Goal: Book appointment/travel/reservation

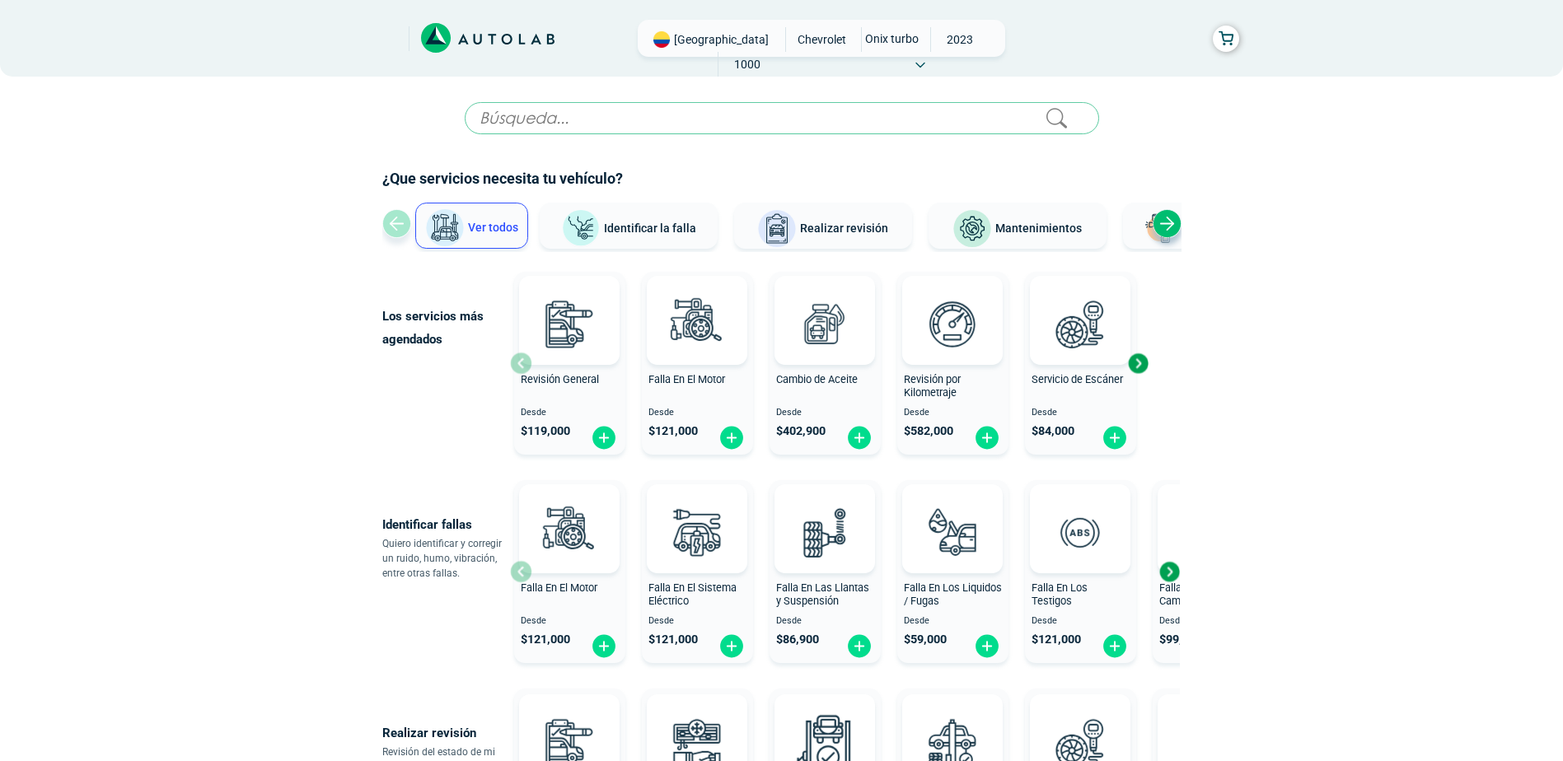
click at [1070, 235] on span "Mantenimientos" at bounding box center [1038, 228] width 87 height 13
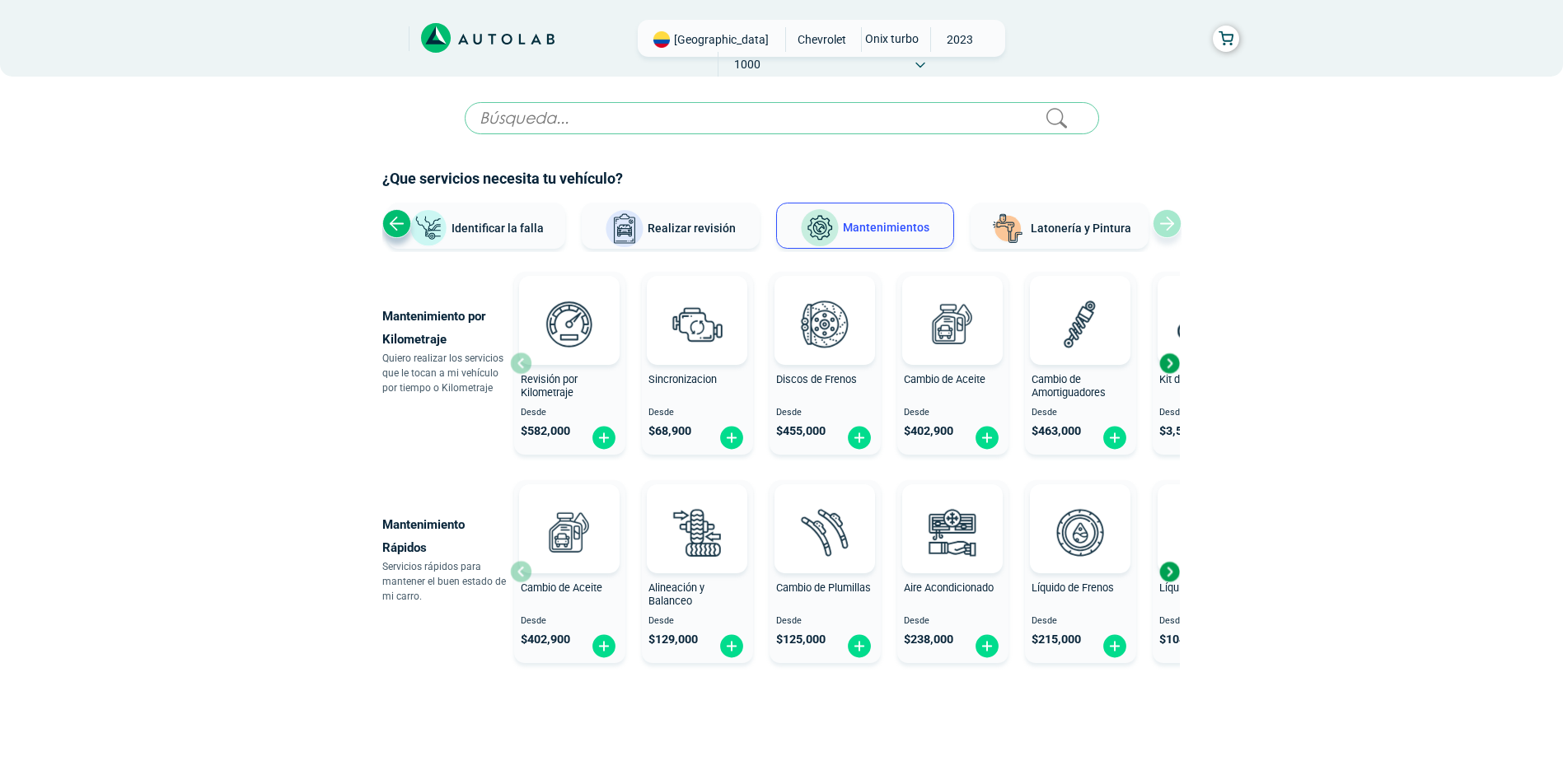
click at [1169, 359] on div "Next slide" at bounding box center [1169, 363] width 25 height 25
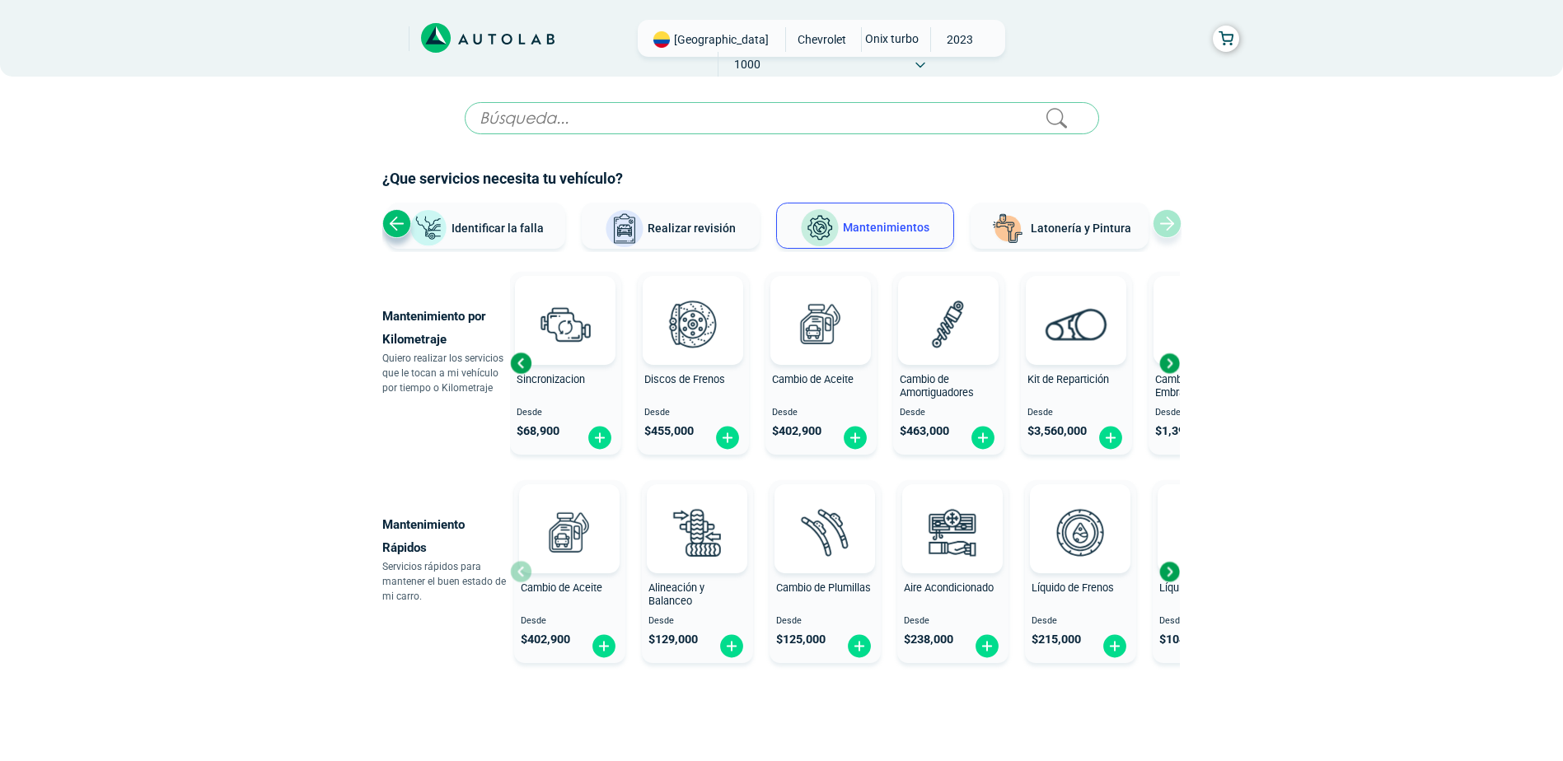
click at [1169, 359] on div "Next slide" at bounding box center [1169, 363] width 25 height 25
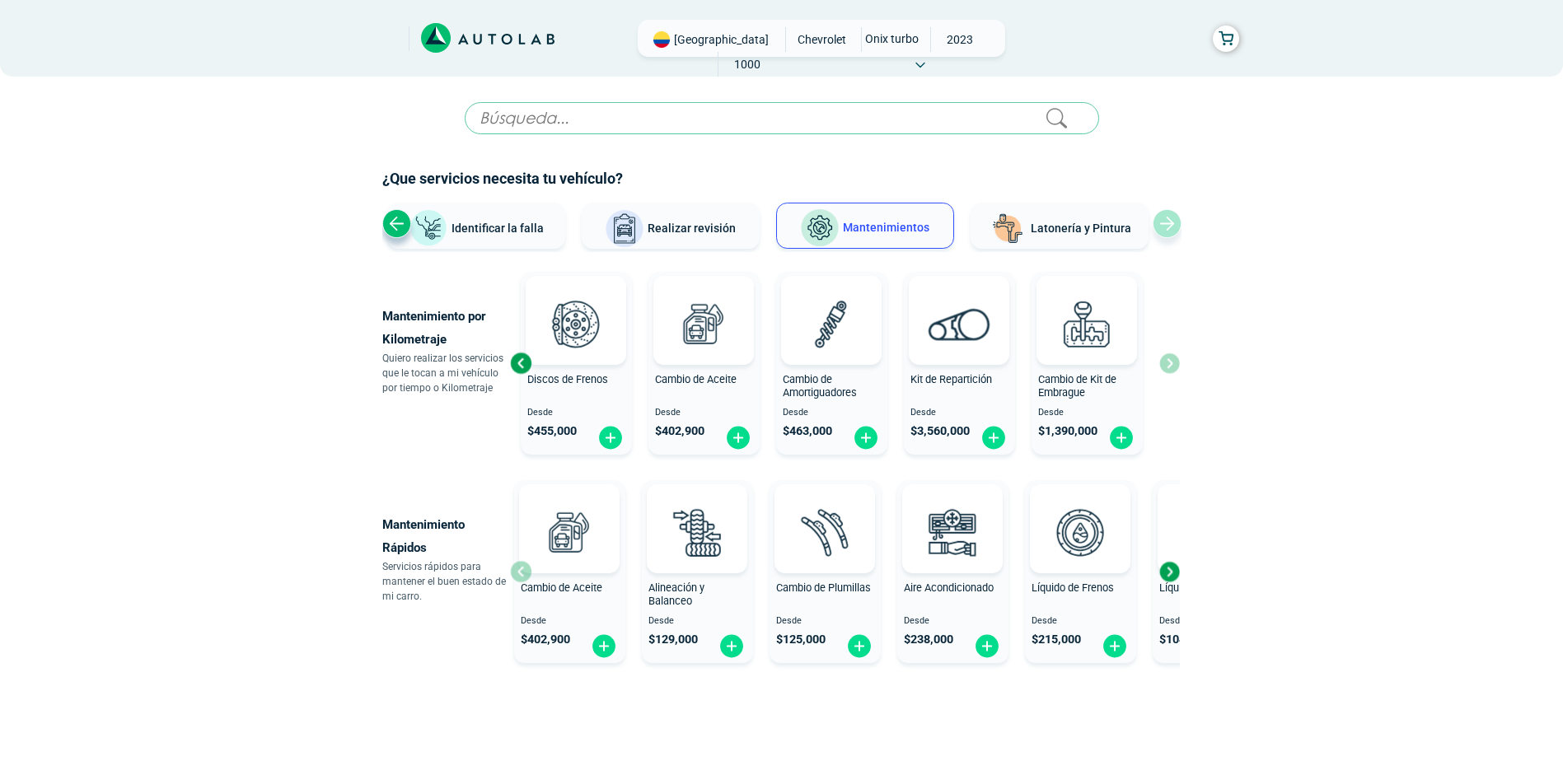
click at [1169, 359] on div "Revisión por Kilometraje Desde $ 582,000 Sincronizacion Desde $ 68,900 Discos d…" at bounding box center [845, 363] width 670 height 196
click at [522, 357] on div "Previous slide" at bounding box center [520, 363] width 25 height 25
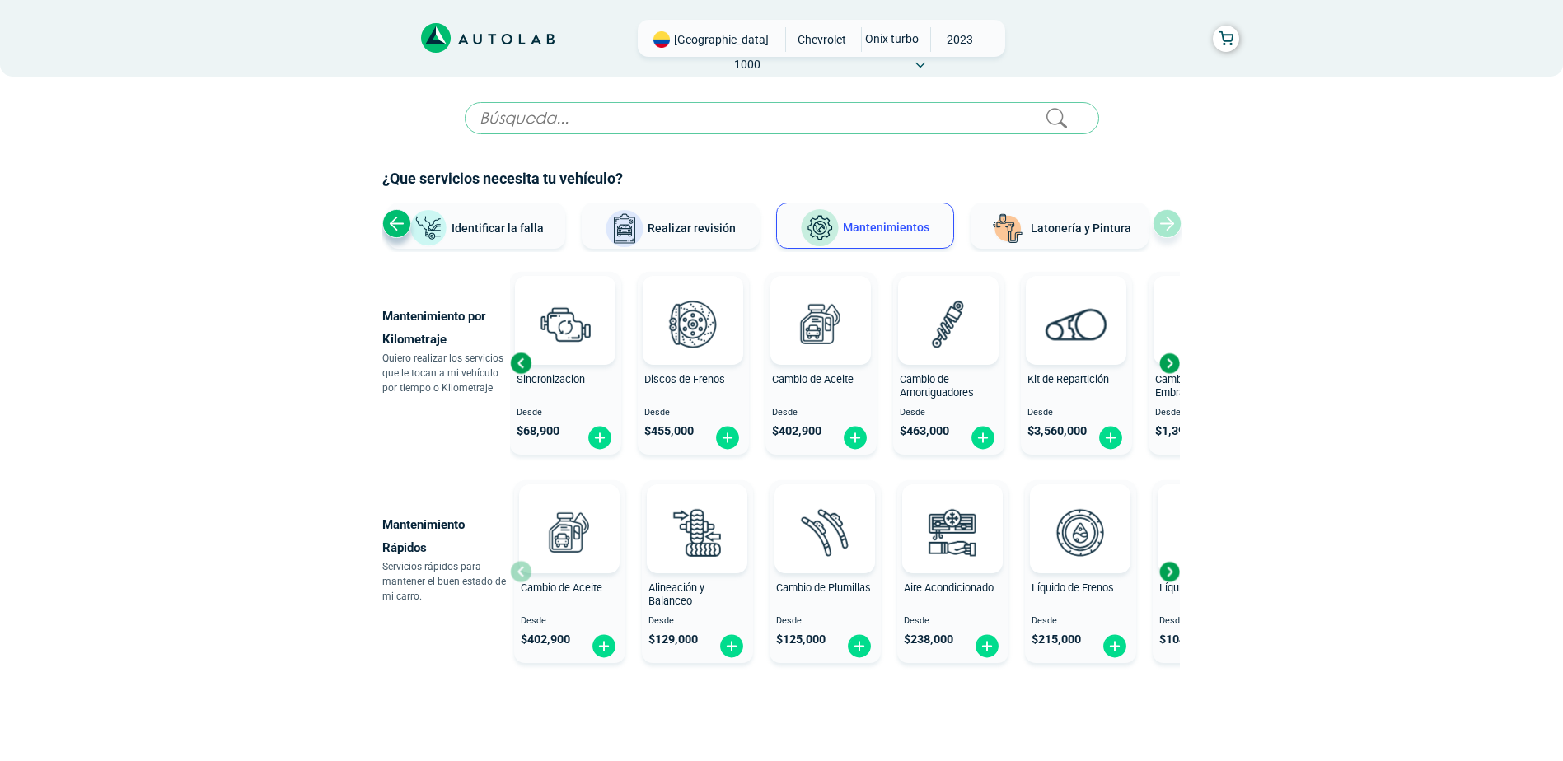
click at [522, 357] on div "Previous slide" at bounding box center [520, 363] width 25 height 25
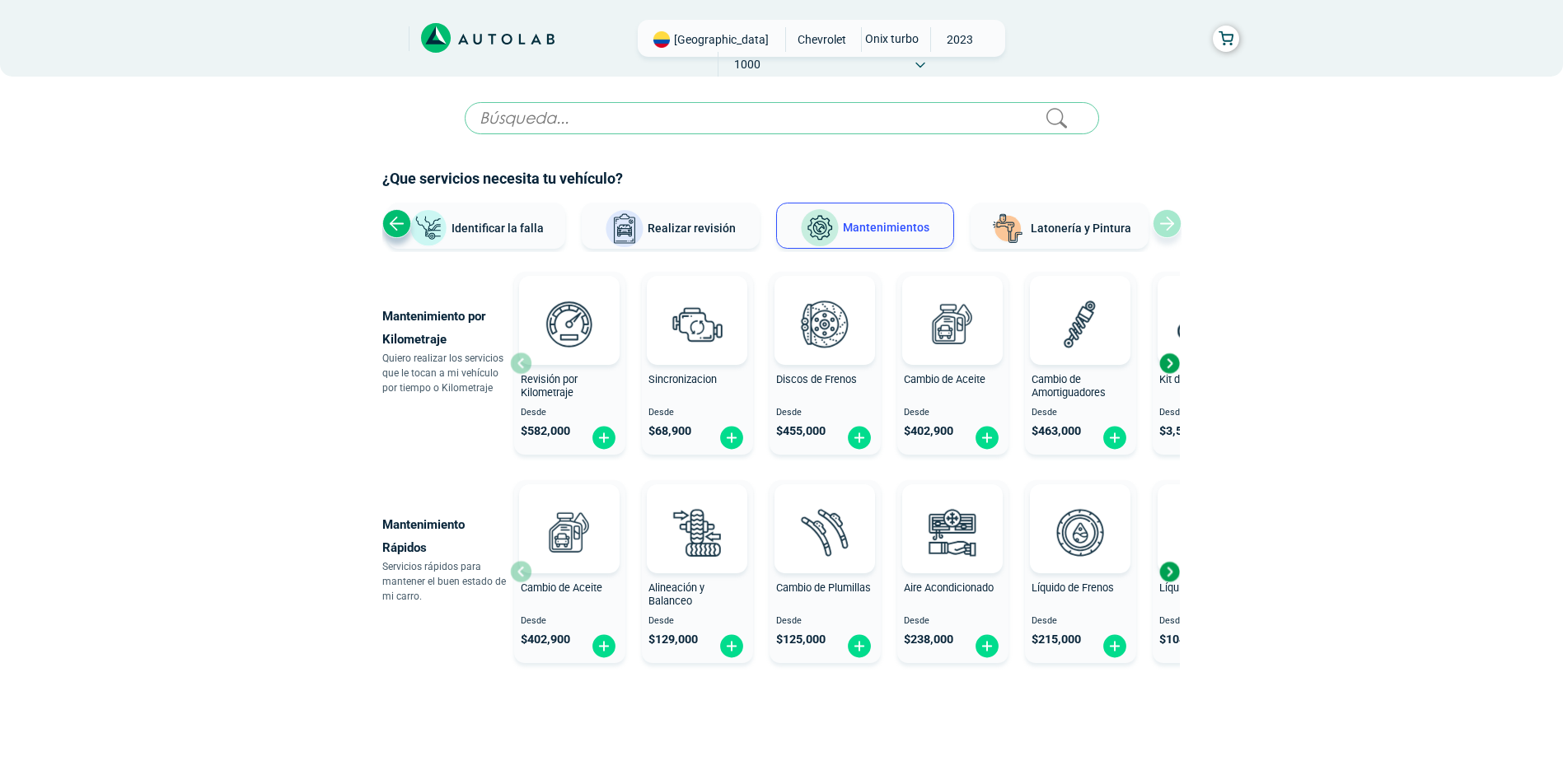
click at [522, 357] on div at bounding box center [569, 320] width 101 height 89
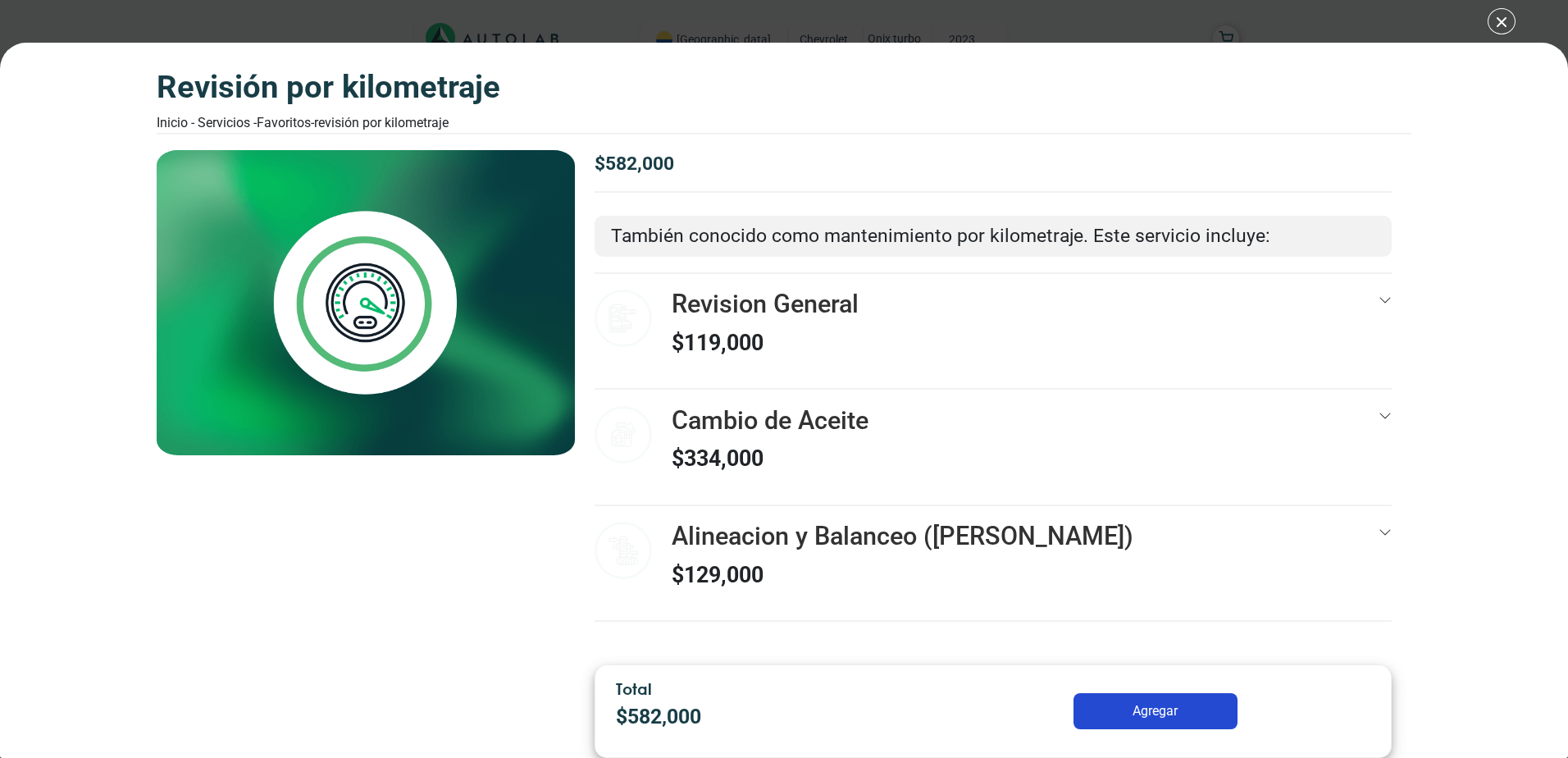
click at [520, 356] on img at bounding box center [365, 303] width 418 height 306
click at [1392, 299] on div "$ 582,000 También conocido como mantenimiento por kilometraje. Este servicio in…" at bounding box center [994, 401] width 836 height 502
click at [1383, 296] on icon at bounding box center [1385, 300] width 13 height 13
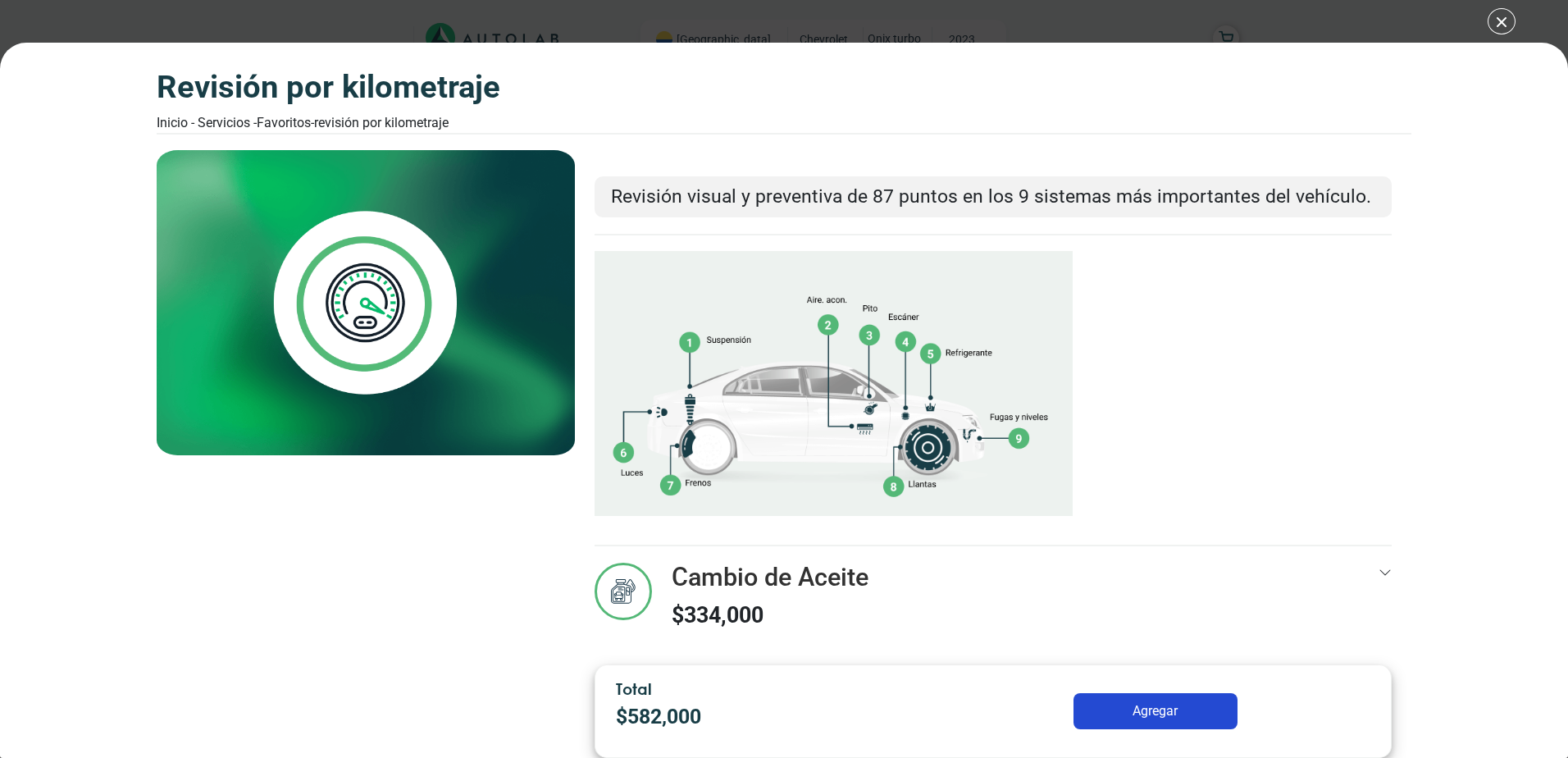
scroll to position [77, 0]
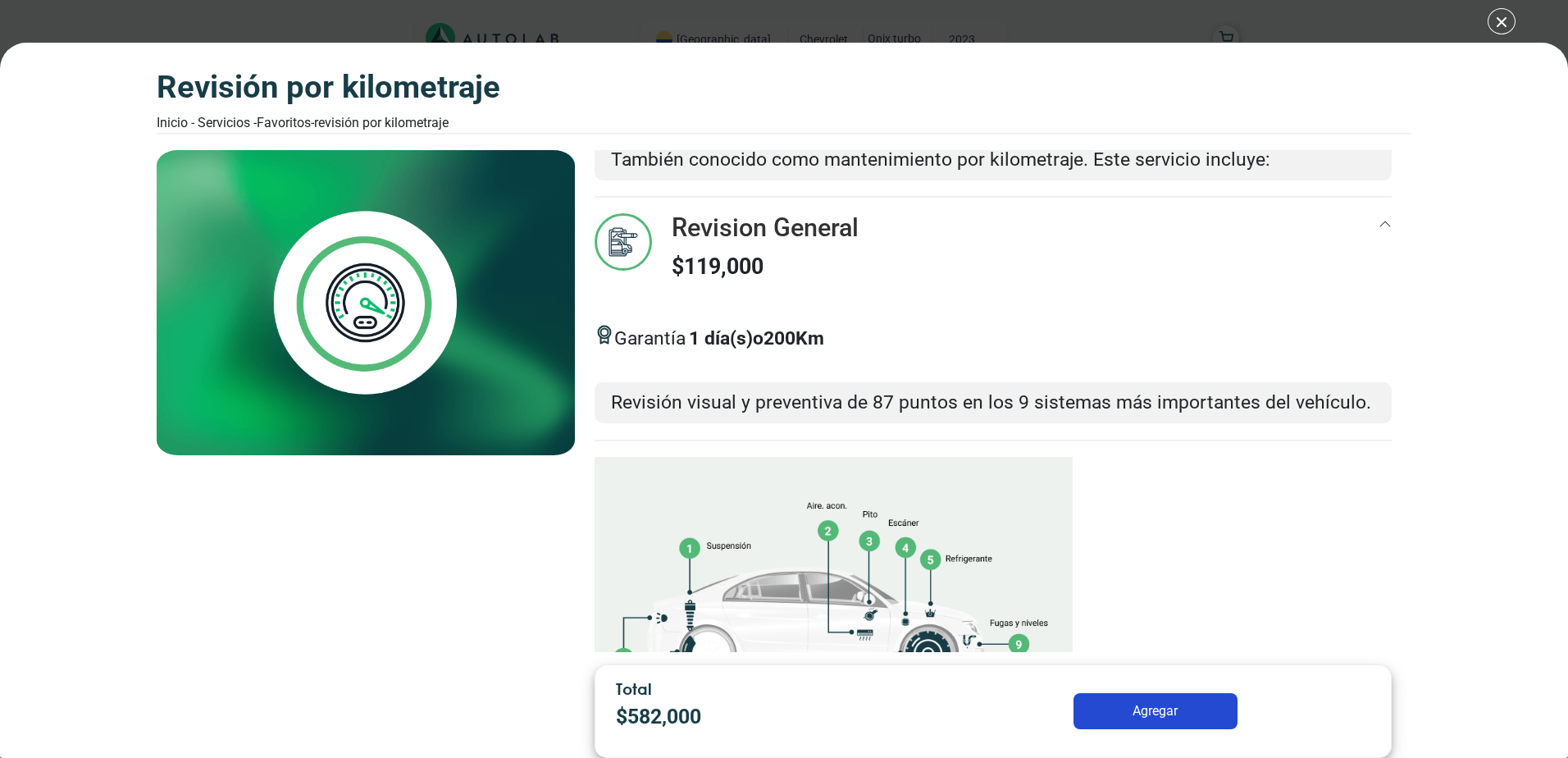
click at [1379, 224] on icon at bounding box center [1385, 223] width 13 height 13
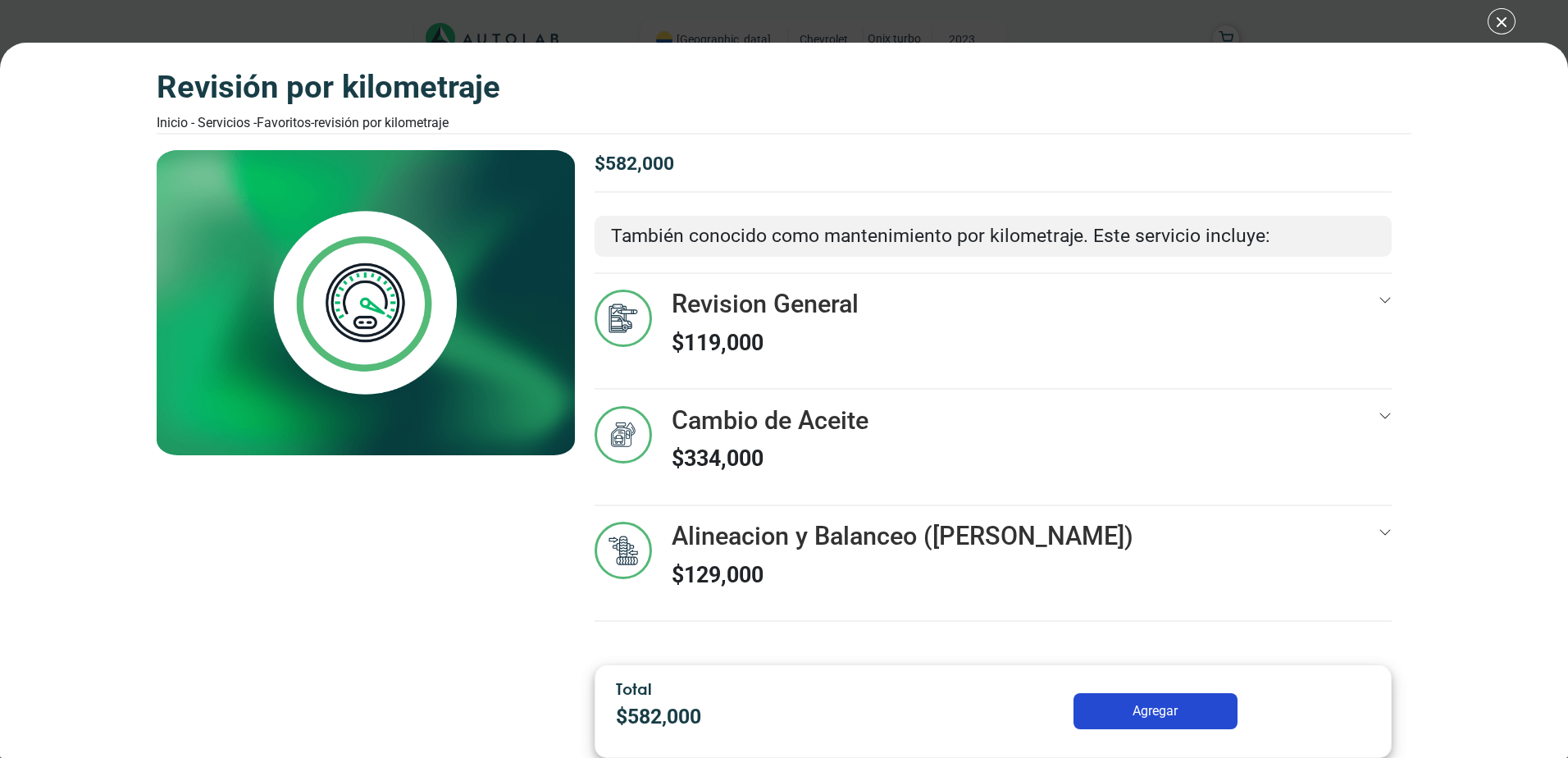
scroll to position [0, 0]
click at [1376, 419] on div "Cambio de Aceite $ 334,000" at bounding box center [993, 455] width 797 height 99
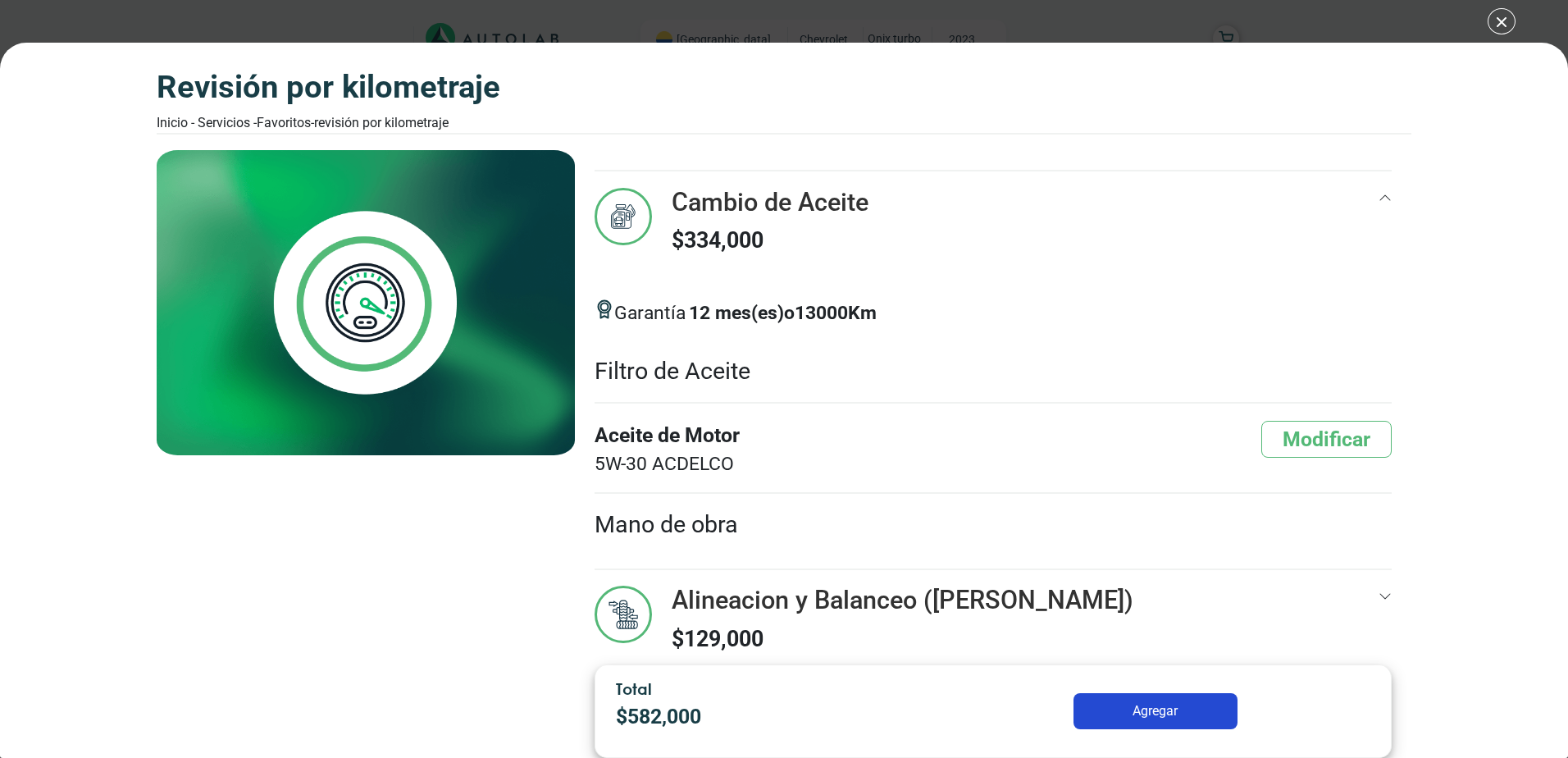
scroll to position [252, 0]
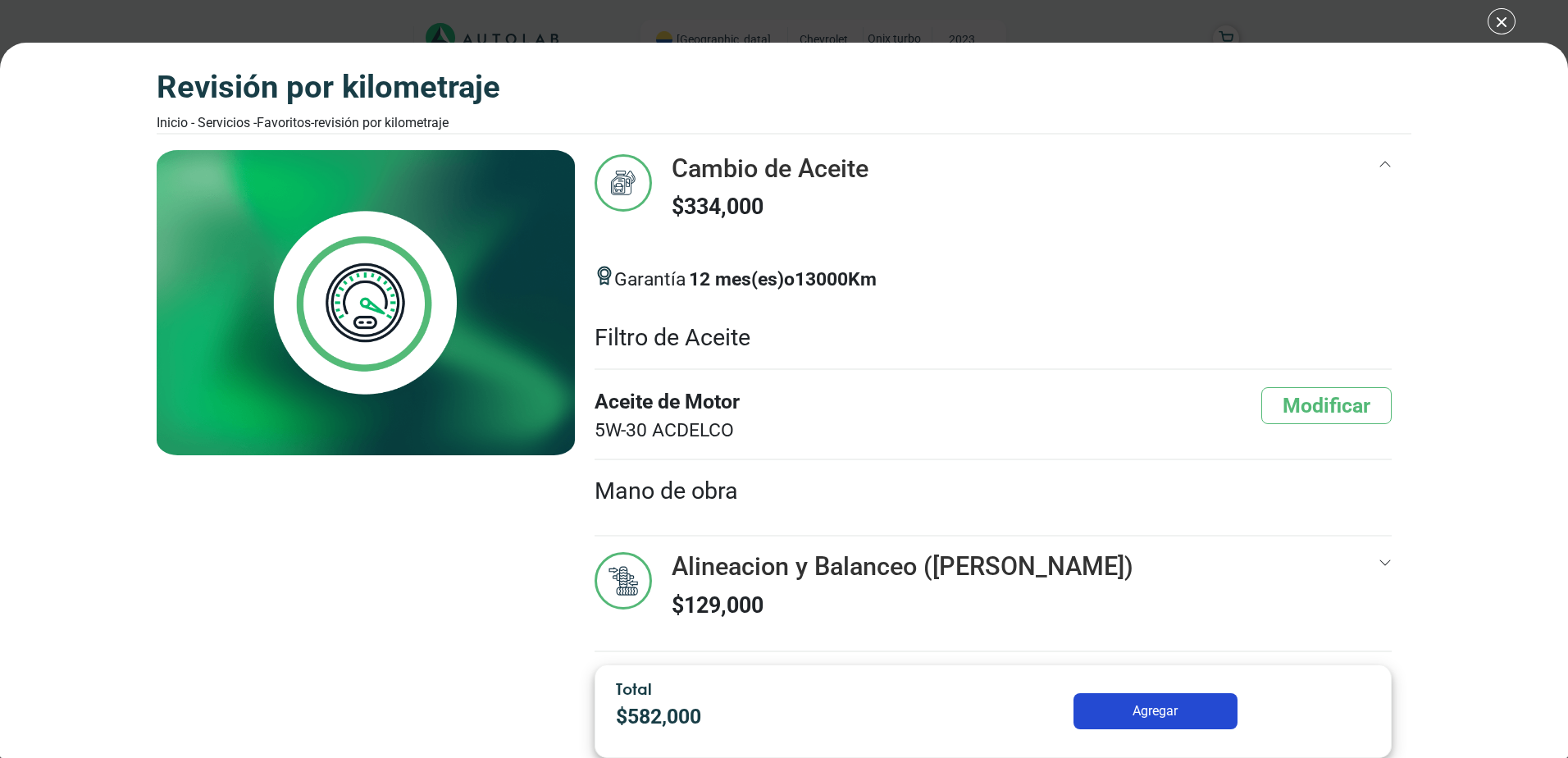
click at [1358, 567] on div "Alineacion y Balanceo ([PERSON_NAME]) $ 129,000" at bounding box center [993, 602] width 797 height 99
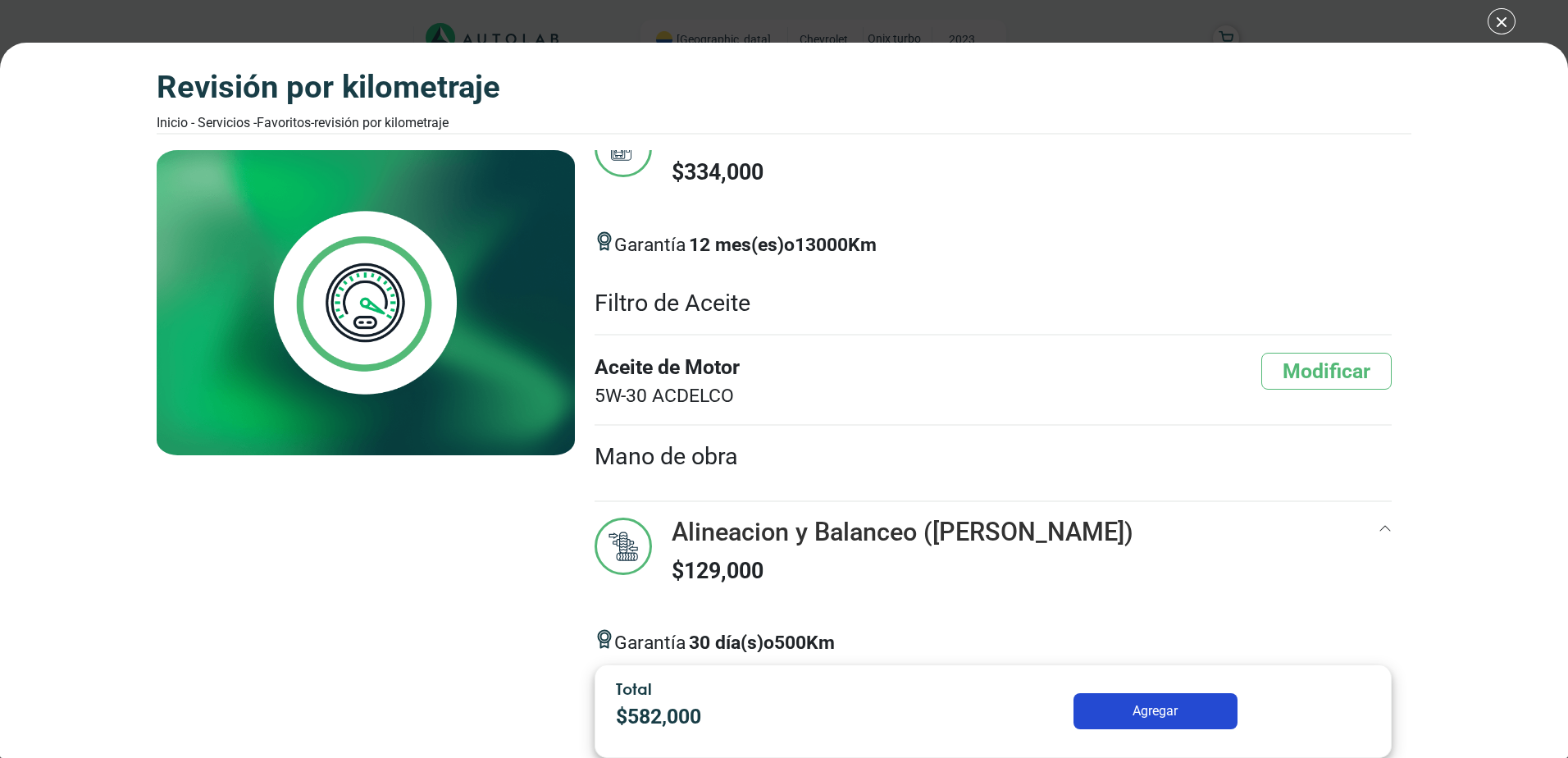
scroll to position [320, 0]
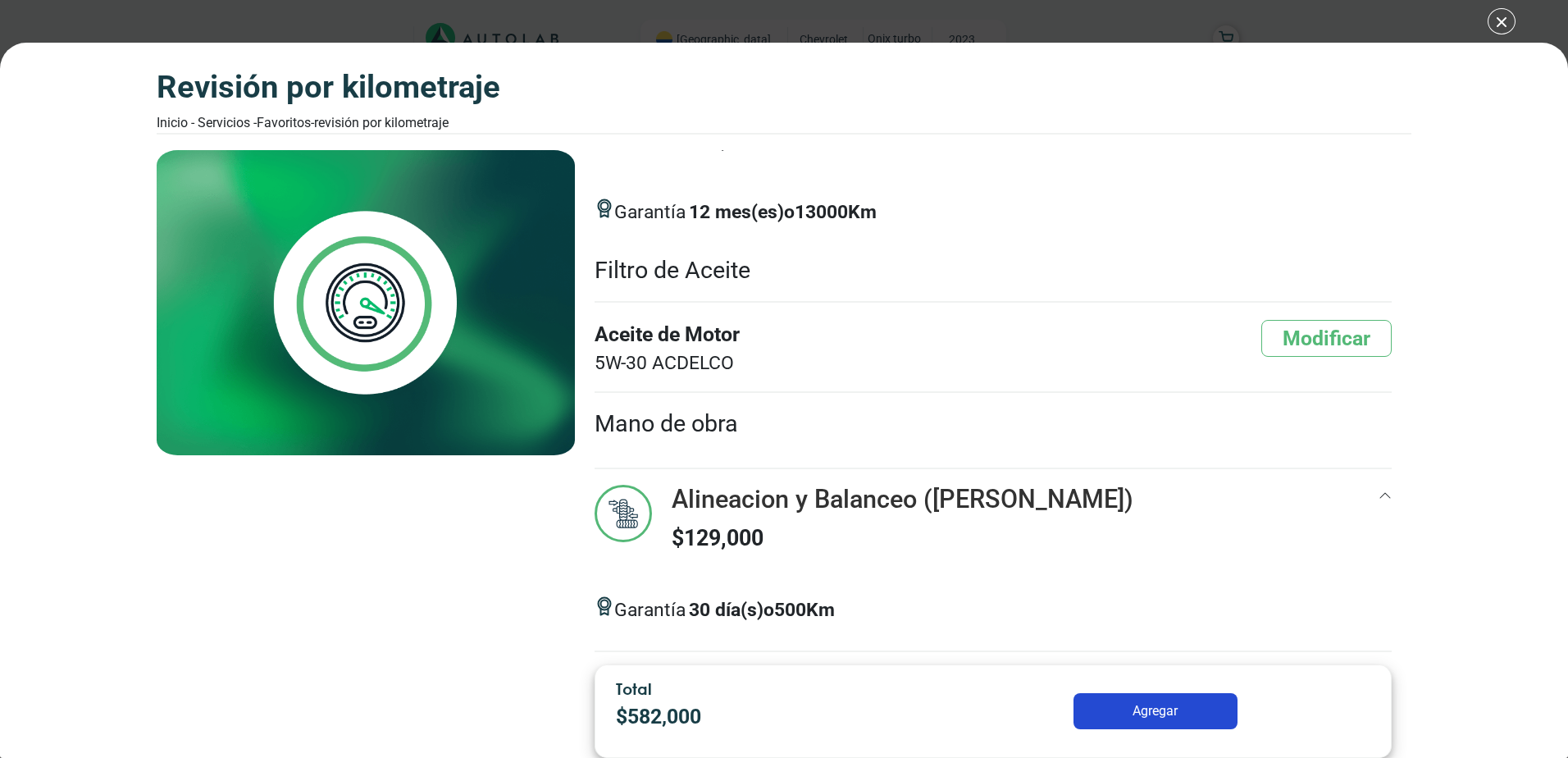
click at [1379, 495] on icon at bounding box center [1385, 495] width 13 height 13
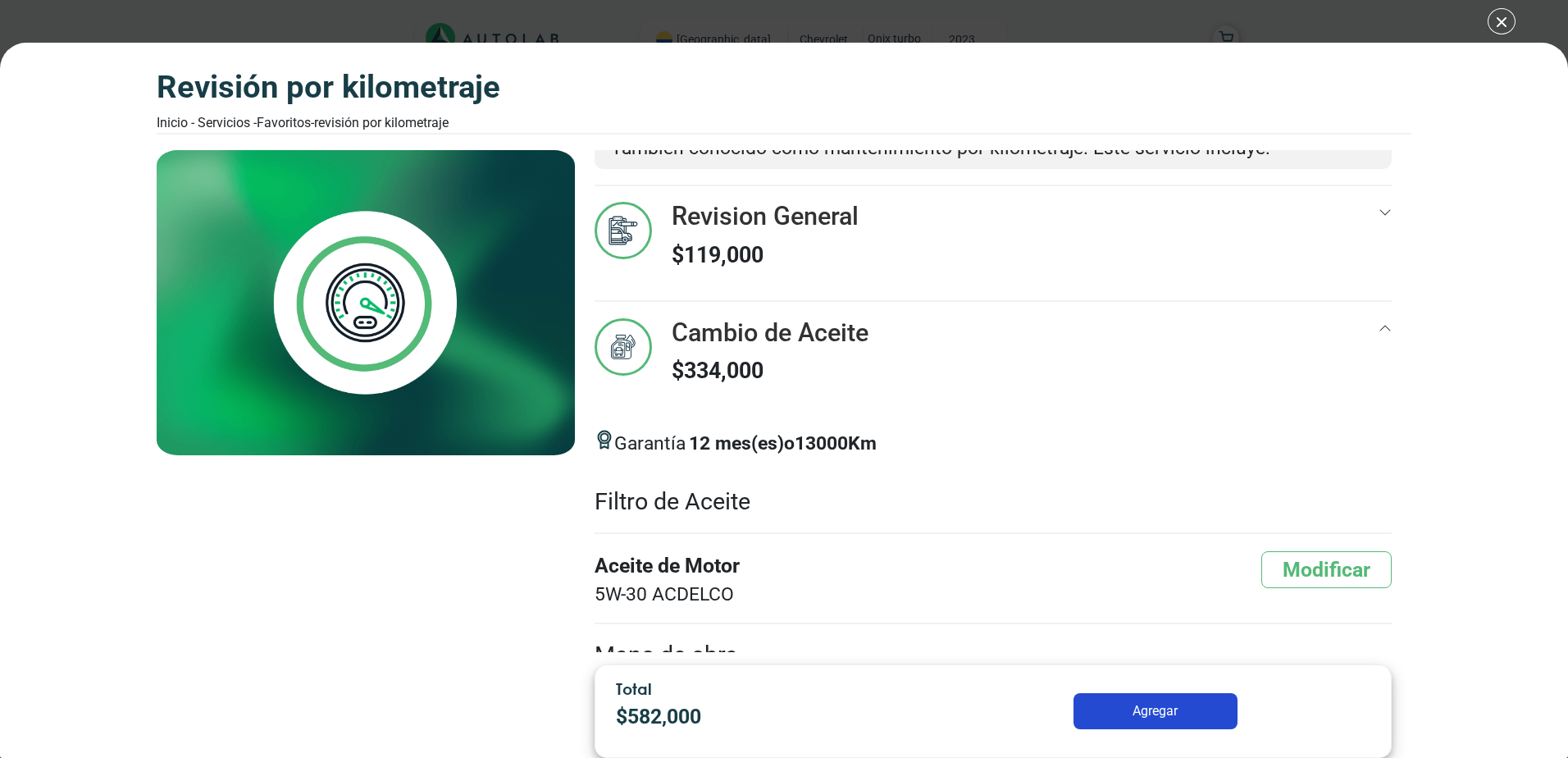
scroll to position [170, 0]
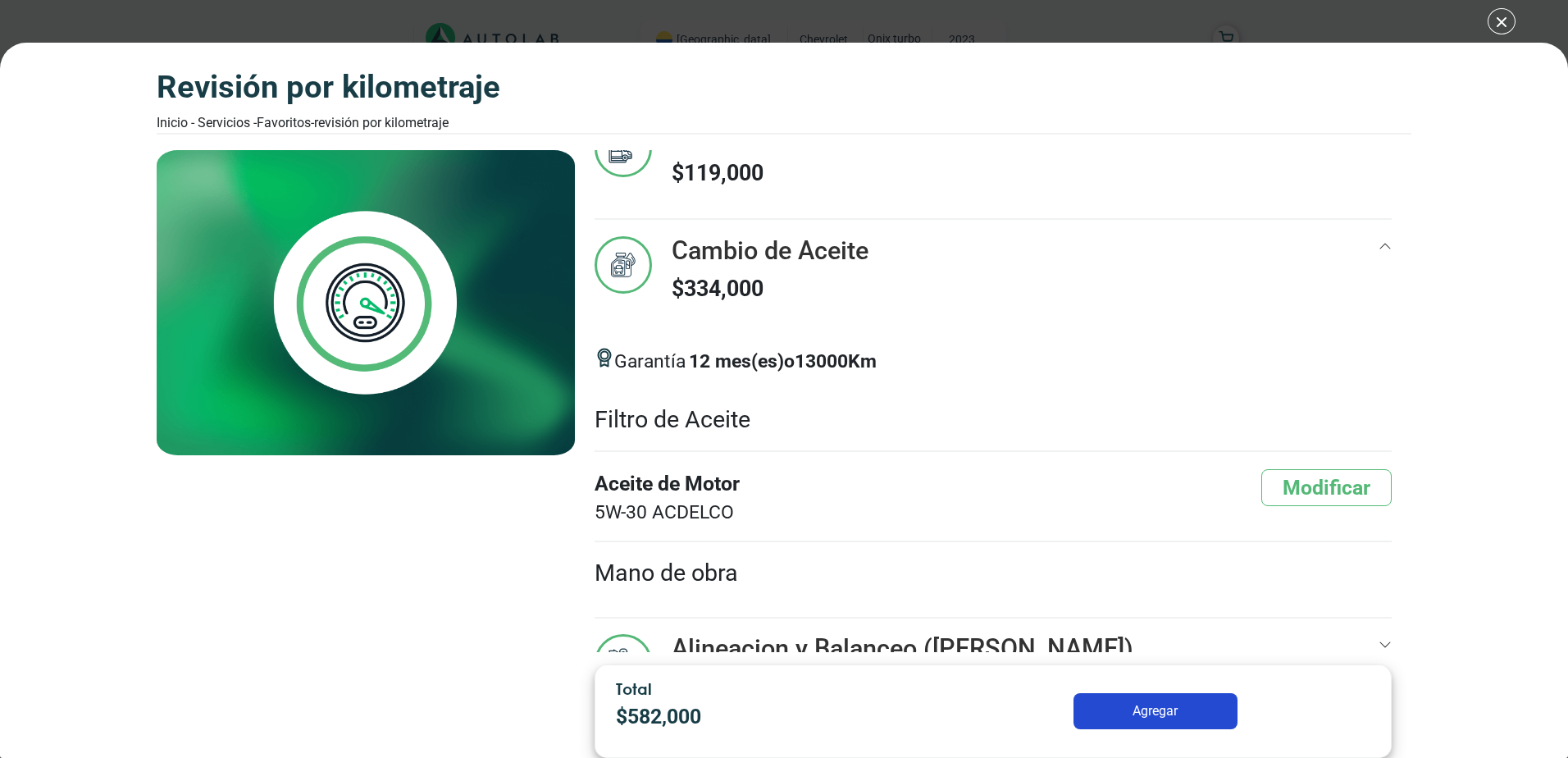
click at [1362, 230] on div "Cambio de Aceite $ 334,000 12 13000" at bounding box center [993, 419] width 797 height 398
click at [1379, 247] on icon at bounding box center [1385, 246] width 13 height 13
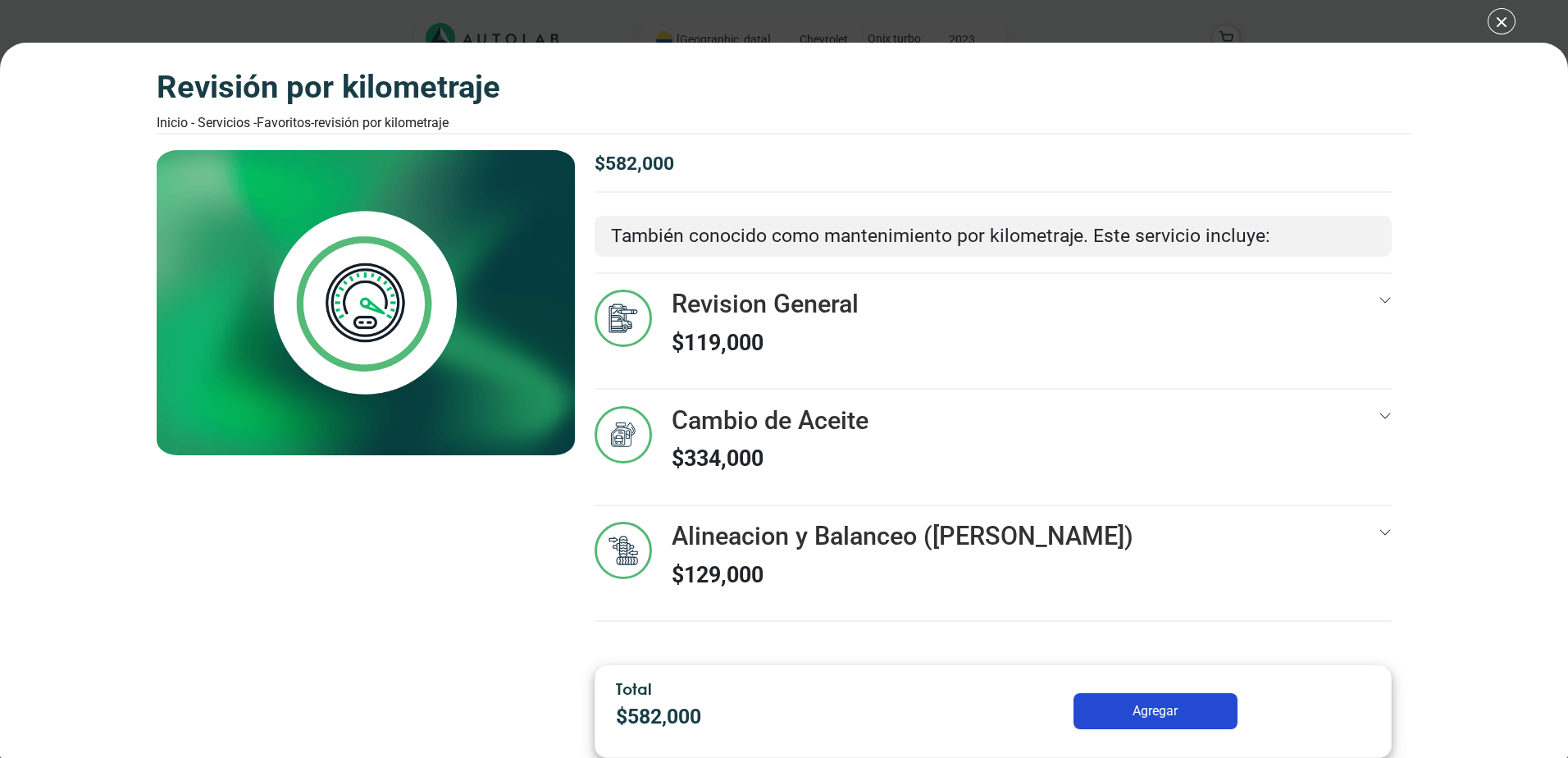
click at [334, 642] on div "Revisión por Kilometraje" at bounding box center [365, 401] width 418 height 502
click at [1382, 286] on div "Revision General $ 119,000 1 200 Km" at bounding box center [993, 332] width 797 height 116
click at [1387, 292] on div at bounding box center [1385, 331] width 13 height 83
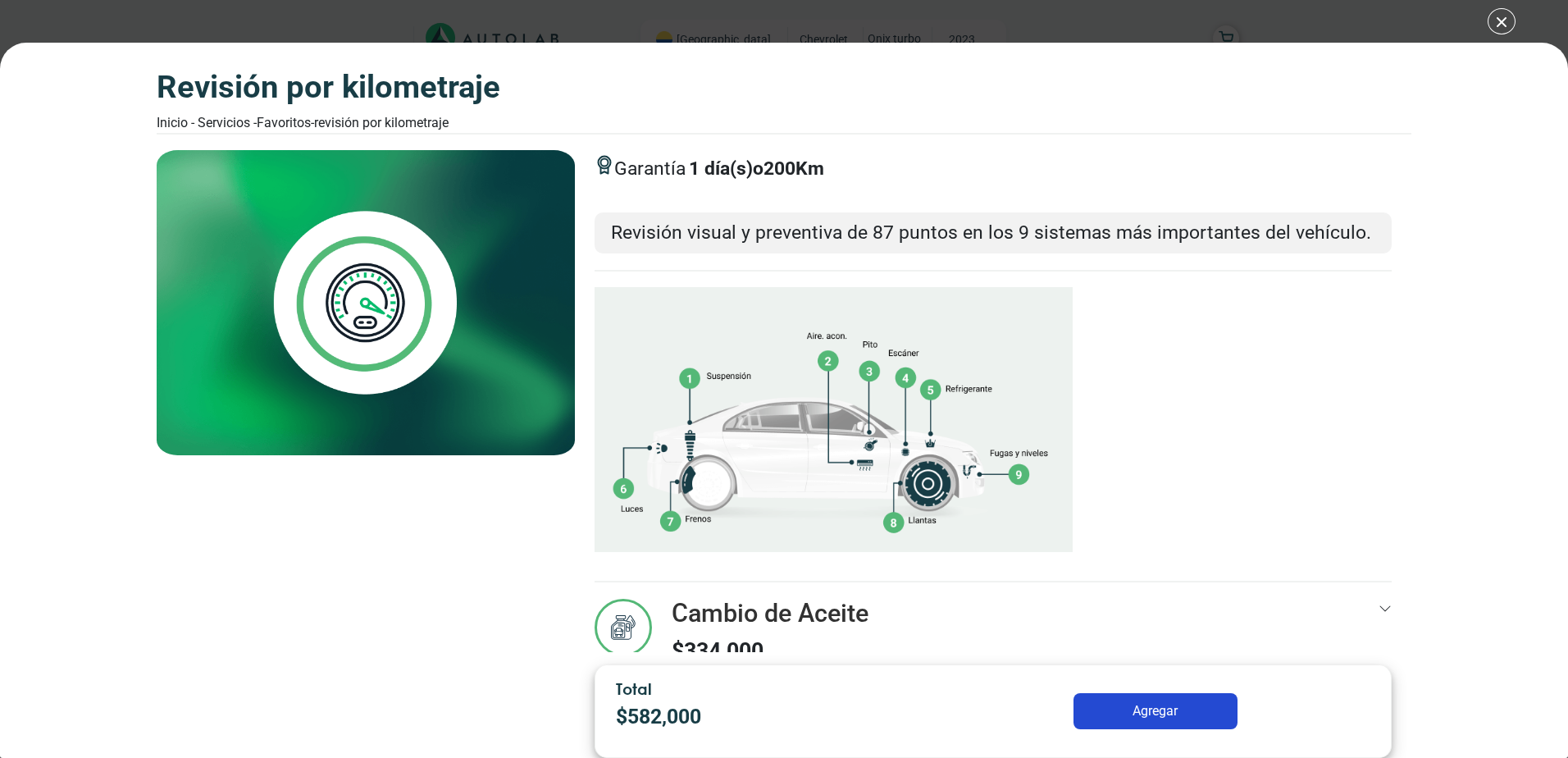
scroll to position [404, 0]
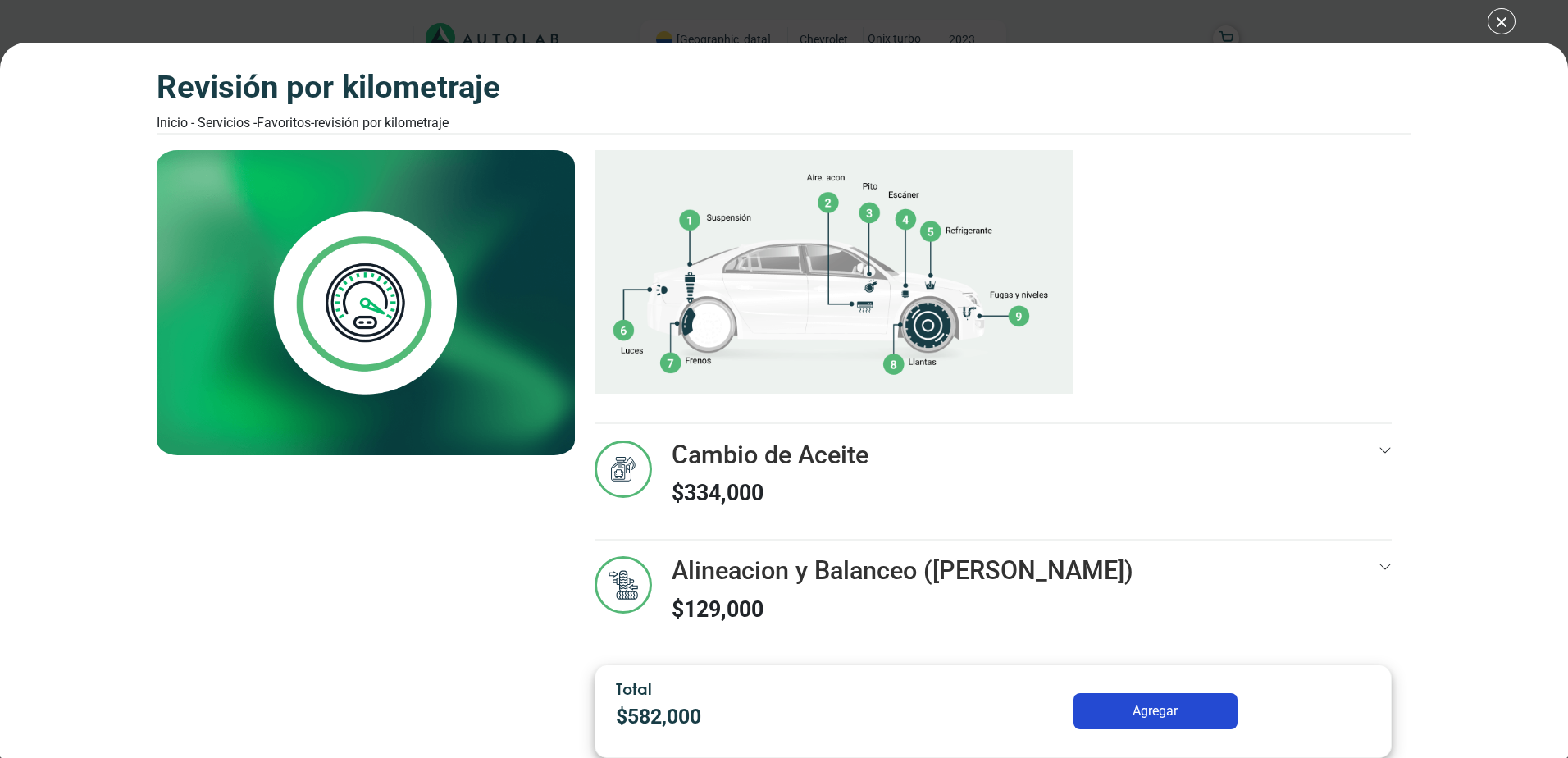
click at [1122, 567] on div "Alineacion y Balanceo ([PERSON_NAME]) $ 129,000" at bounding box center [993, 606] width 797 height 99
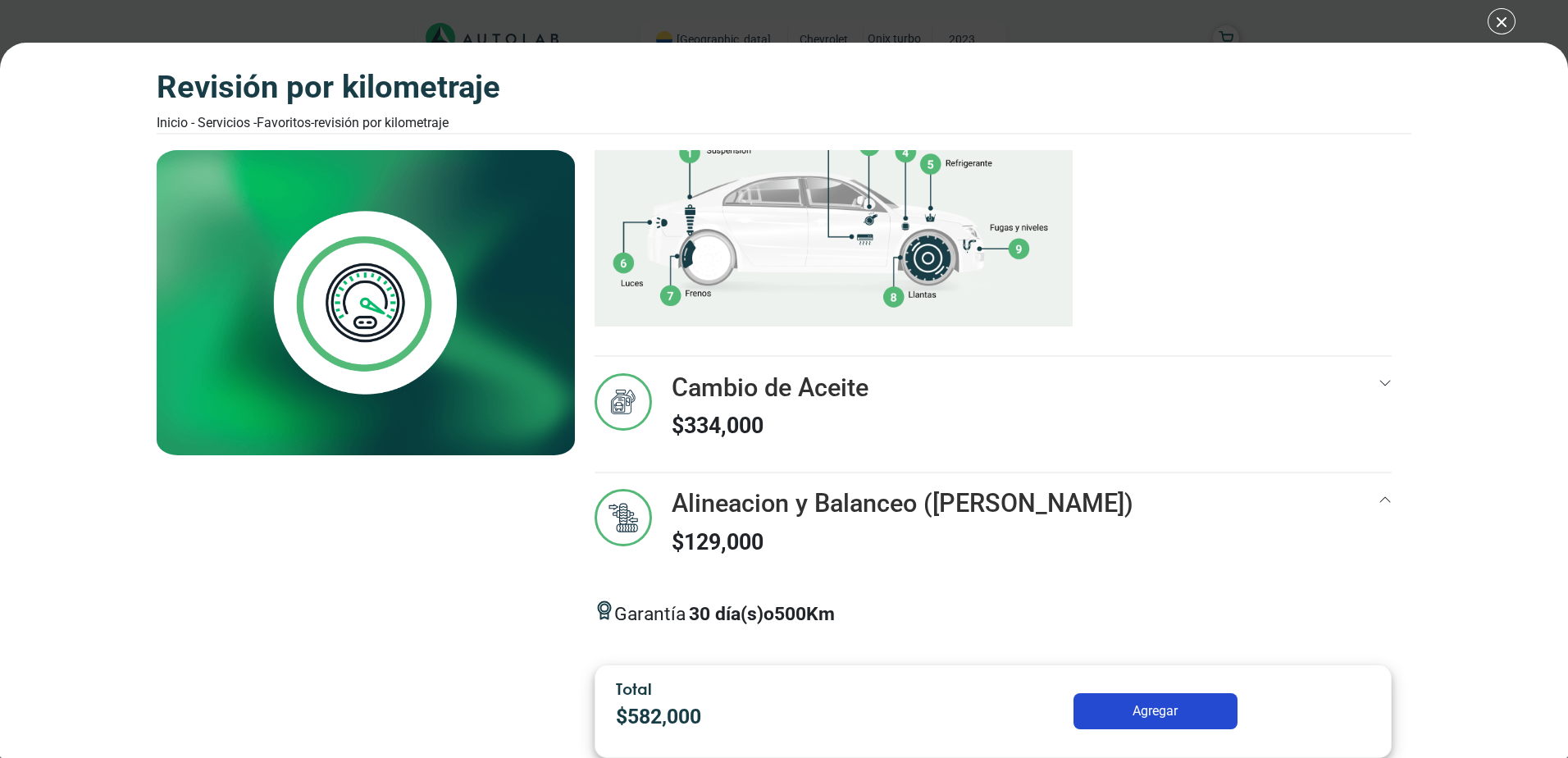
click at [1330, 492] on div "Alineacion y Balanceo ([PERSON_NAME]) $ 129,000" at bounding box center [993, 538] width 797 height 99
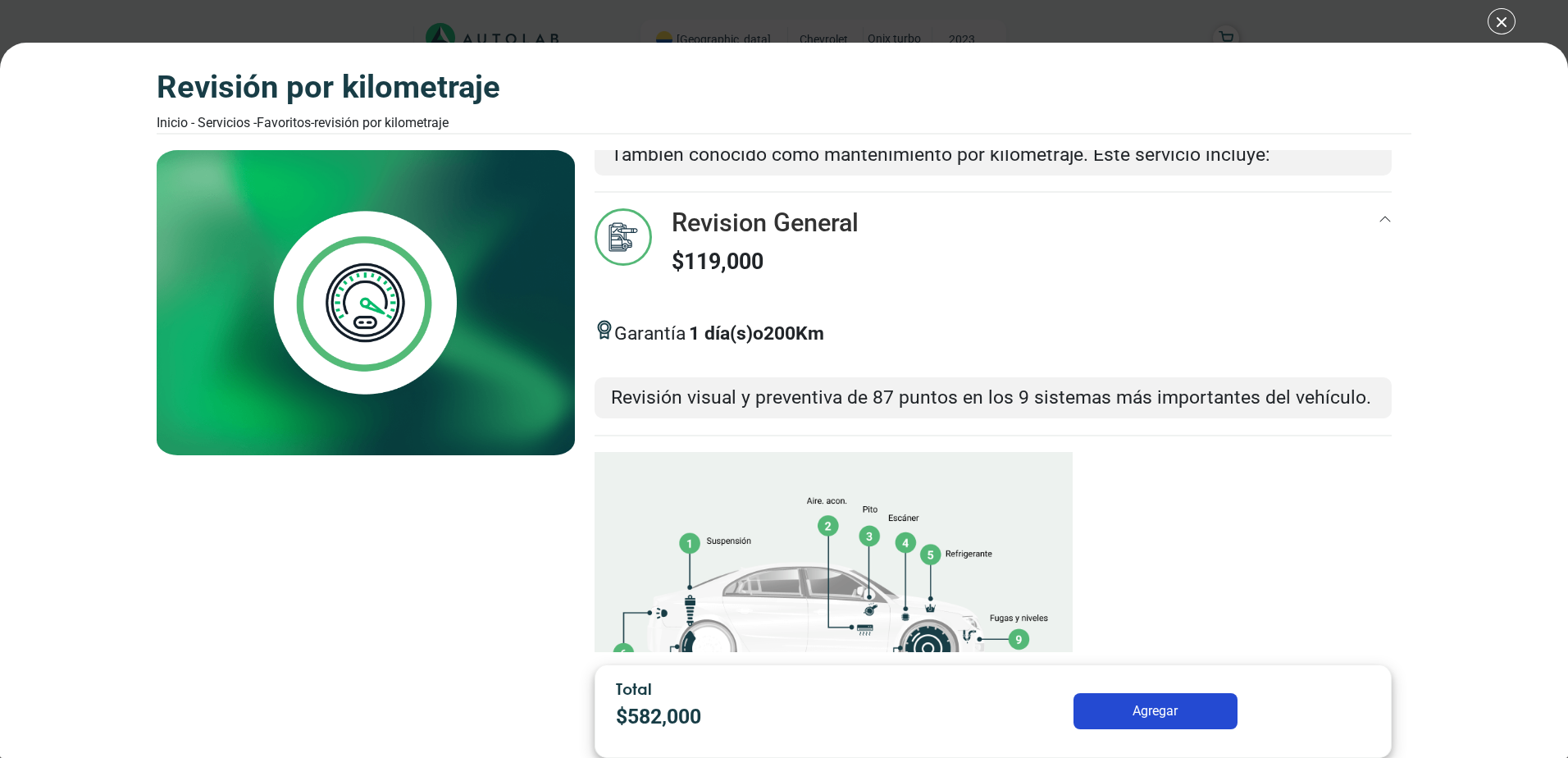
scroll to position [77, 0]
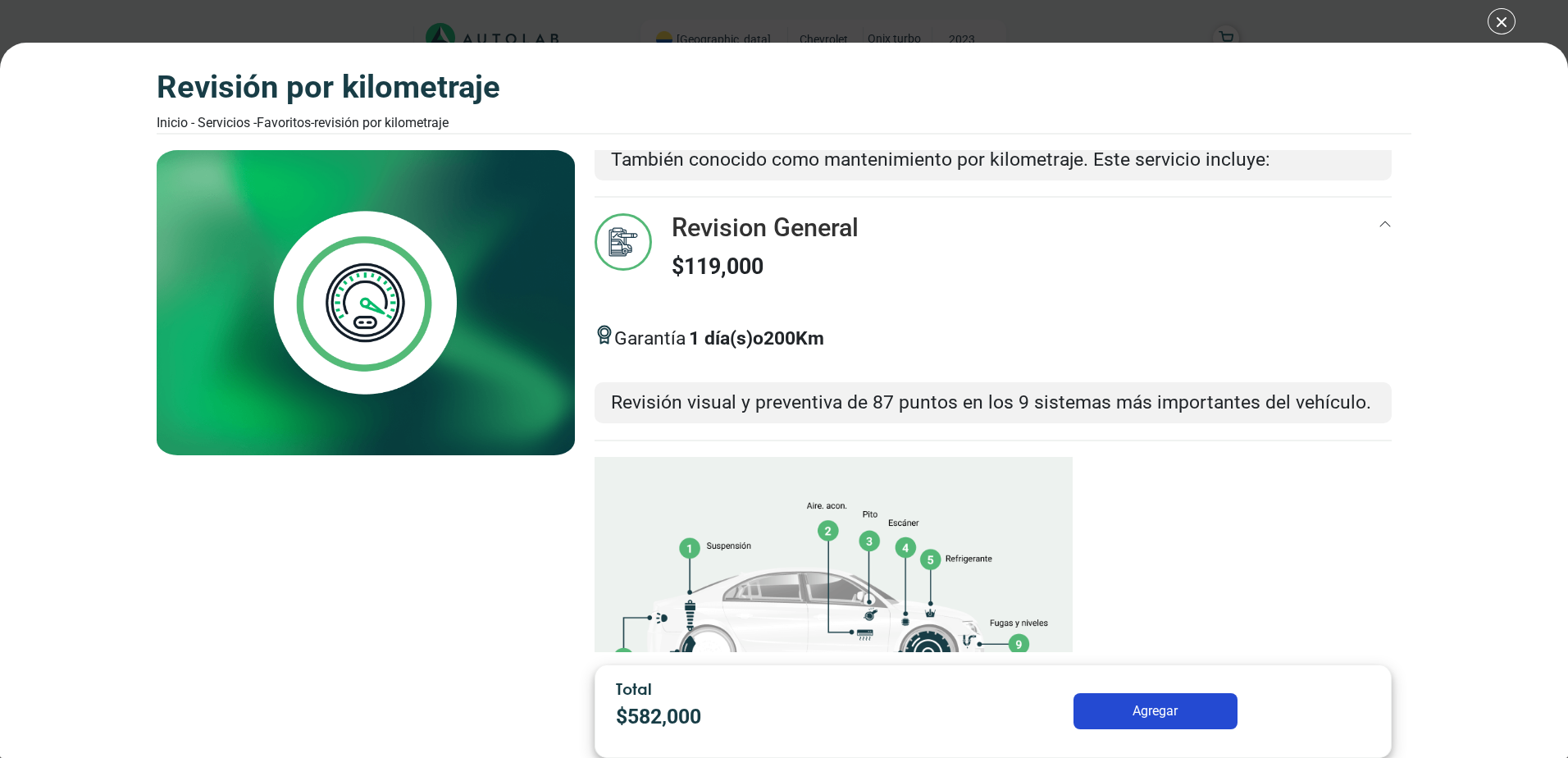
click at [1379, 225] on icon at bounding box center [1385, 223] width 13 height 13
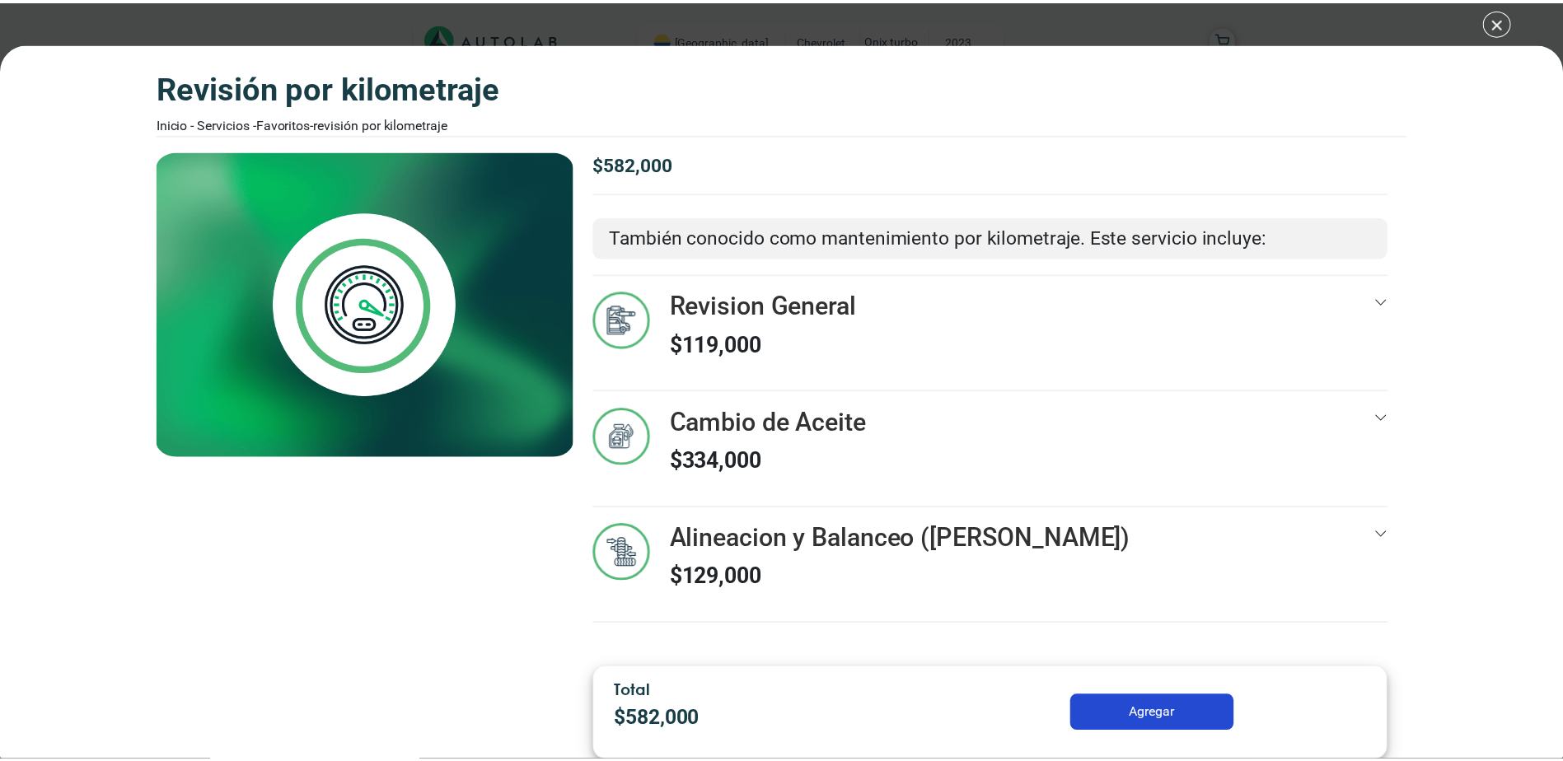
scroll to position [0, 0]
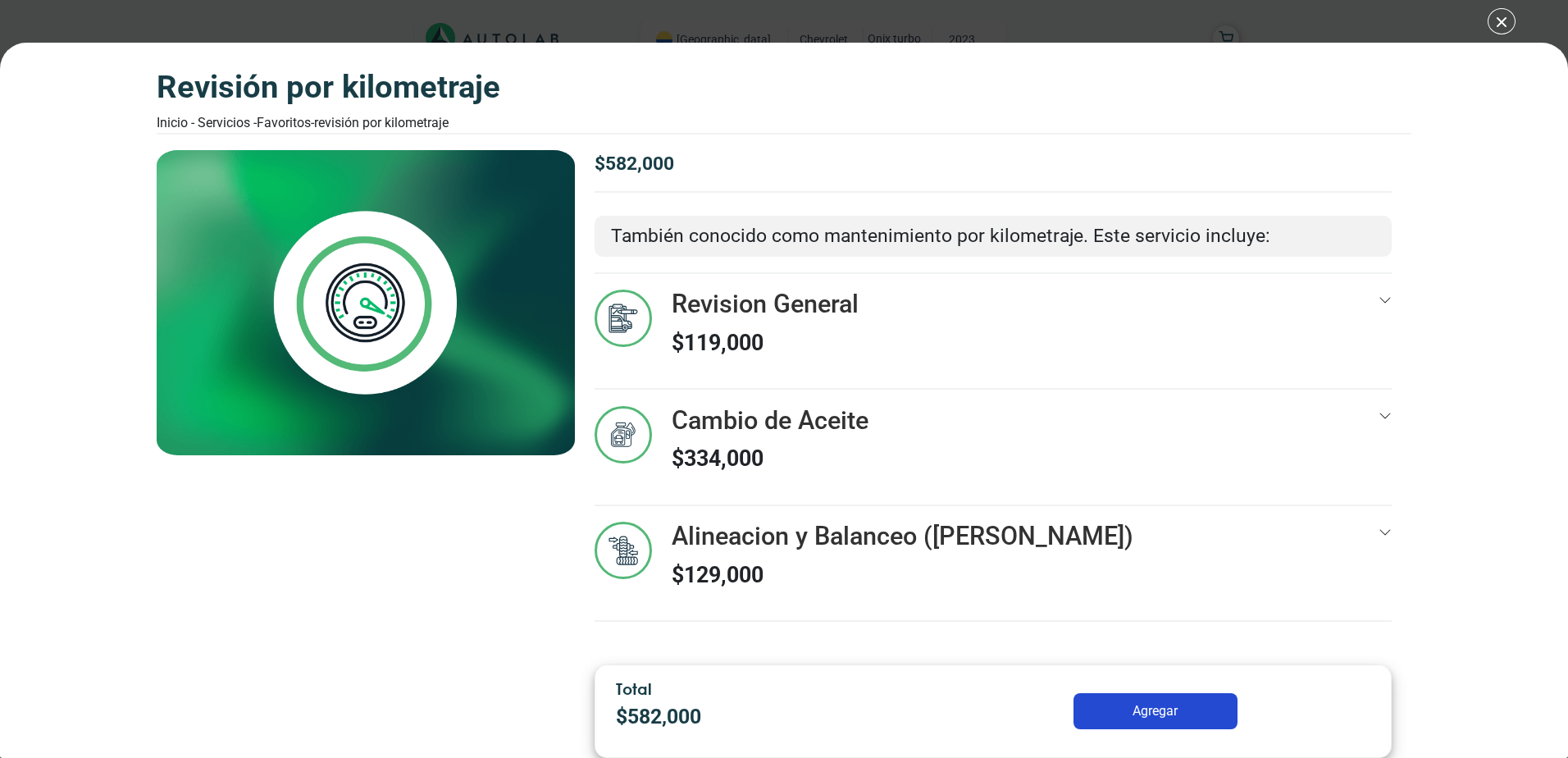
click at [1149, 704] on button "Agregar" at bounding box center [1156, 711] width 164 height 36
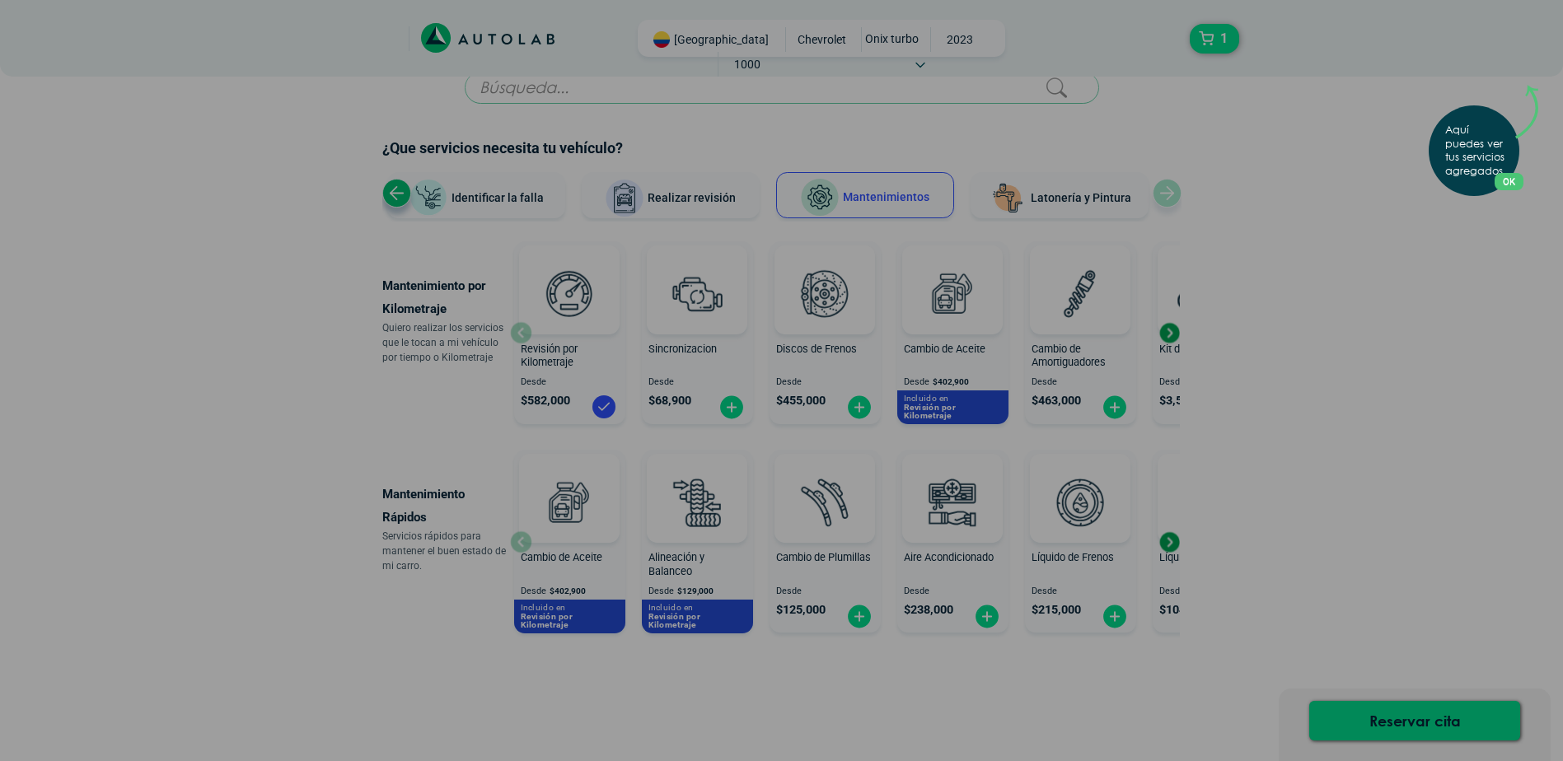
scroll to position [54, 0]
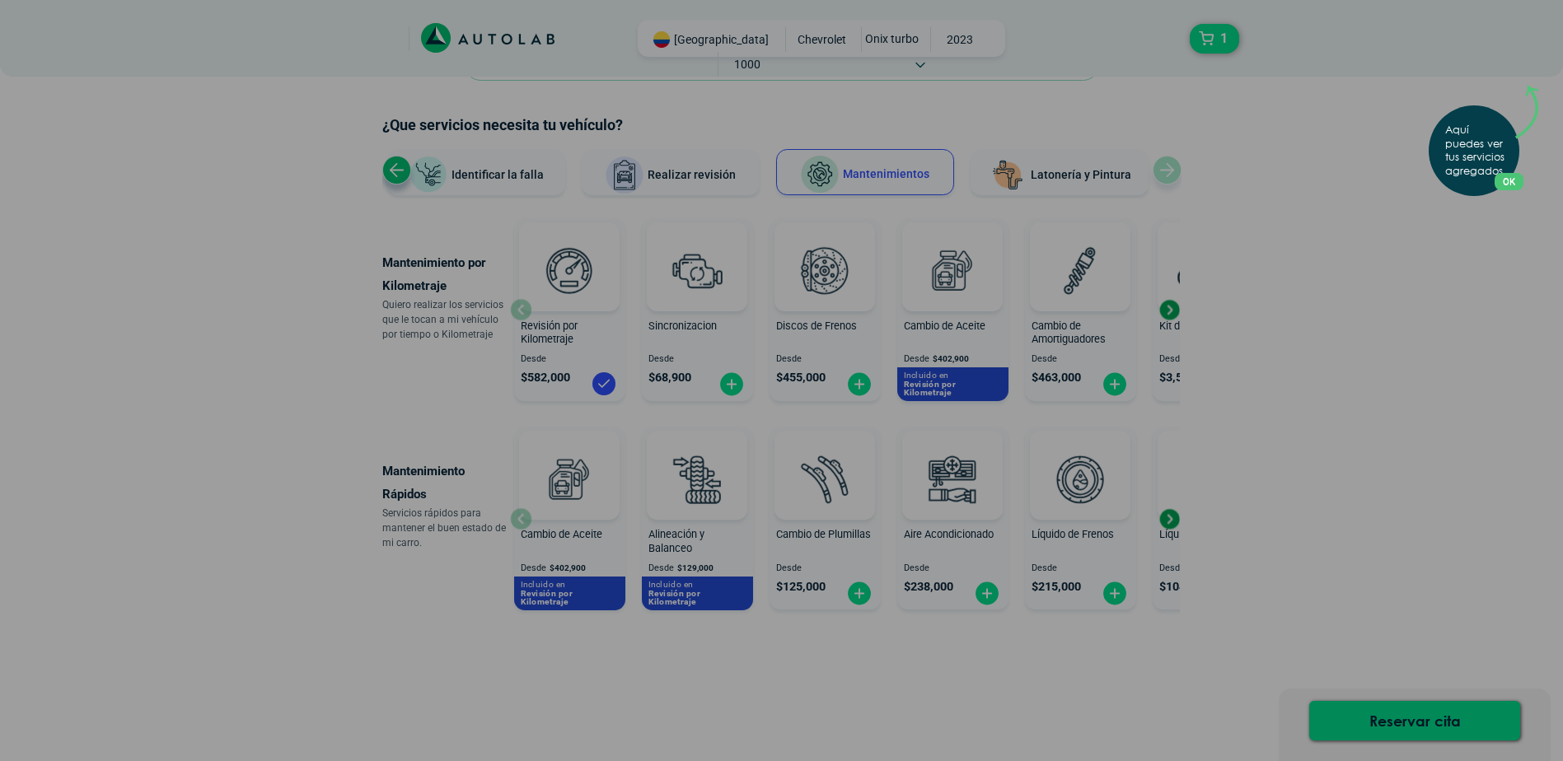
click at [1520, 186] on button "OK" at bounding box center [1509, 181] width 29 height 17
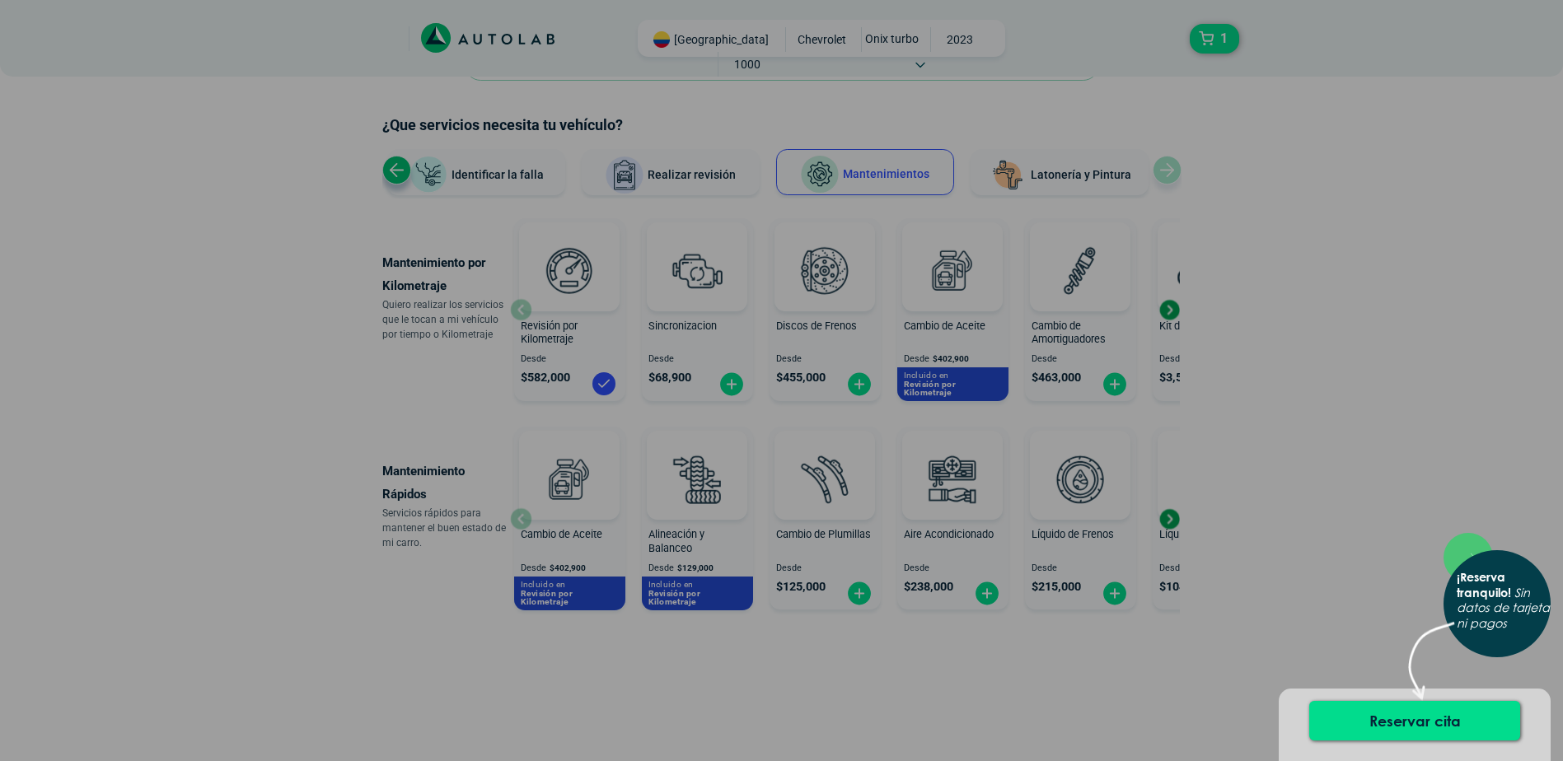
click at [1480, 583] on b "¡Reserva tranquilo!" at bounding box center [1484, 585] width 54 height 30
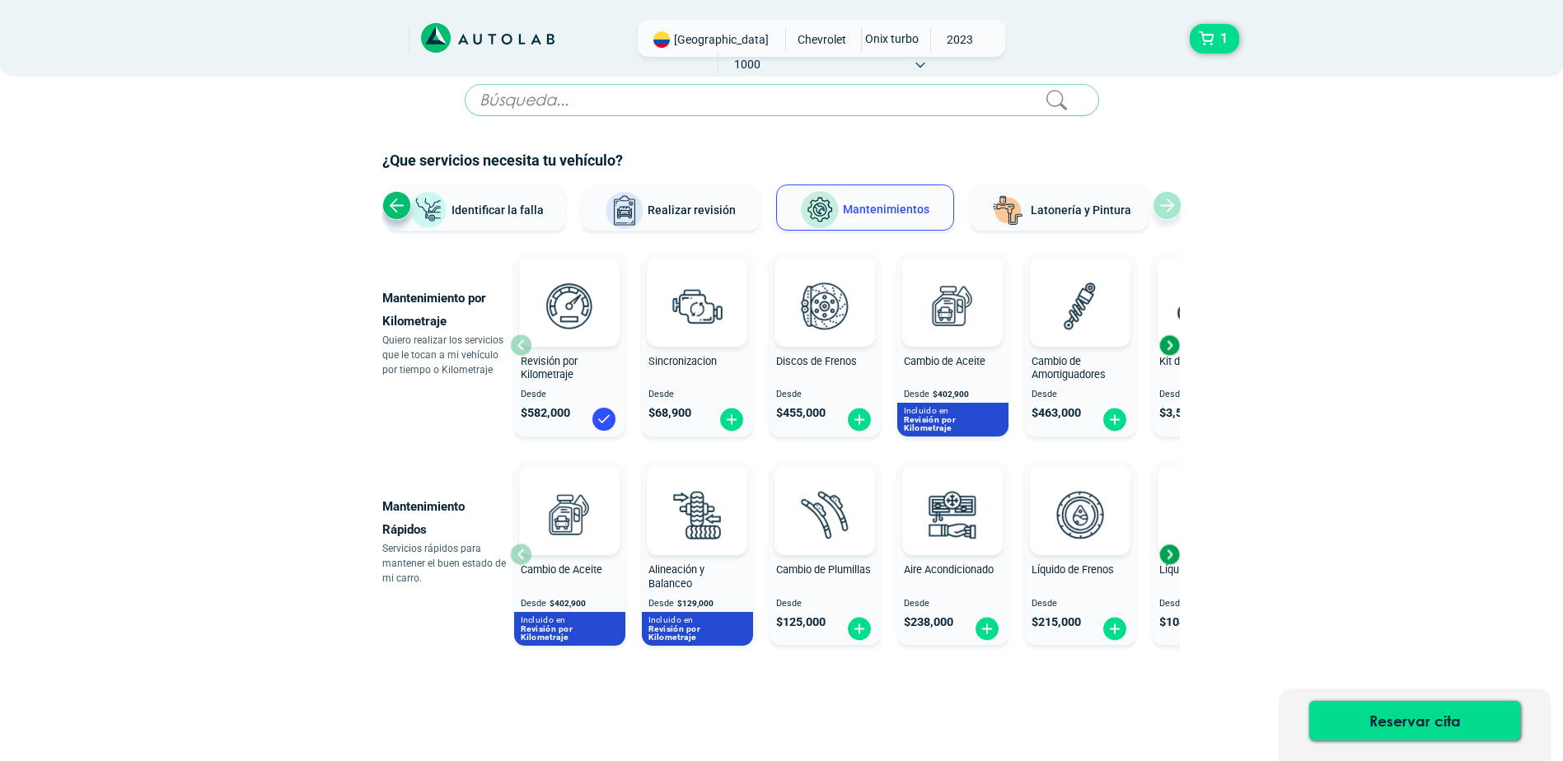
scroll to position [0, 0]
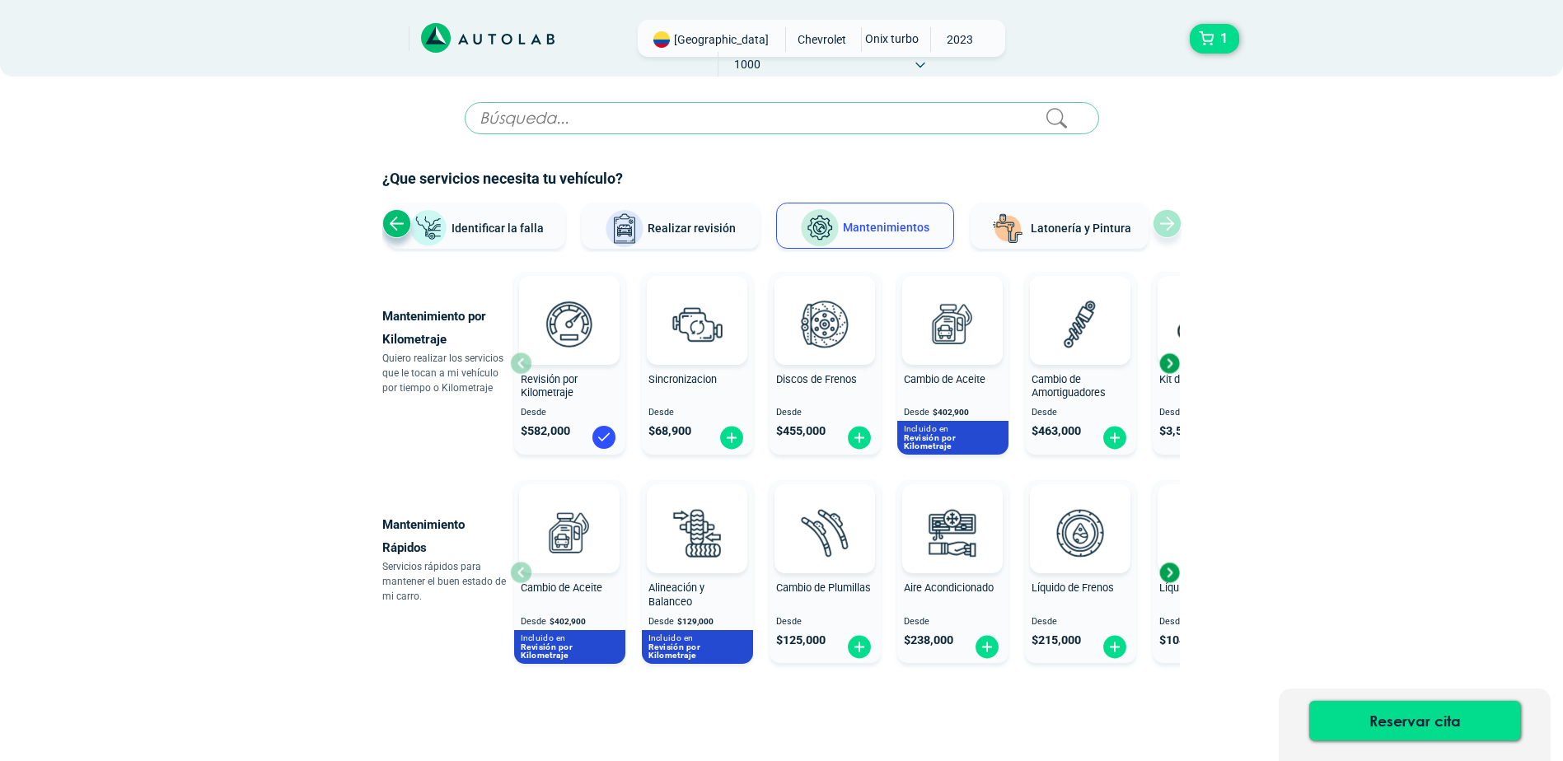
click at [1175, 359] on div "Next slide" at bounding box center [1169, 363] width 25 height 25
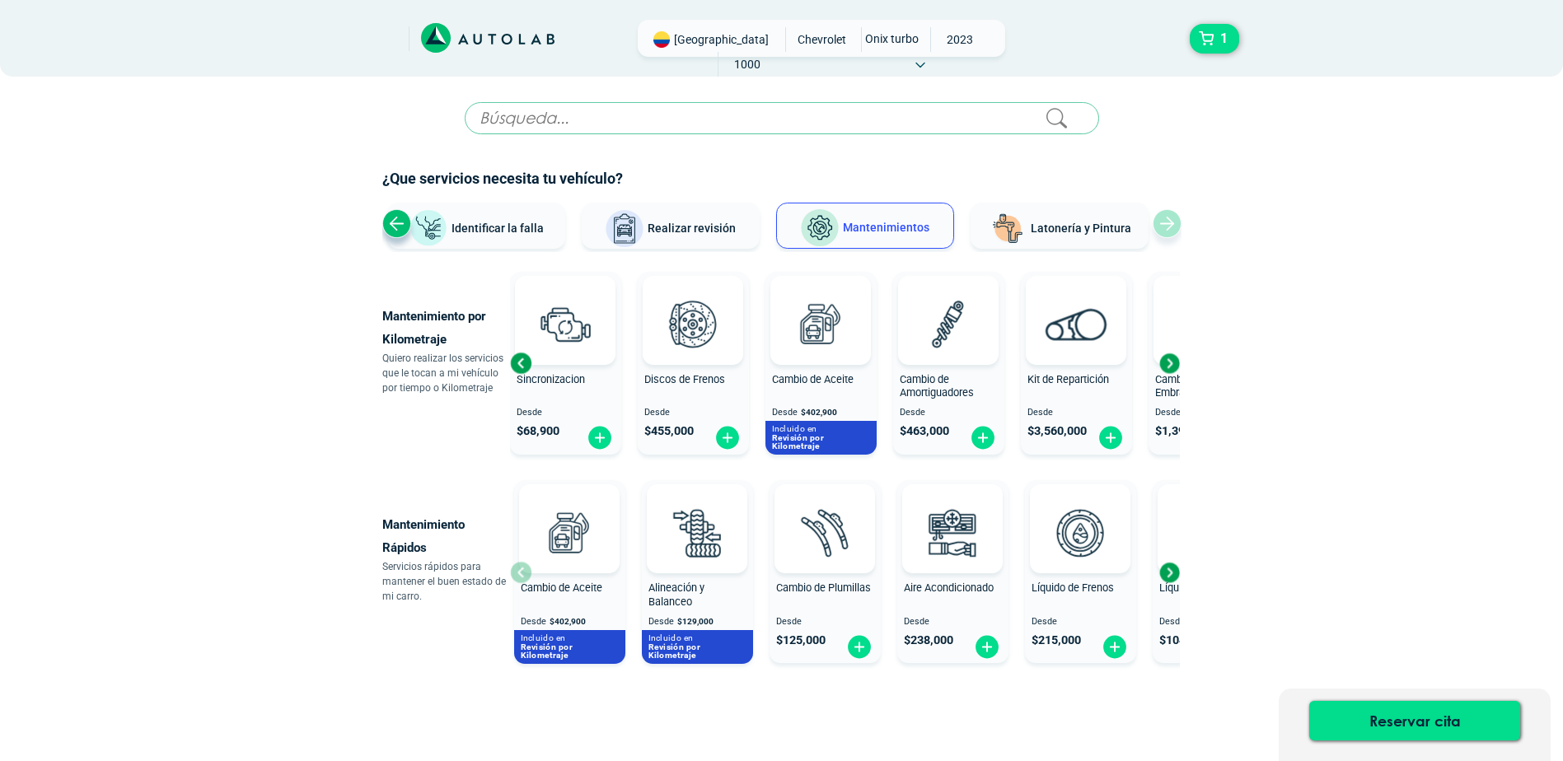
click at [1175, 359] on div "Next slide" at bounding box center [1169, 363] width 25 height 25
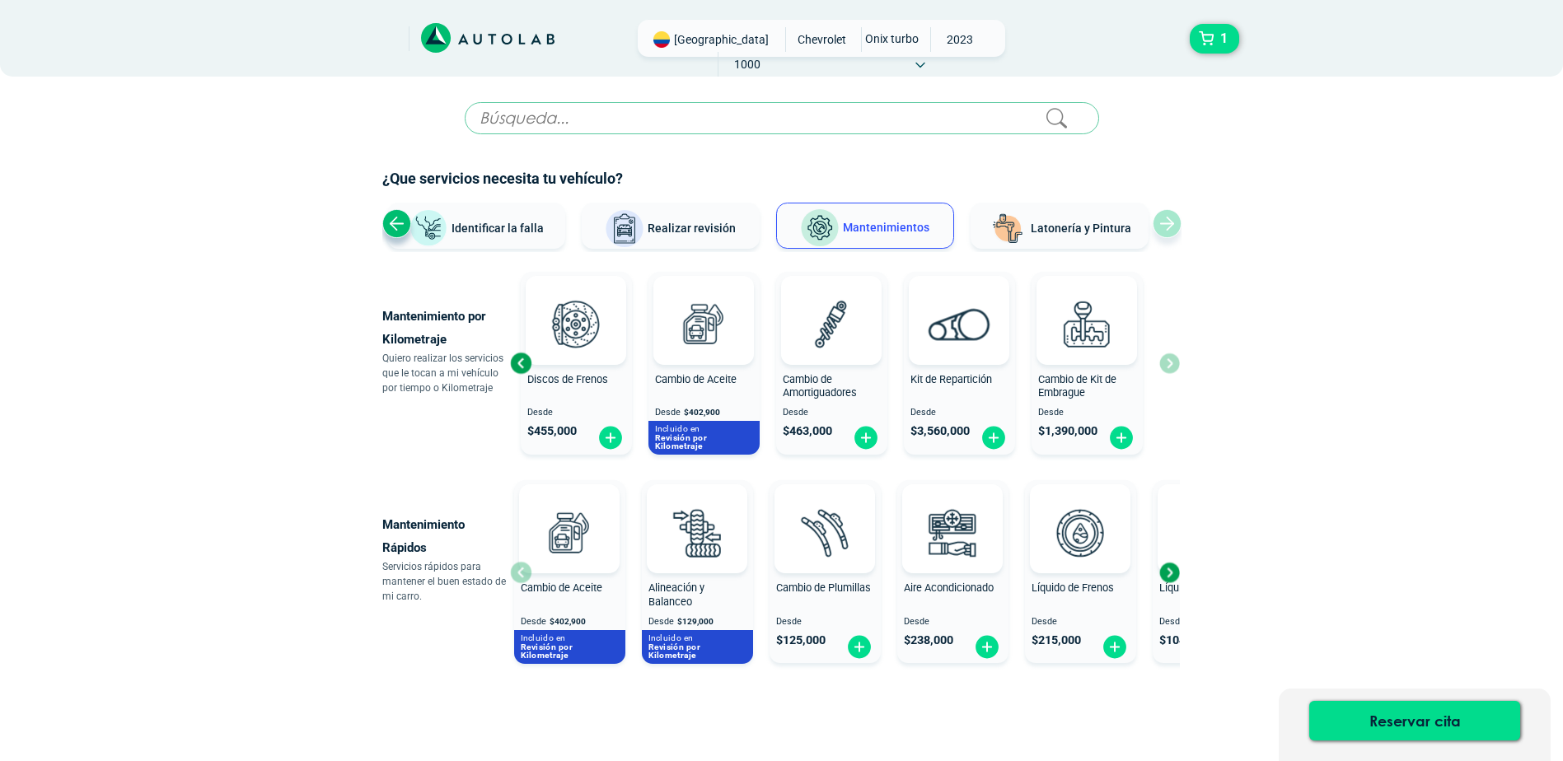
click at [1175, 359] on div "Revisión por Kilometraje Desde $ 582,000 Sincronizacion Desde $ 68,900 Discos d…" at bounding box center [845, 363] width 670 height 197
click at [948, 377] on span "Kit de Repartición" at bounding box center [951, 379] width 82 height 12
click at [519, 358] on div "Previous slide" at bounding box center [520, 363] width 25 height 25
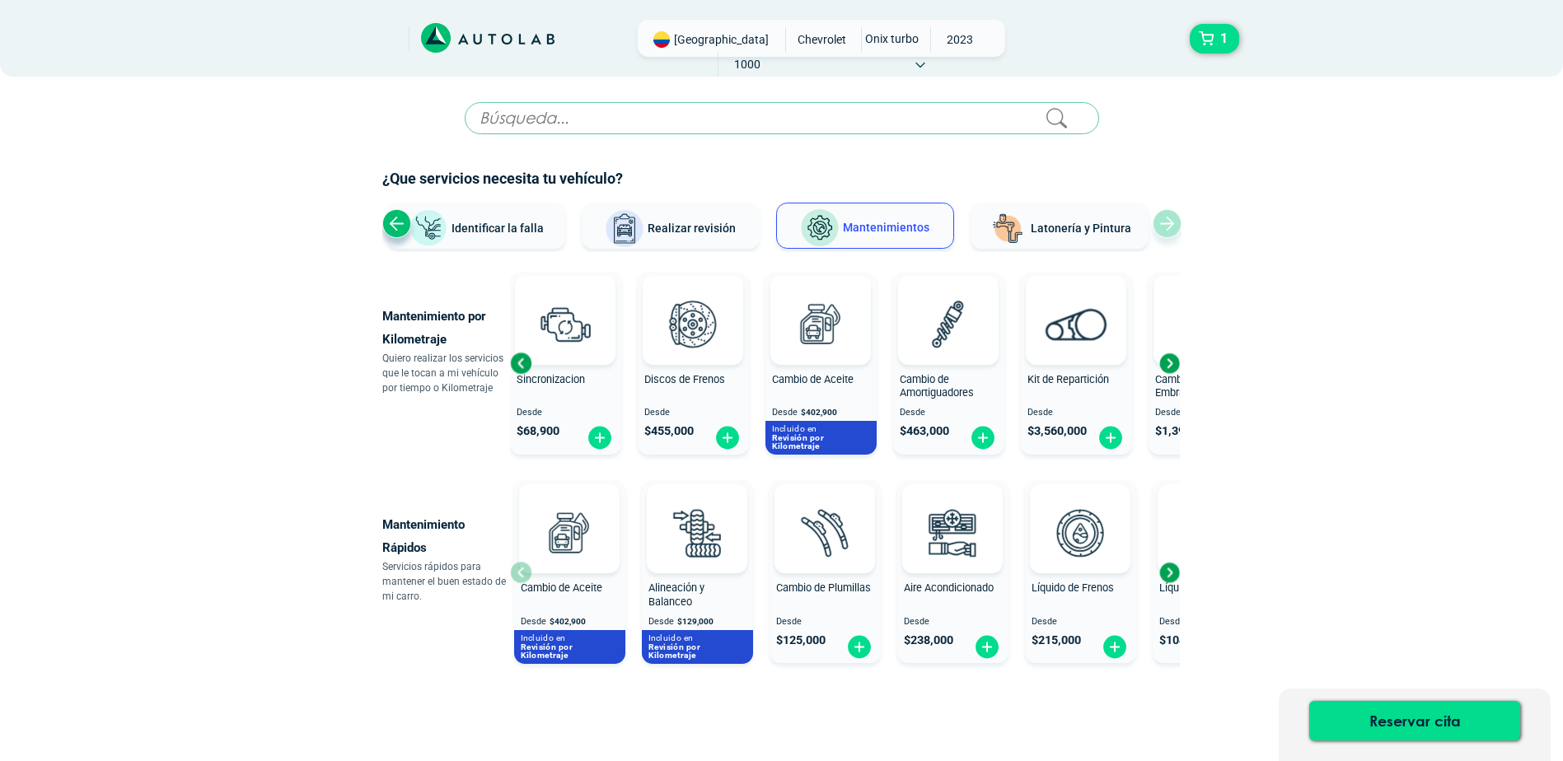
click at [519, 358] on div "Previous slide" at bounding box center [520, 363] width 25 height 25
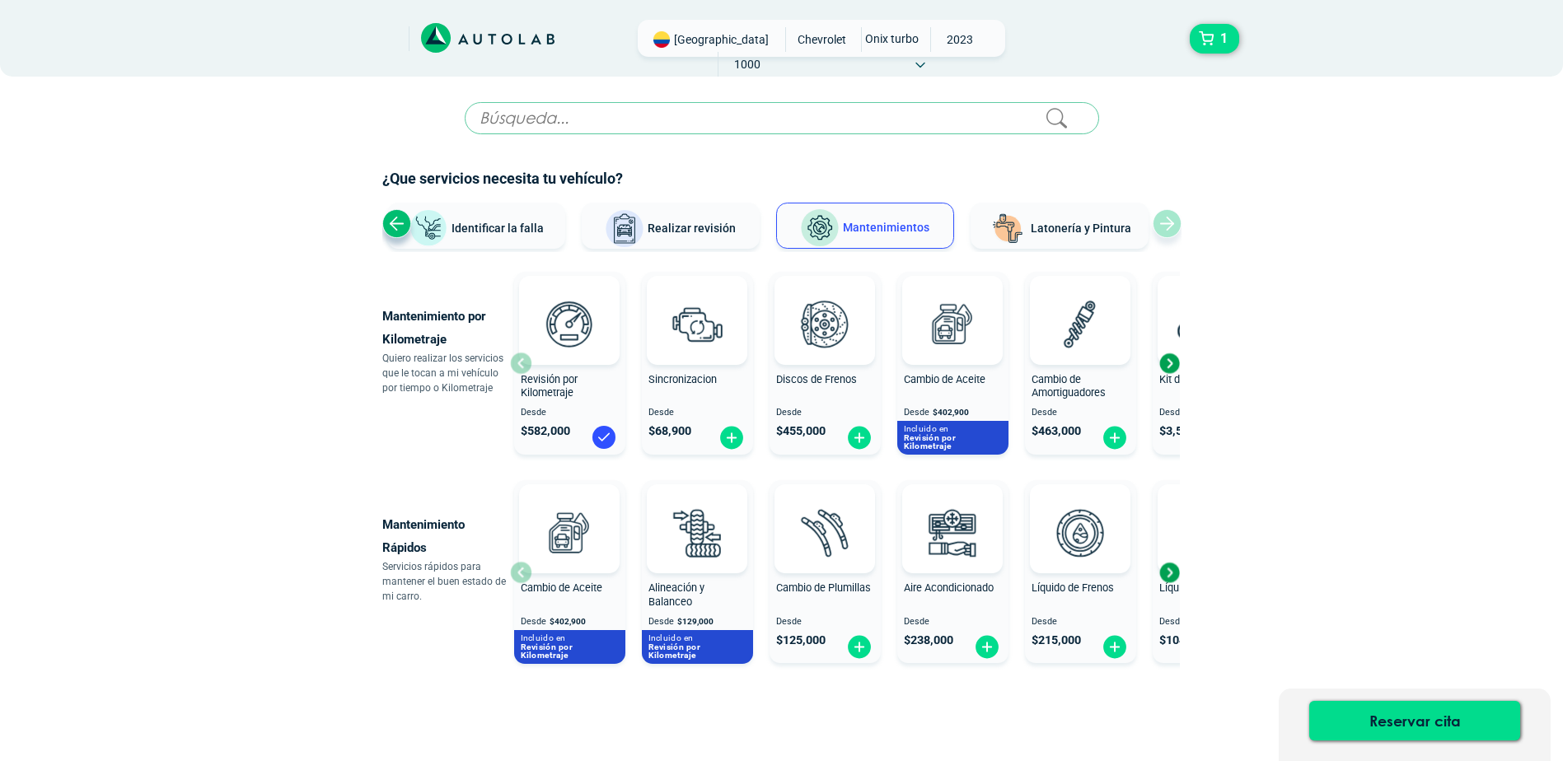
click at [519, 358] on div "Revisión por Kilometraje Desde $ 582,000" at bounding box center [569, 364] width 111 height 176
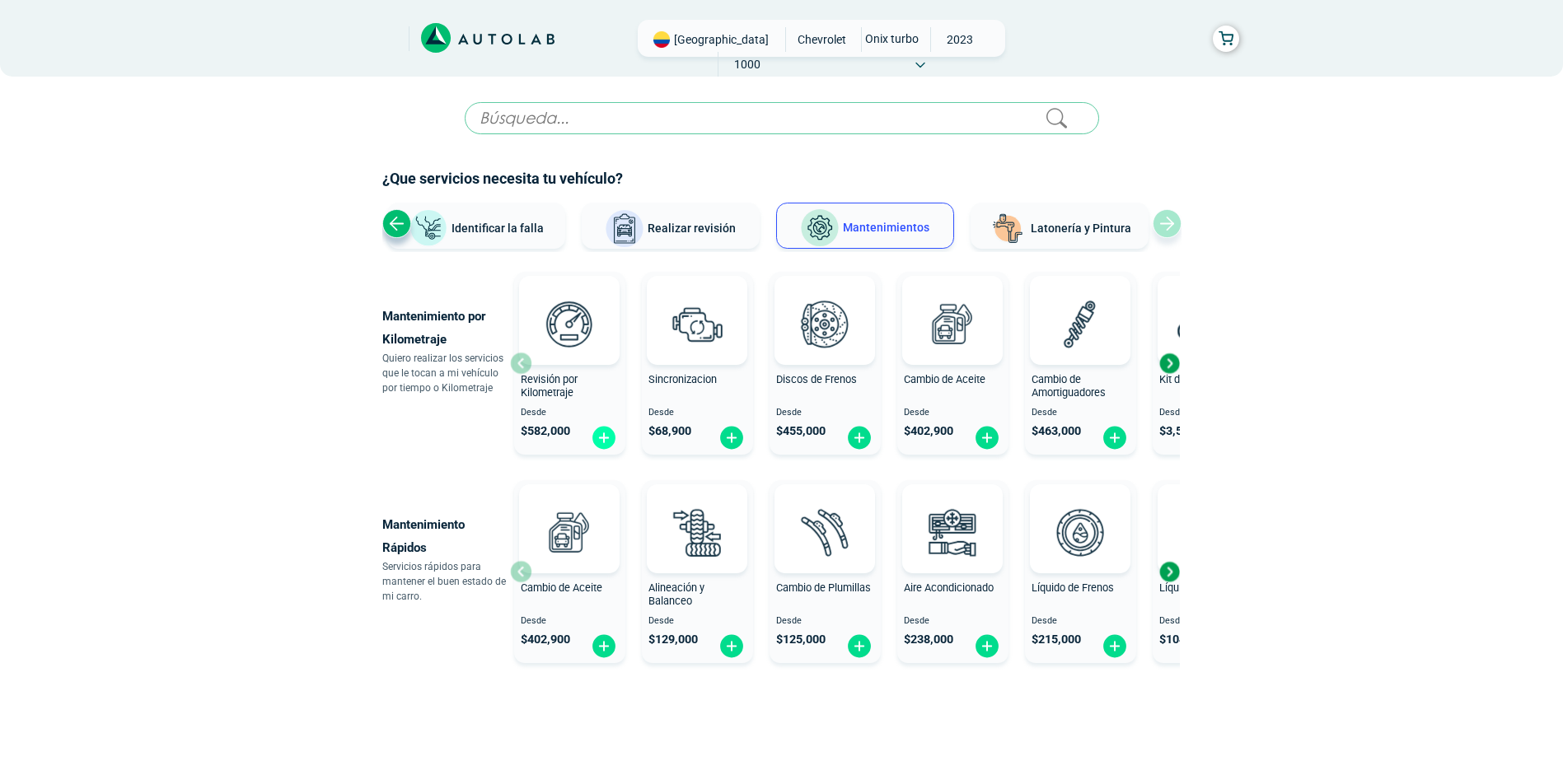
click at [603, 434] on img at bounding box center [604, 438] width 26 height 26
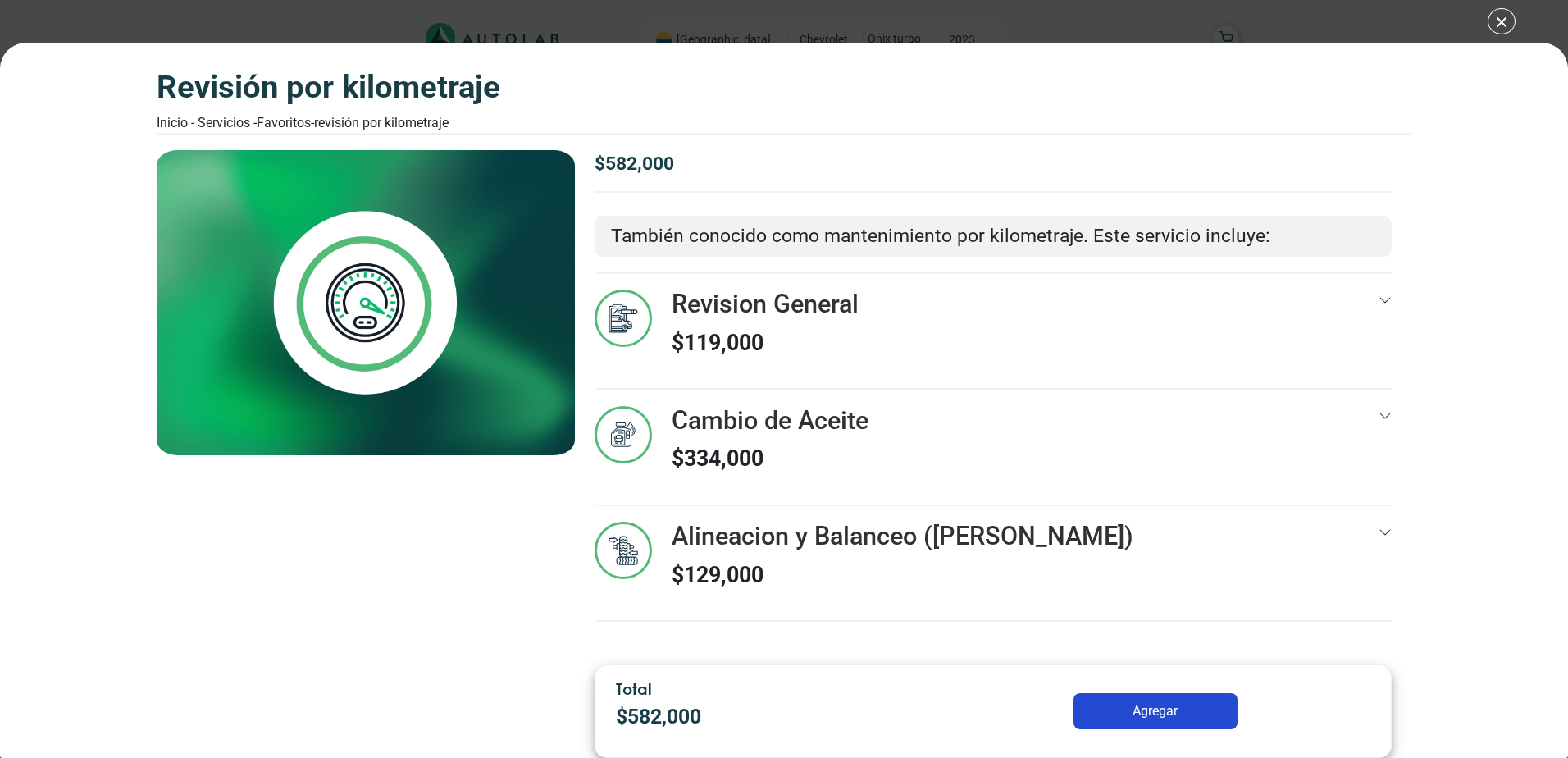
click at [1144, 706] on button "Agregar" at bounding box center [1156, 711] width 164 height 36
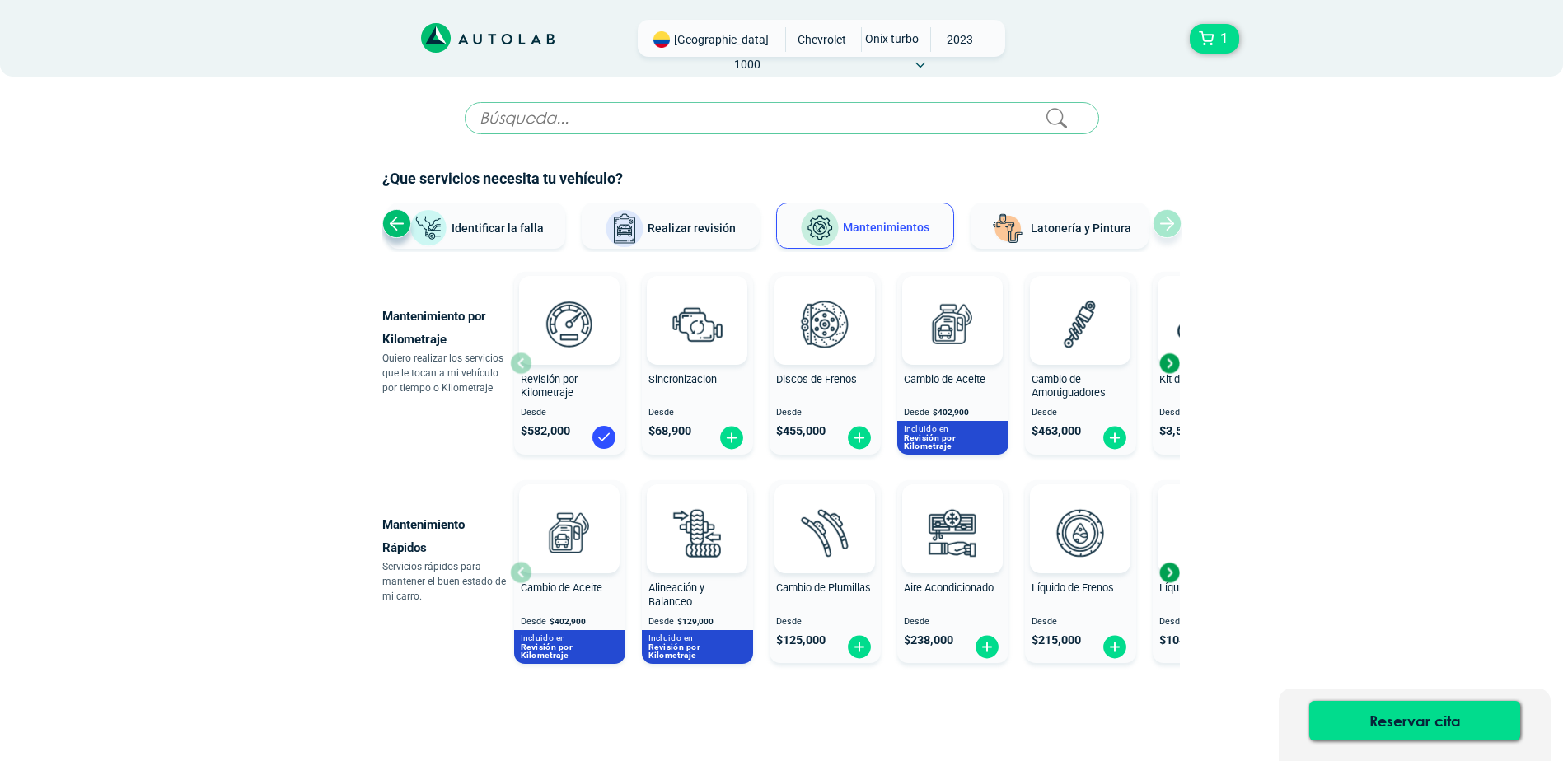
scroll to position [54, 0]
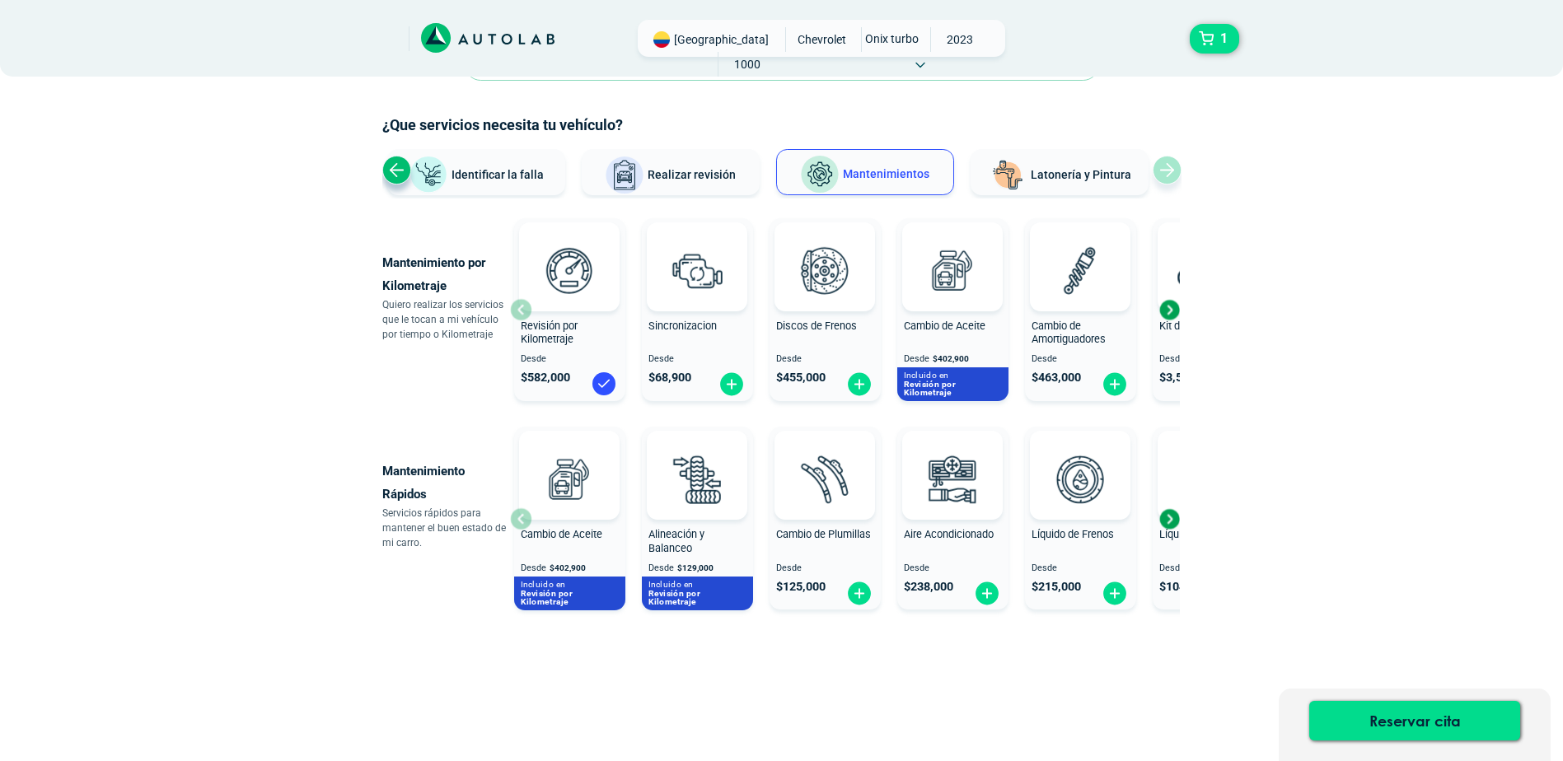
click at [1168, 522] on div "Next slide" at bounding box center [1169, 519] width 25 height 25
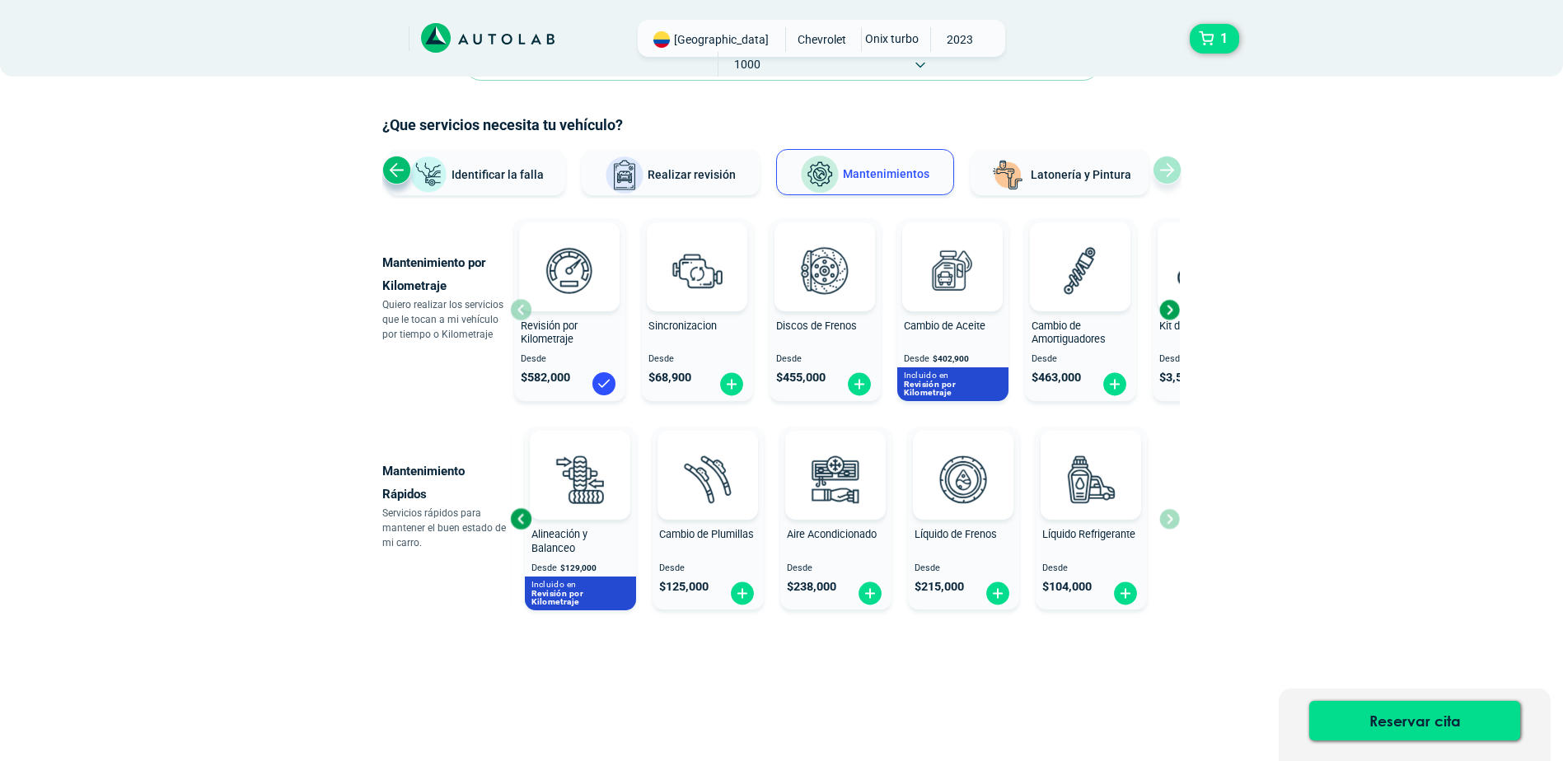
click at [519, 522] on div "Previous slide" at bounding box center [520, 519] width 25 height 25
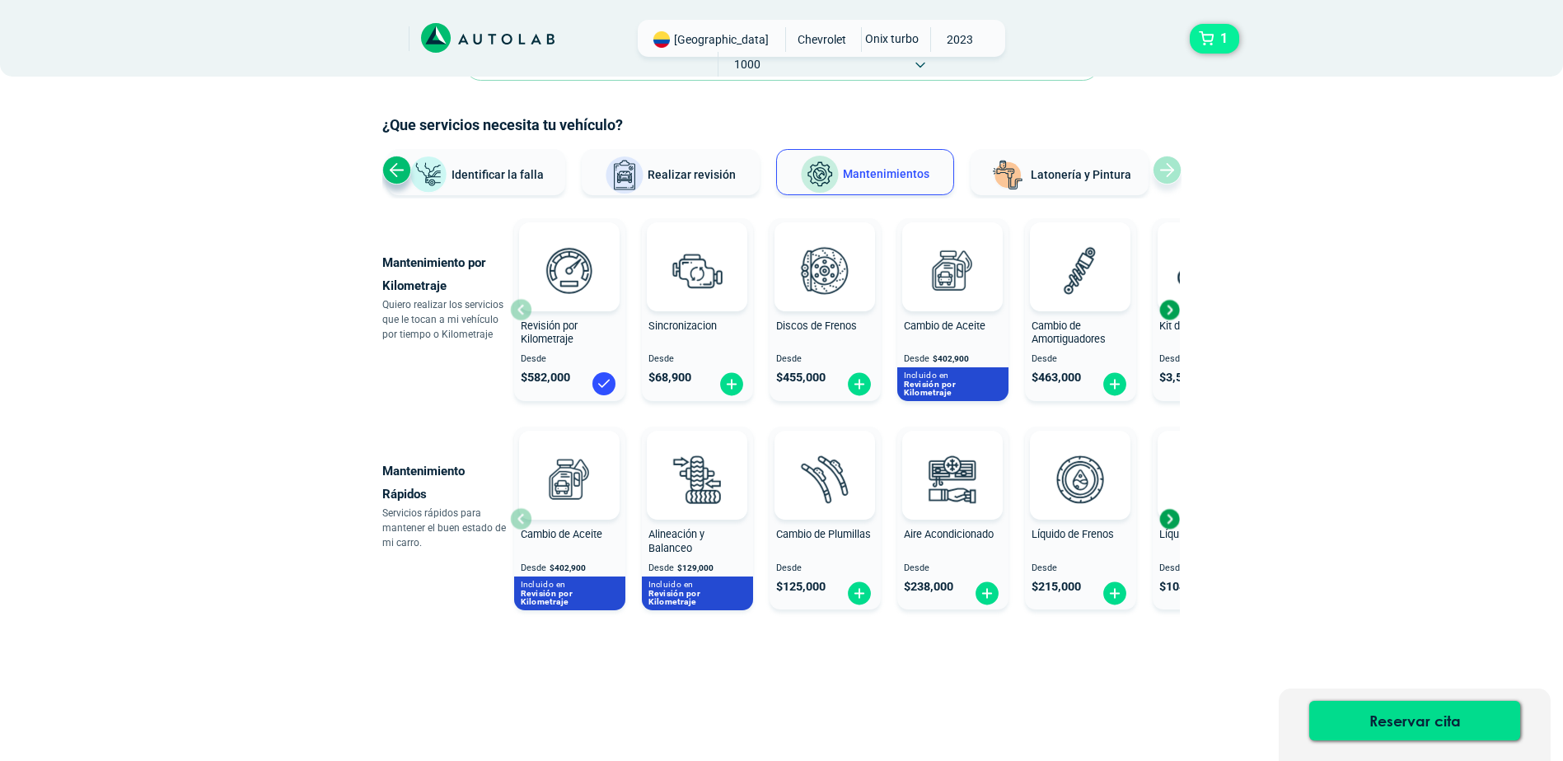
click at [1210, 33] on button "1" at bounding box center [1214, 39] width 49 height 30
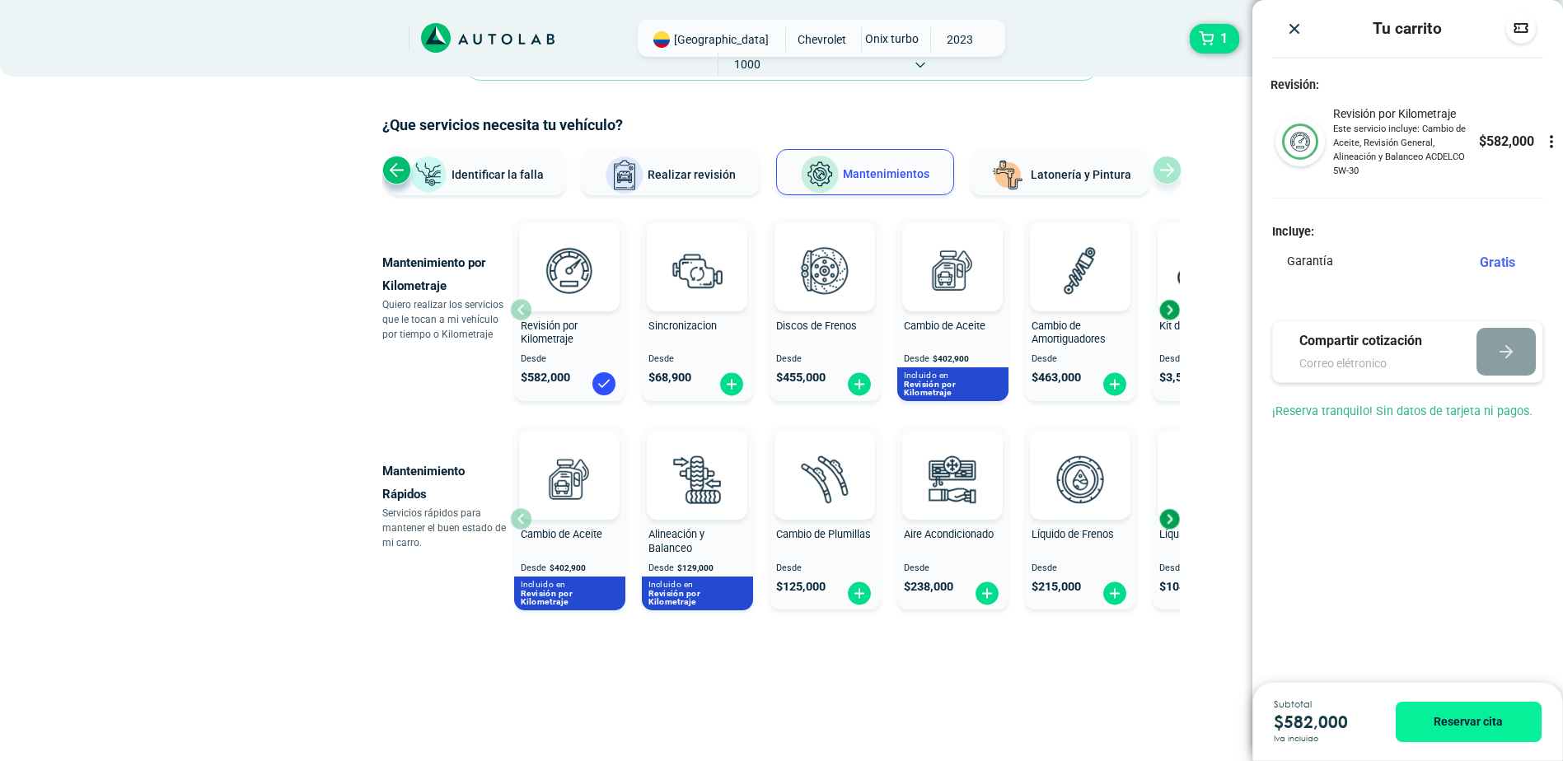
click at [1548, 139] on icon at bounding box center [1551, 141] width 16 height 16
click at [1506, 147] on p "$ 582,000" at bounding box center [1506, 142] width 55 height 20
click at [1303, 30] on img "Close" at bounding box center [1294, 29] width 16 height 16
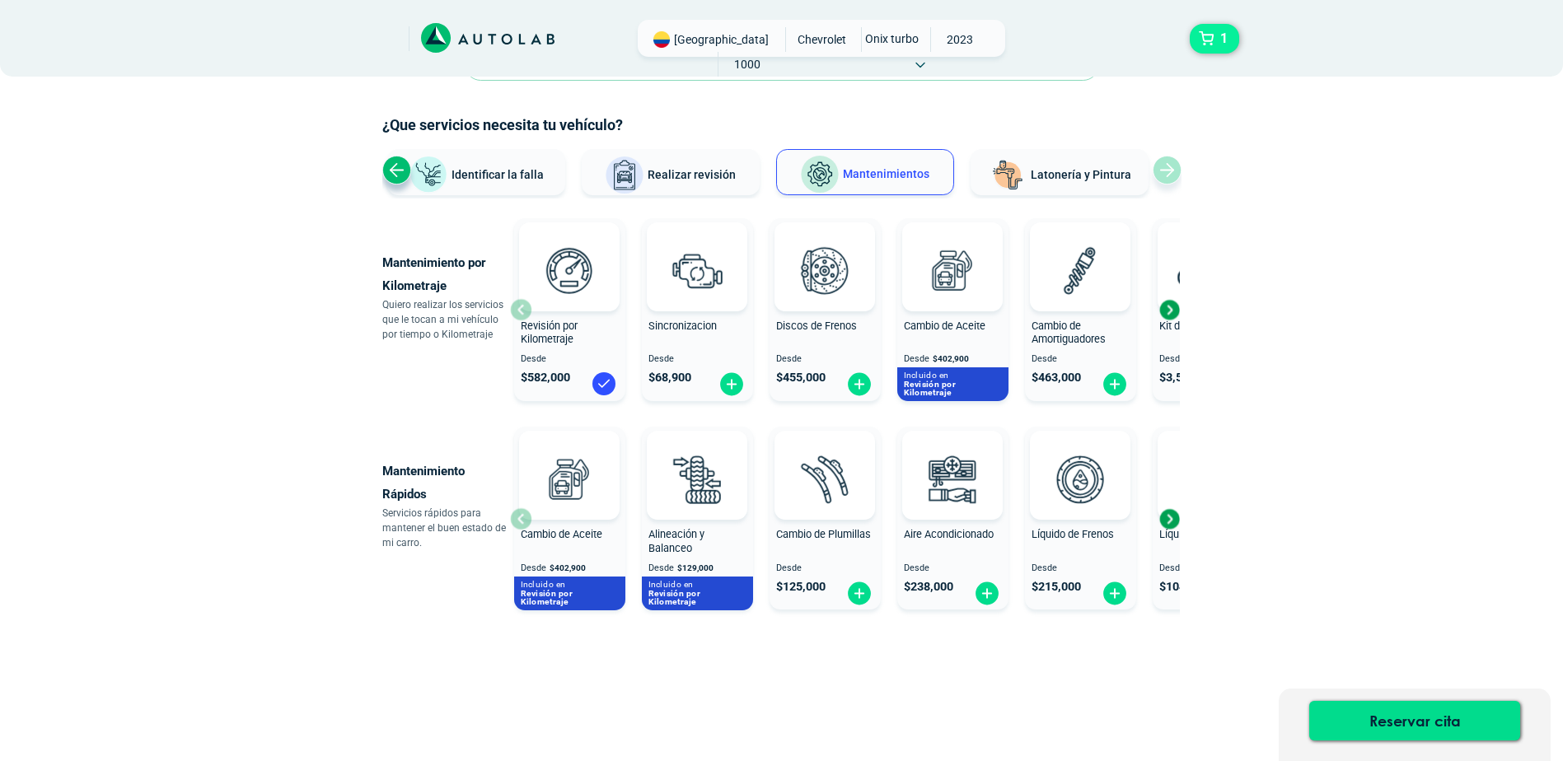
click at [1229, 39] on span "1" at bounding box center [1224, 39] width 16 height 28
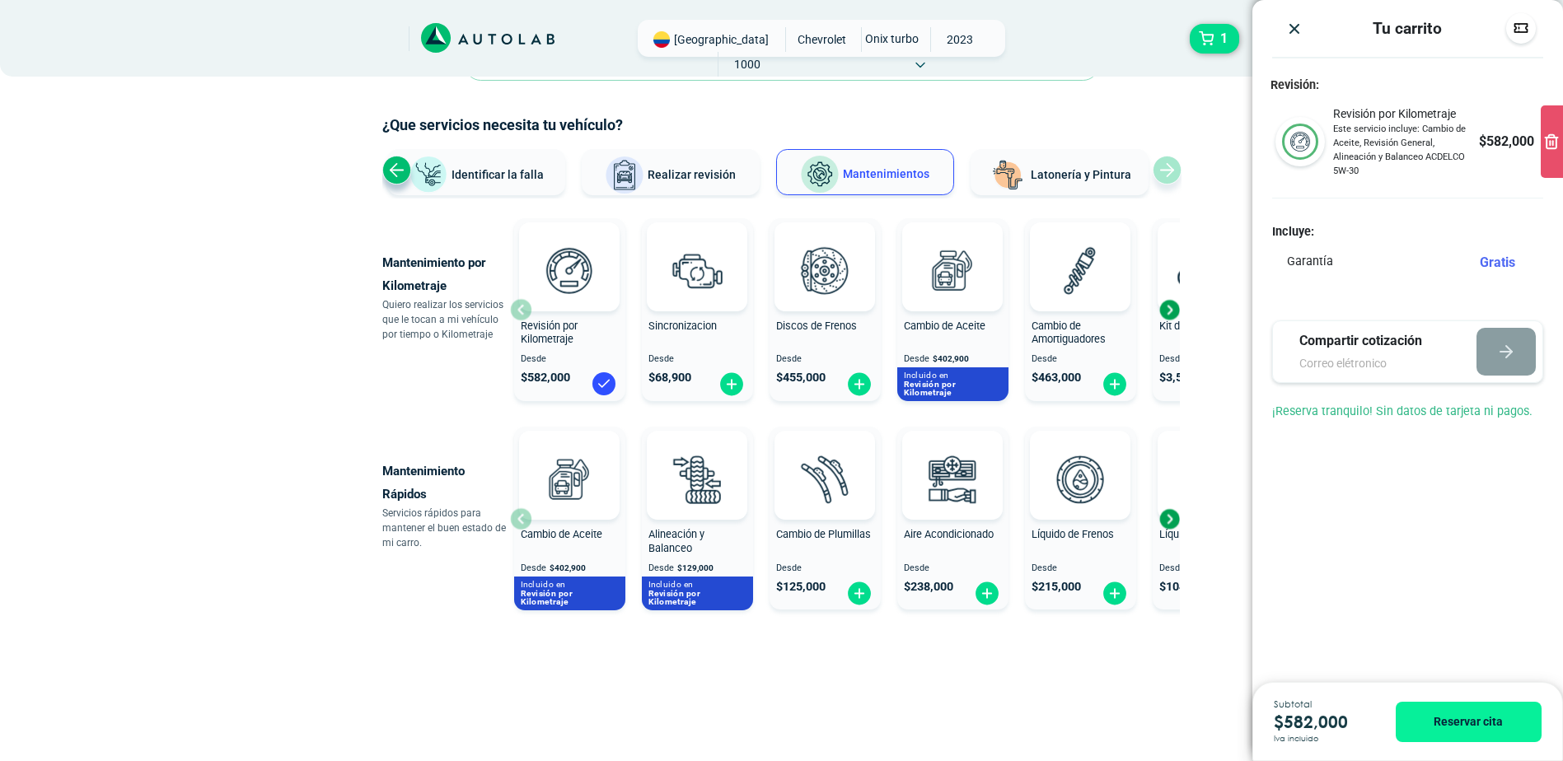
click at [1311, 155] on img at bounding box center [1300, 142] width 36 height 36
click at [1307, 143] on img at bounding box center [1300, 142] width 36 height 36
click at [1436, 161] on span "Este servicio incluye: Cambio de Aceite, Revisión General, Alineación y Balance…" at bounding box center [1405, 150] width 145 height 55
click at [1401, 215] on div "Revisión: Revisión por Kilometraje Este servicio incluye: Cambio de Aceite, Rev…" at bounding box center [1407, 259] width 311 height 362
click at [1455, 198] on div at bounding box center [1407, 198] width 271 height 1
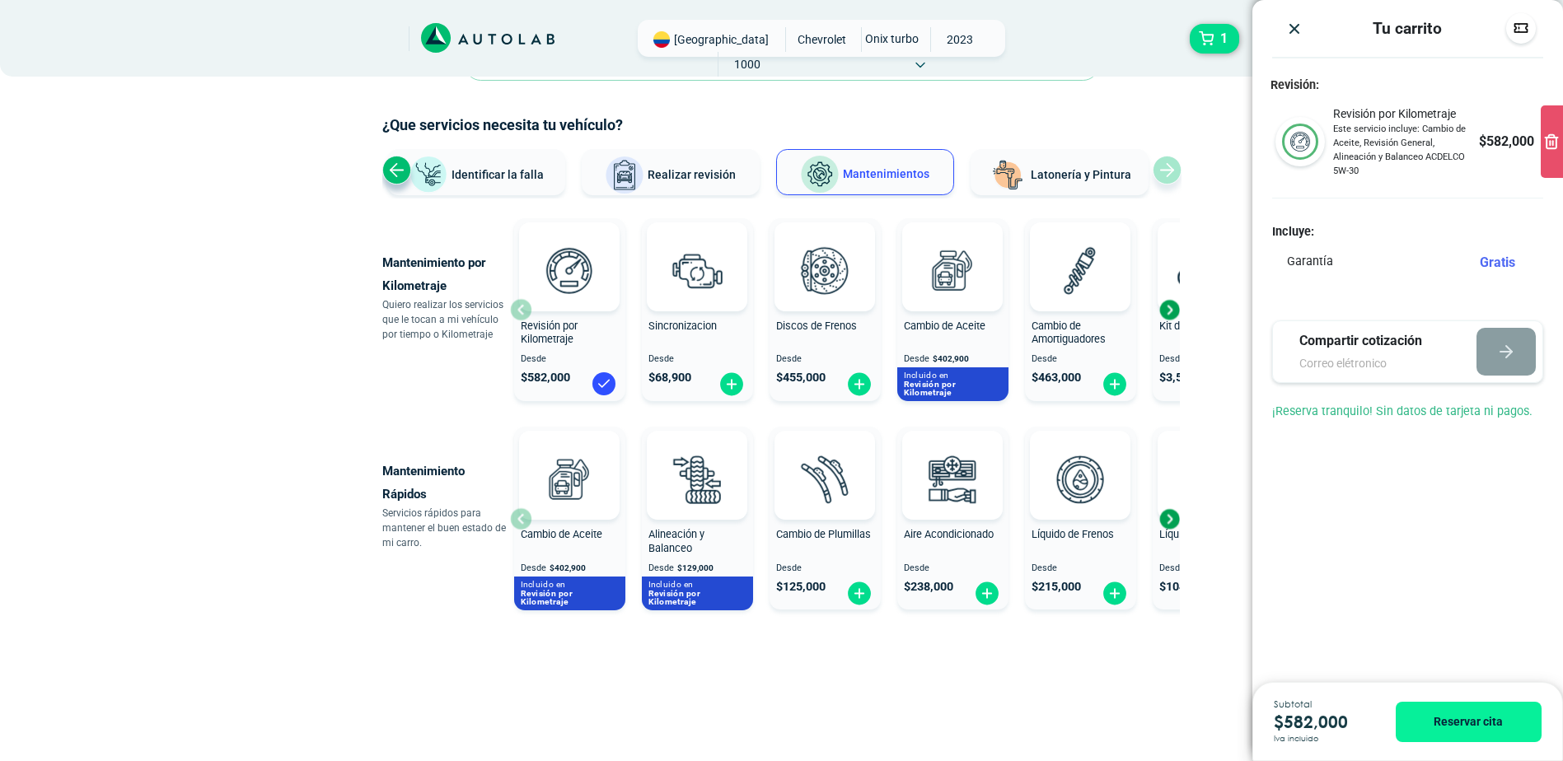
click at [1552, 160] on div at bounding box center [1552, 141] width 22 height 73
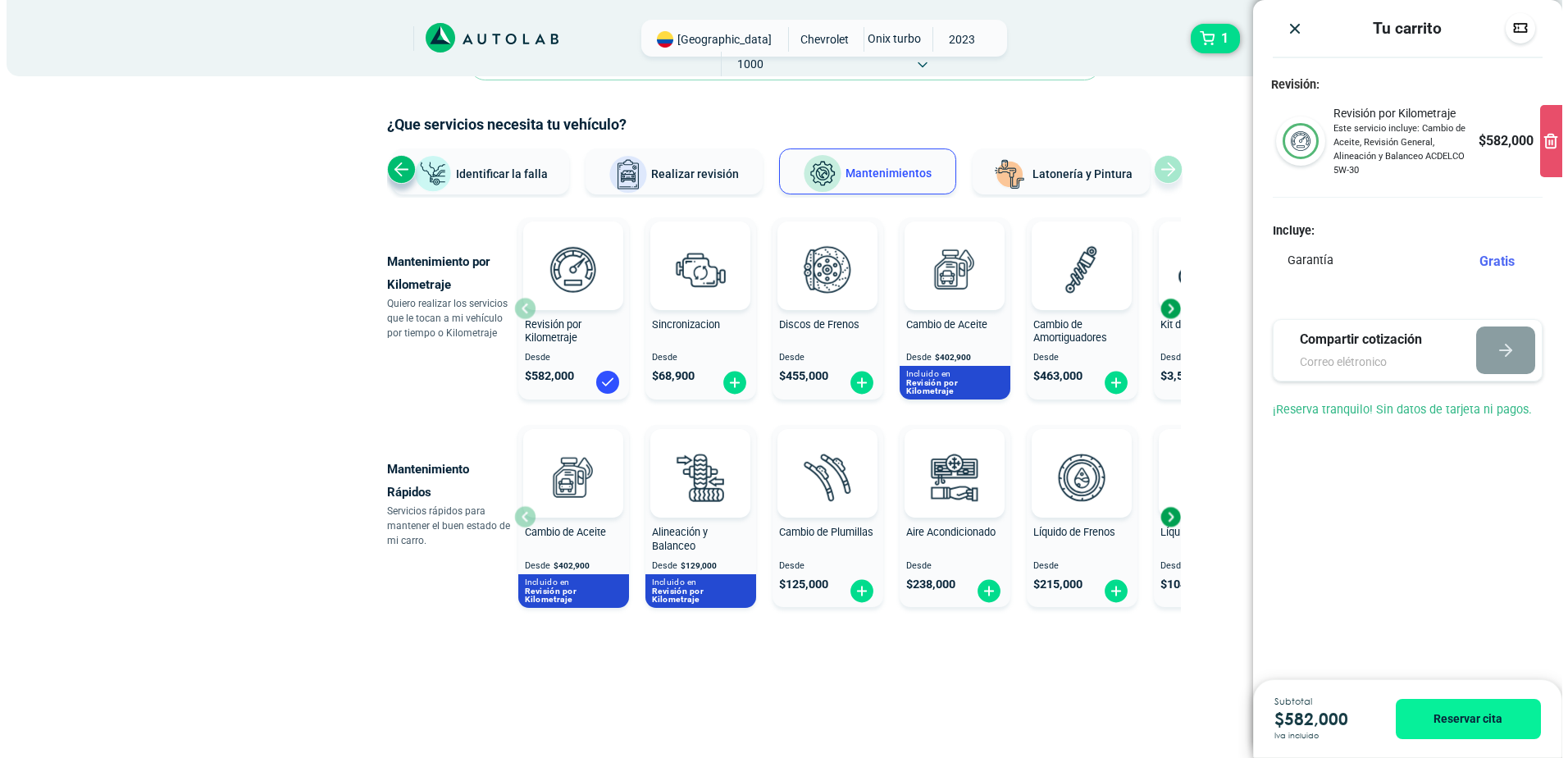
scroll to position [53, 0]
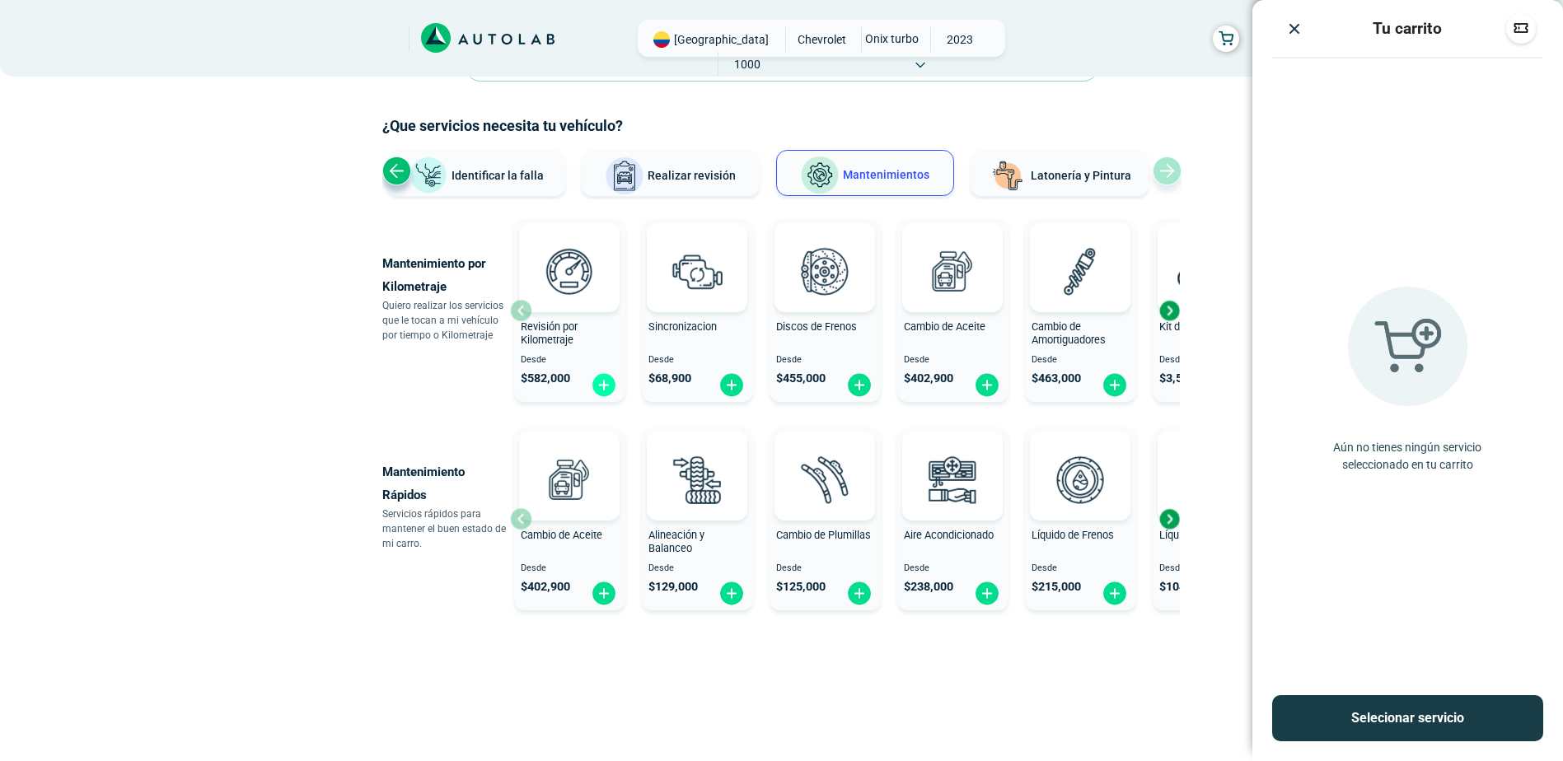
click at [606, 381] on img at bounding box center [604, 385] width 26 height 26
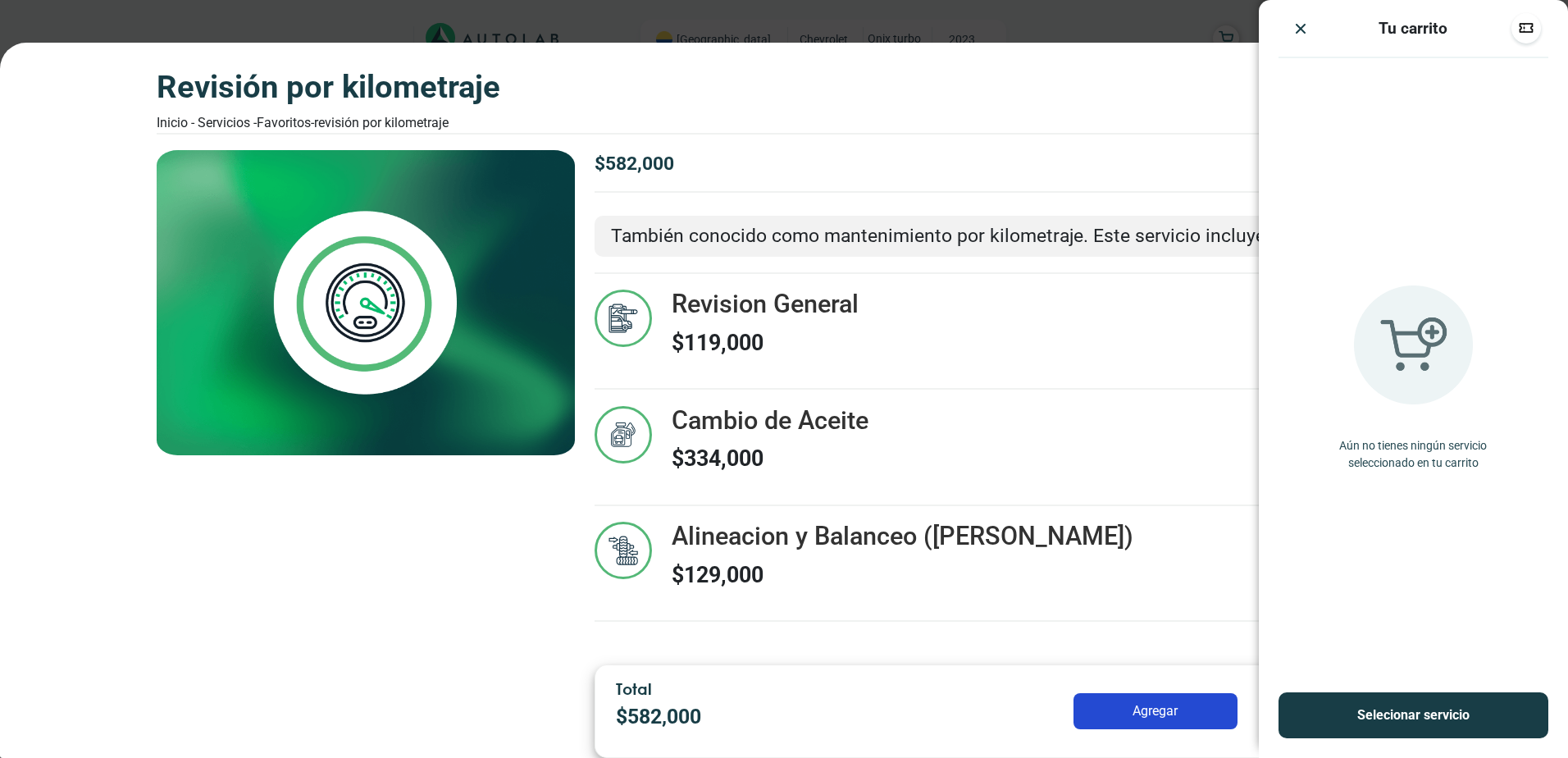
click at [843, 324] on div "Revision General $ 119,000" at bounding box center [766, 331] width 187 height 83
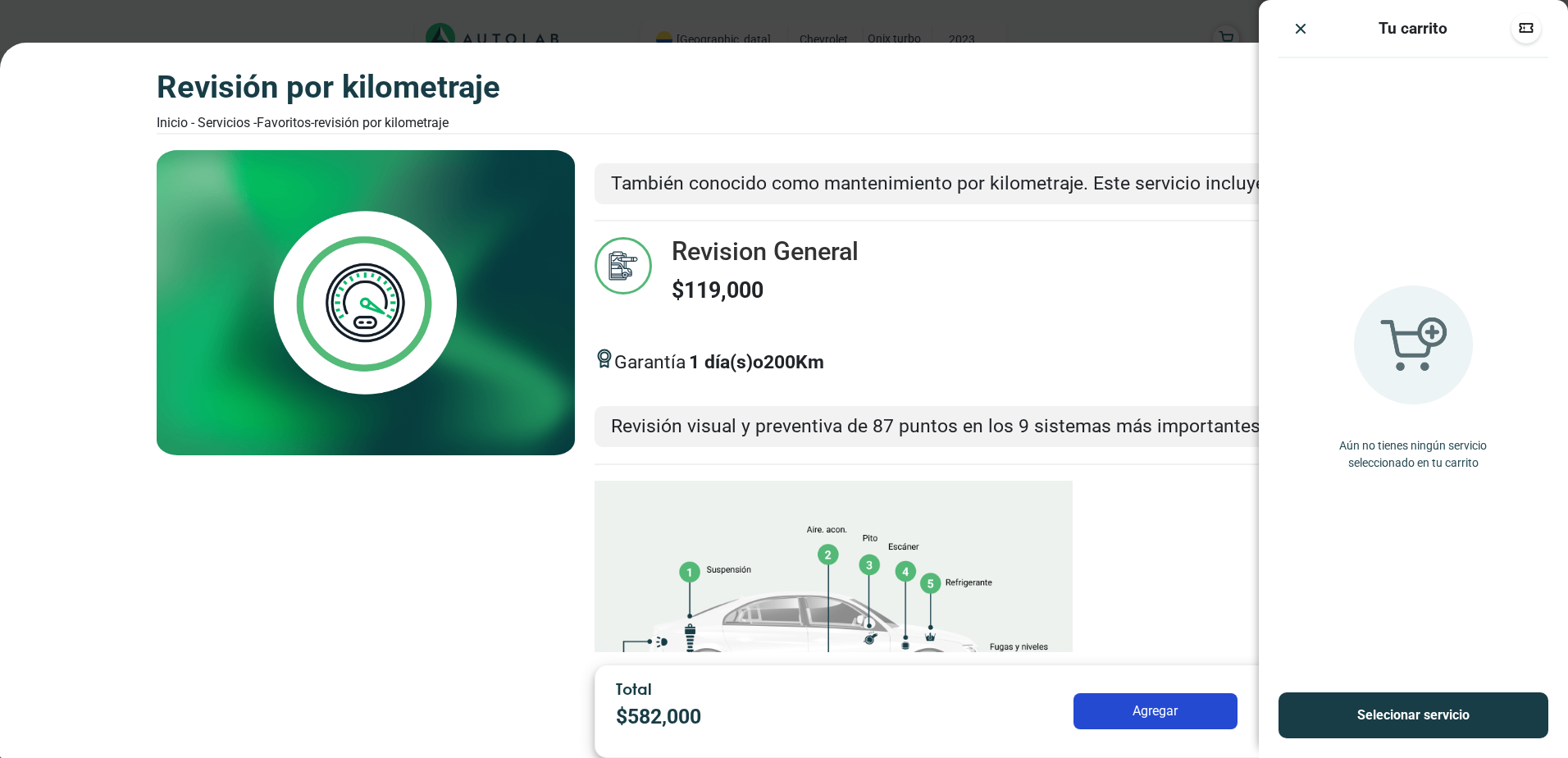
scroll to position [246, 0]
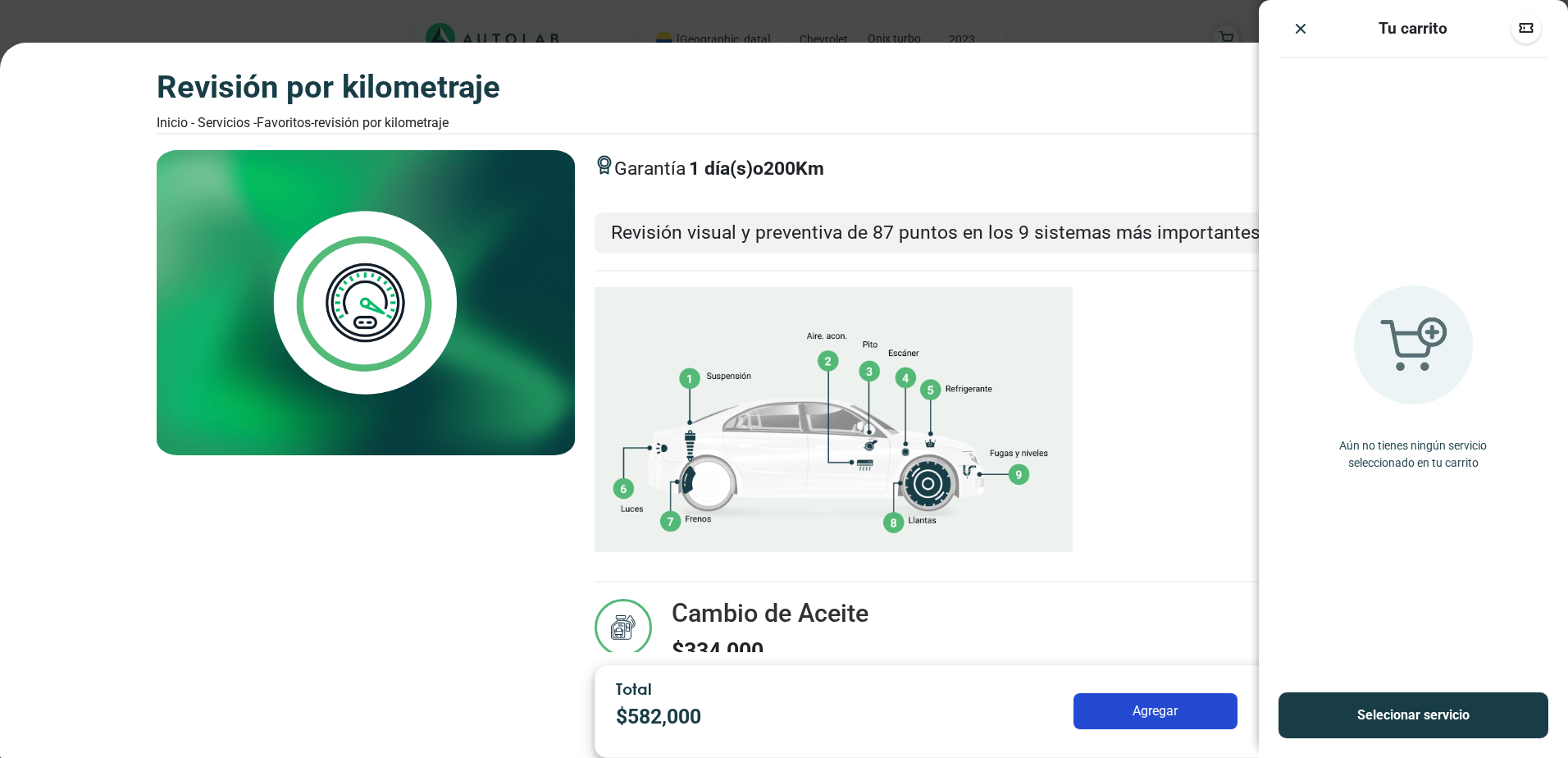
click at [1017, 468] on img at bounding box center [833, 420] width 478 height 297
click at [932, 383] on img at bounding box center [833, 420] width 478 height 297
click at [911, 381] on img at bounding box center [833, 420] width 478 height 297
click at [865, 380] on img at bounding box center [833, 420] width 478 height 297
click at [827, 362] on img at bounding box center [833, 420] width 478 height 297
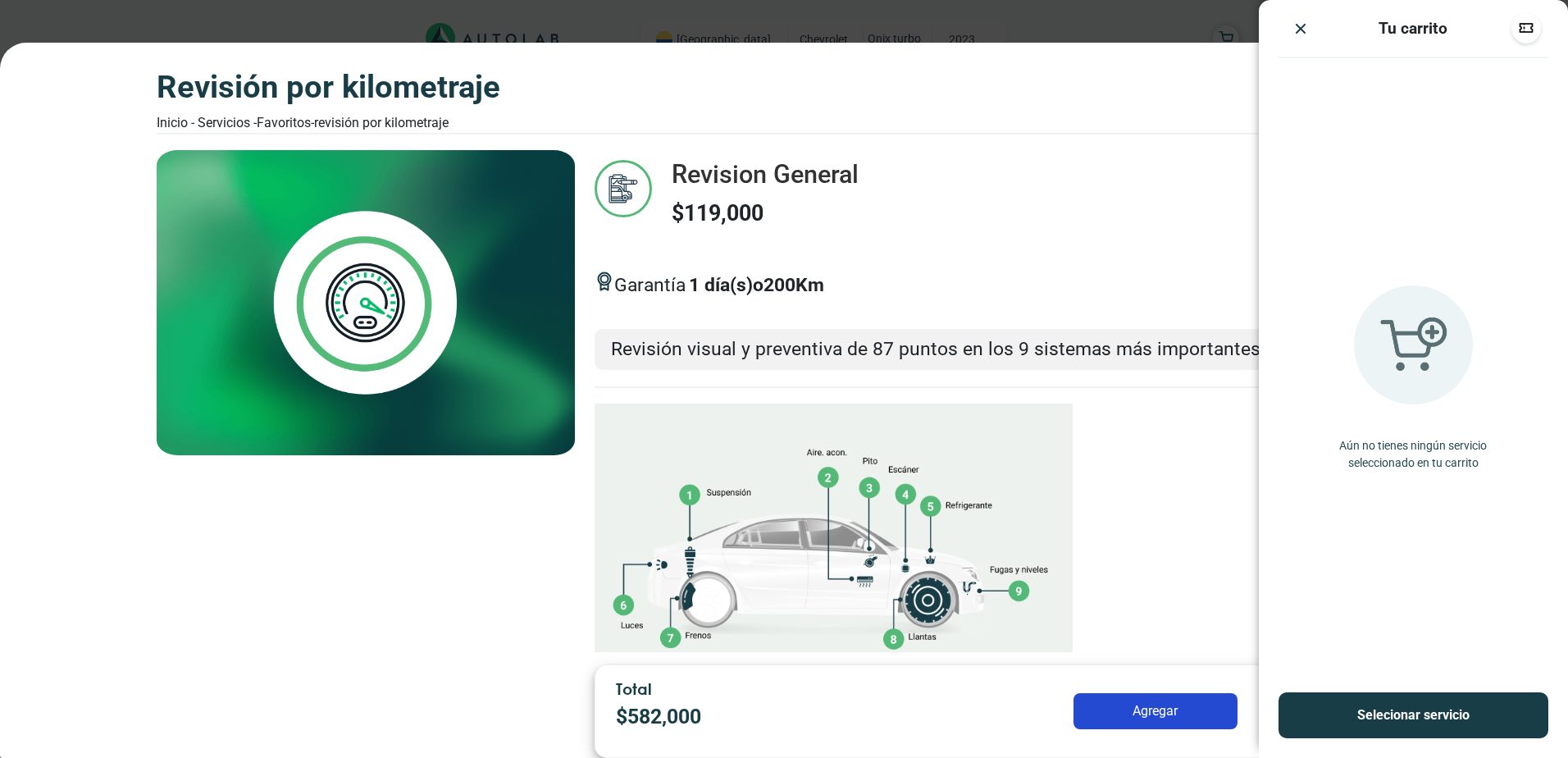
scroll to position [158, 0]
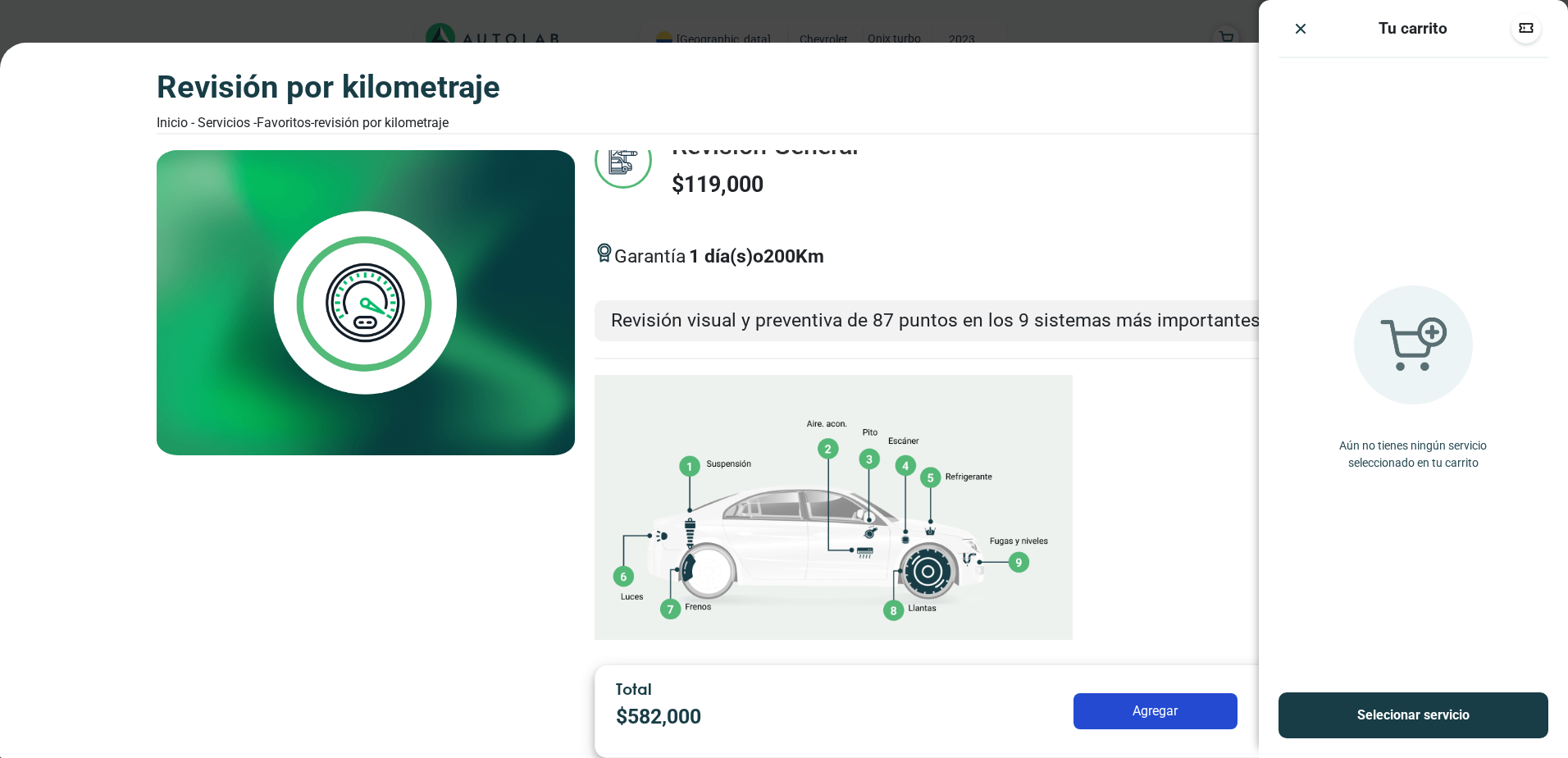
click at [1301, 35] on img "Close" at bounding box center [1301, 29] width 16 height 16
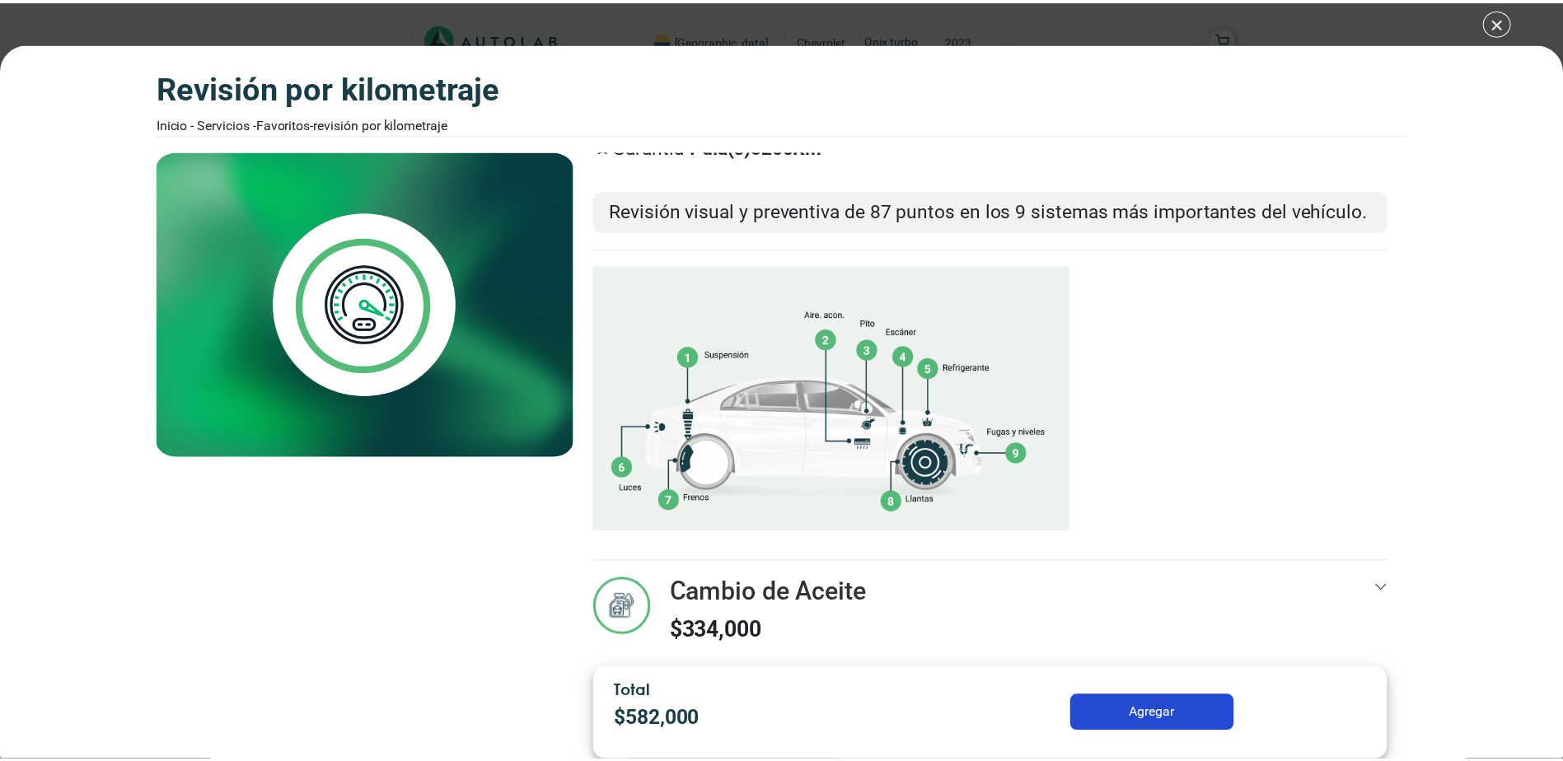
scroll to position [241, 0]
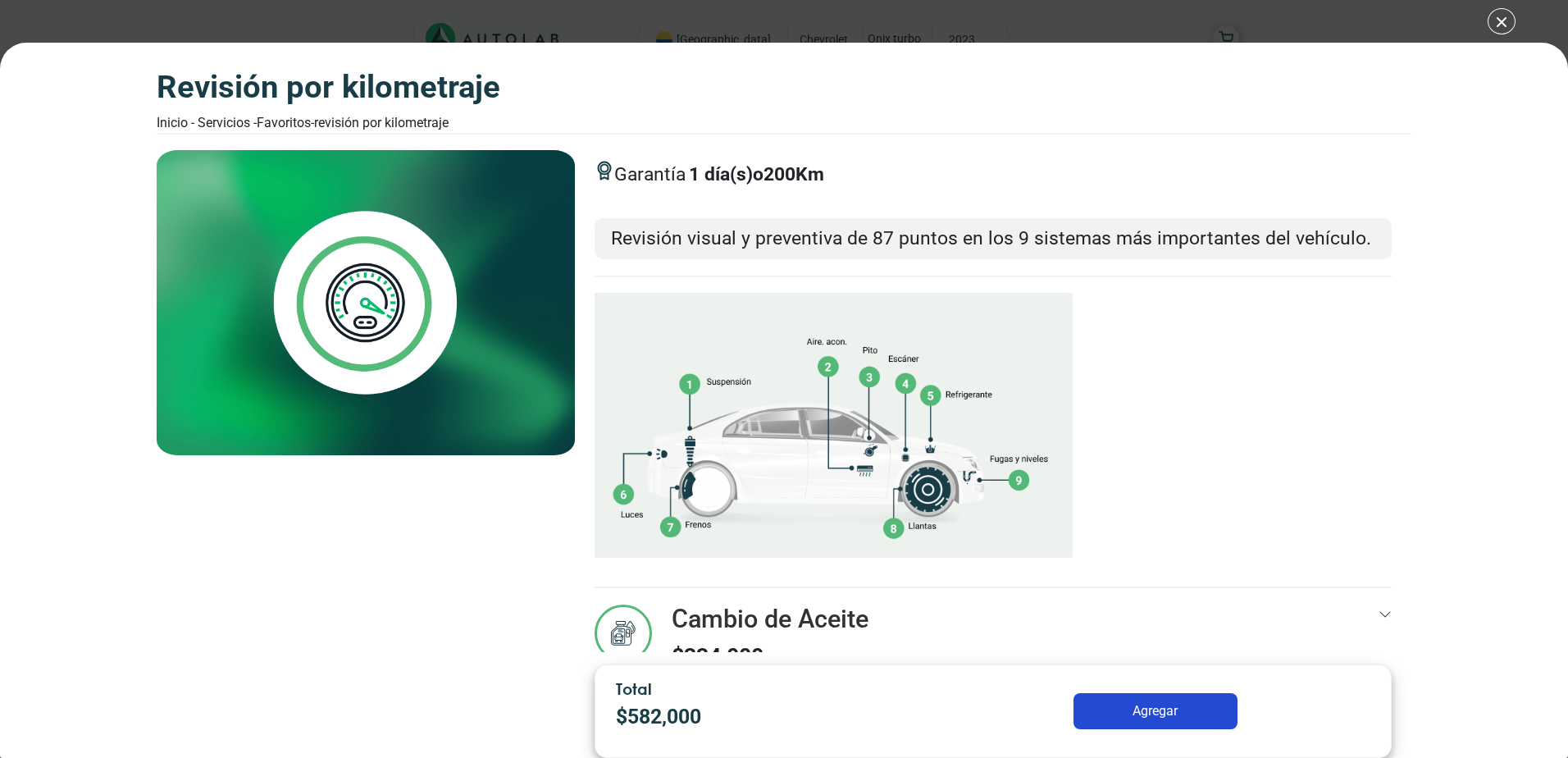
click at [1154, 710] on button "Agregar" at bounding box center [1156, 711] width 164 height 36
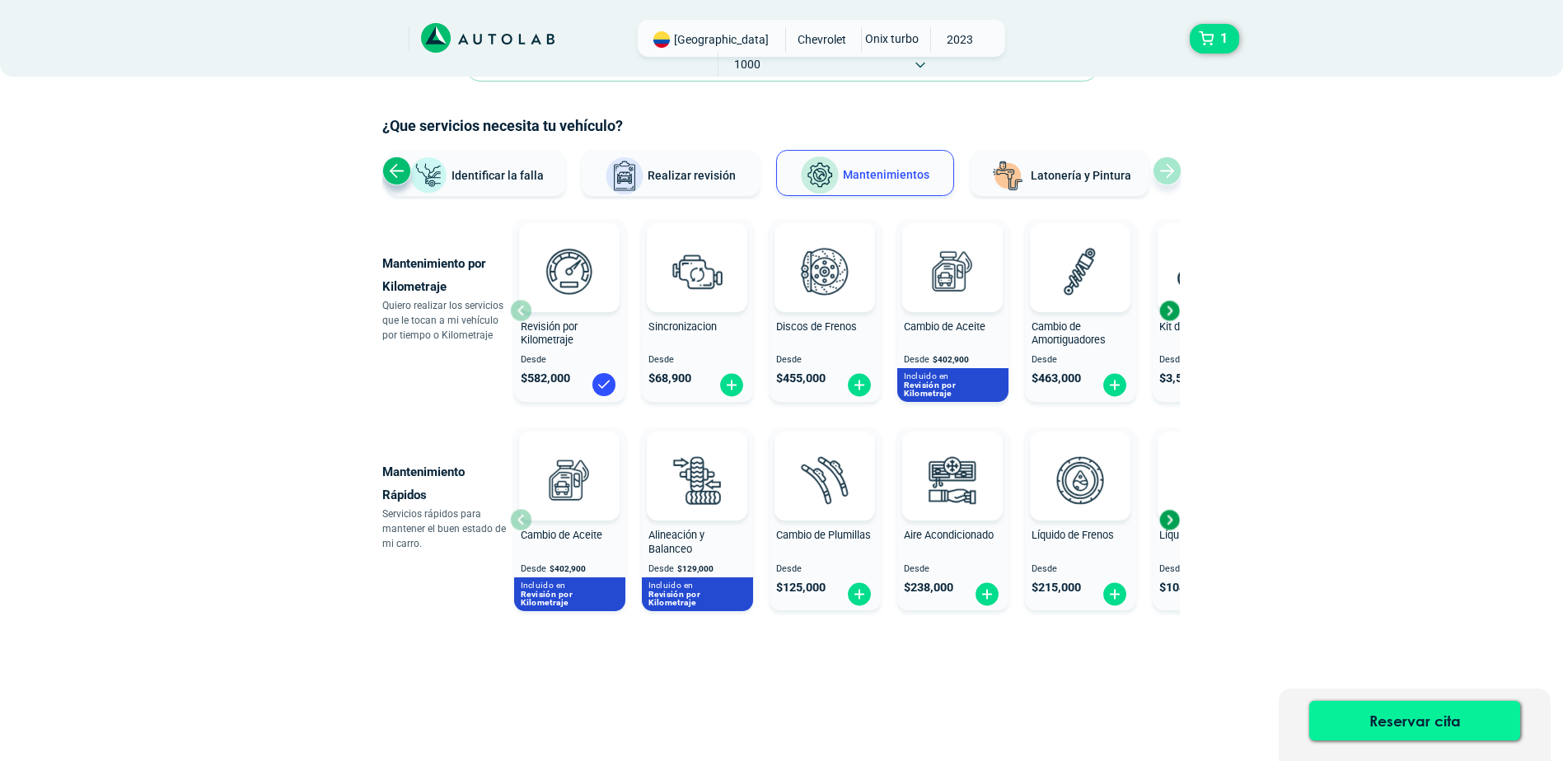
click at [1360, 721] on button "Reservar cita" at bounding box center [1414, 721] width 211 height 40
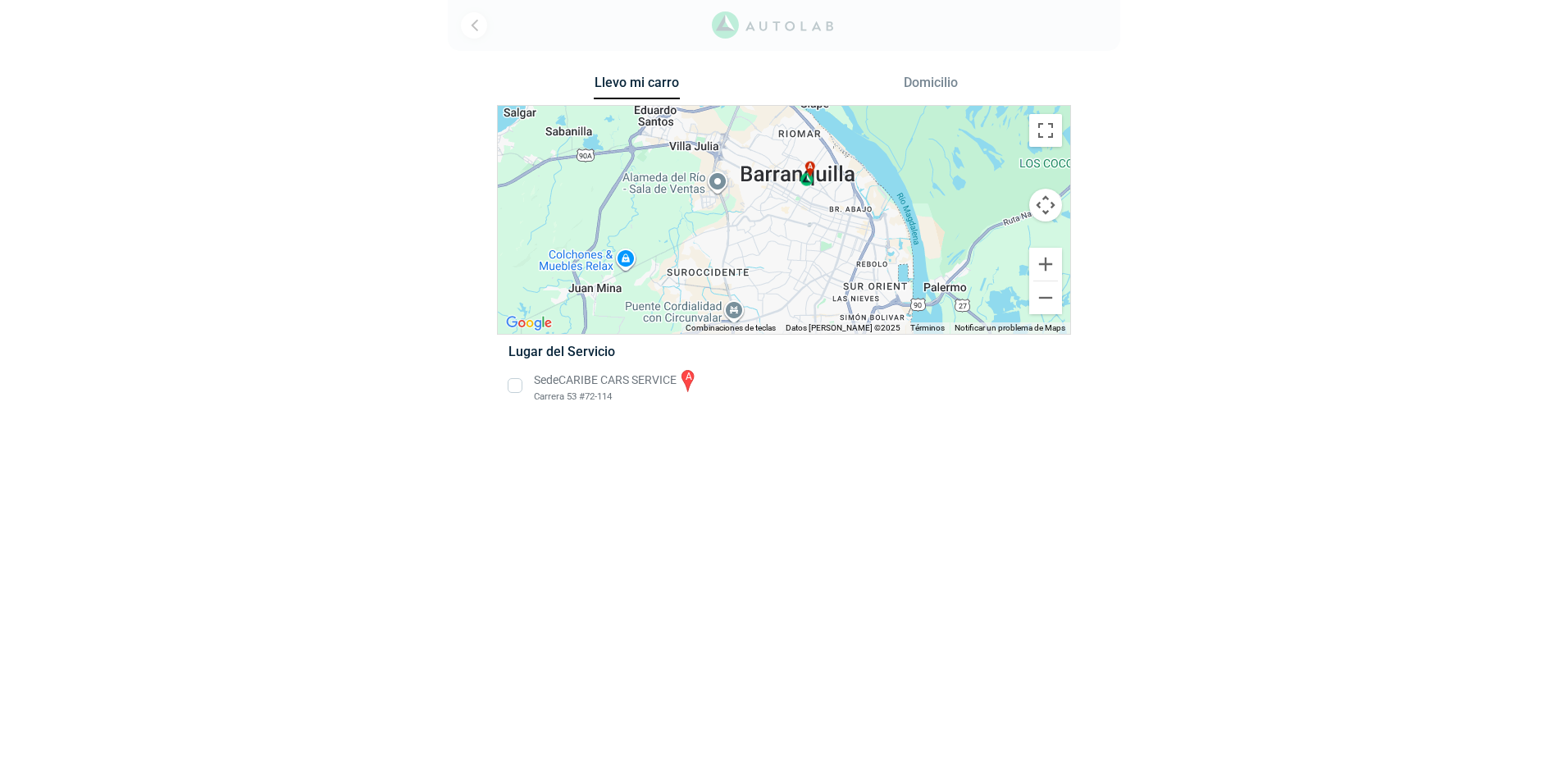
click at [949, 79] on button "Domicilio" at bounding box center [931, 87] width 87 height 24
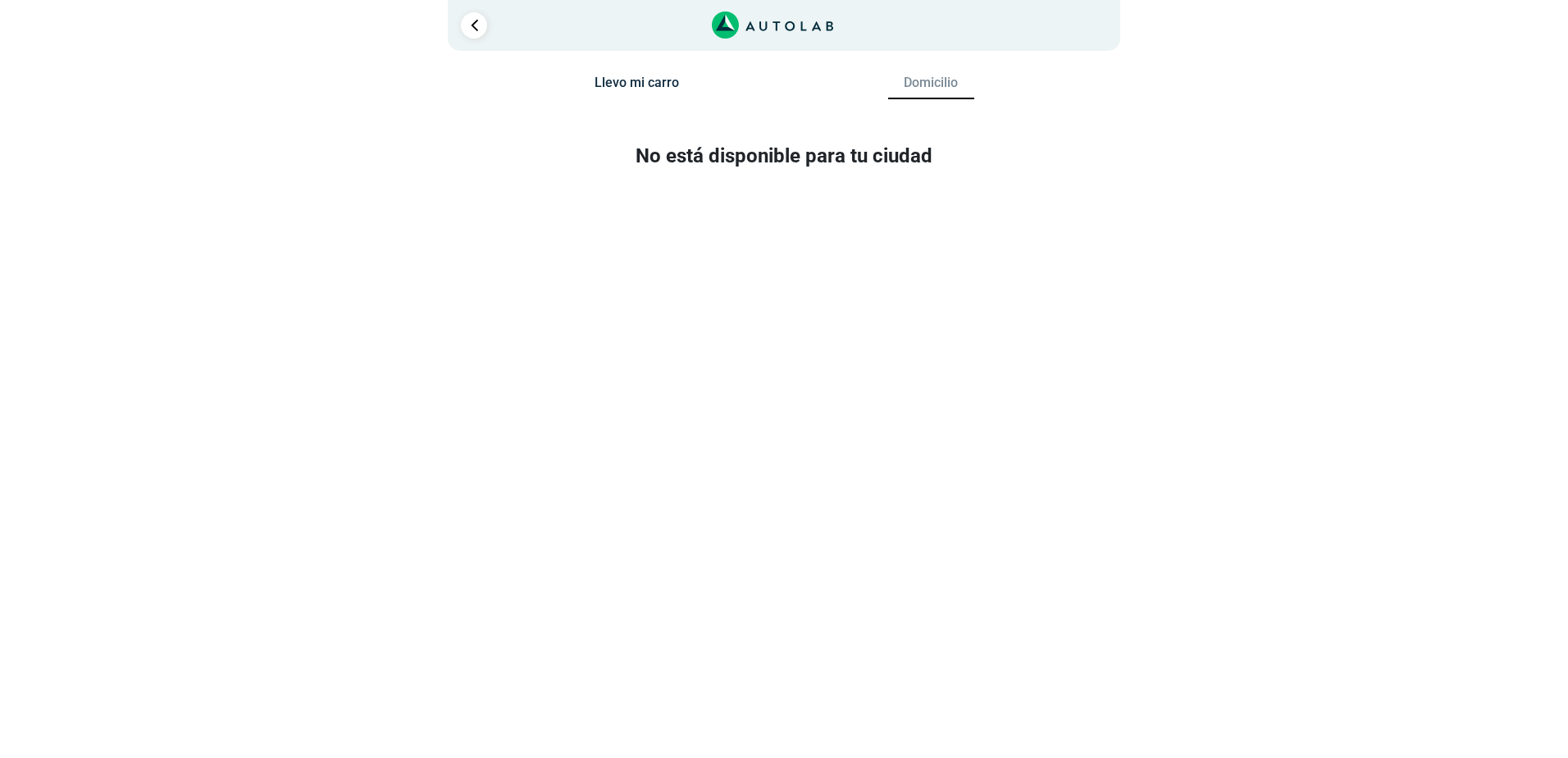
click at [608, 87] on button "Llevo mi carro" at bounding box center [637, 87] width 87 height 24
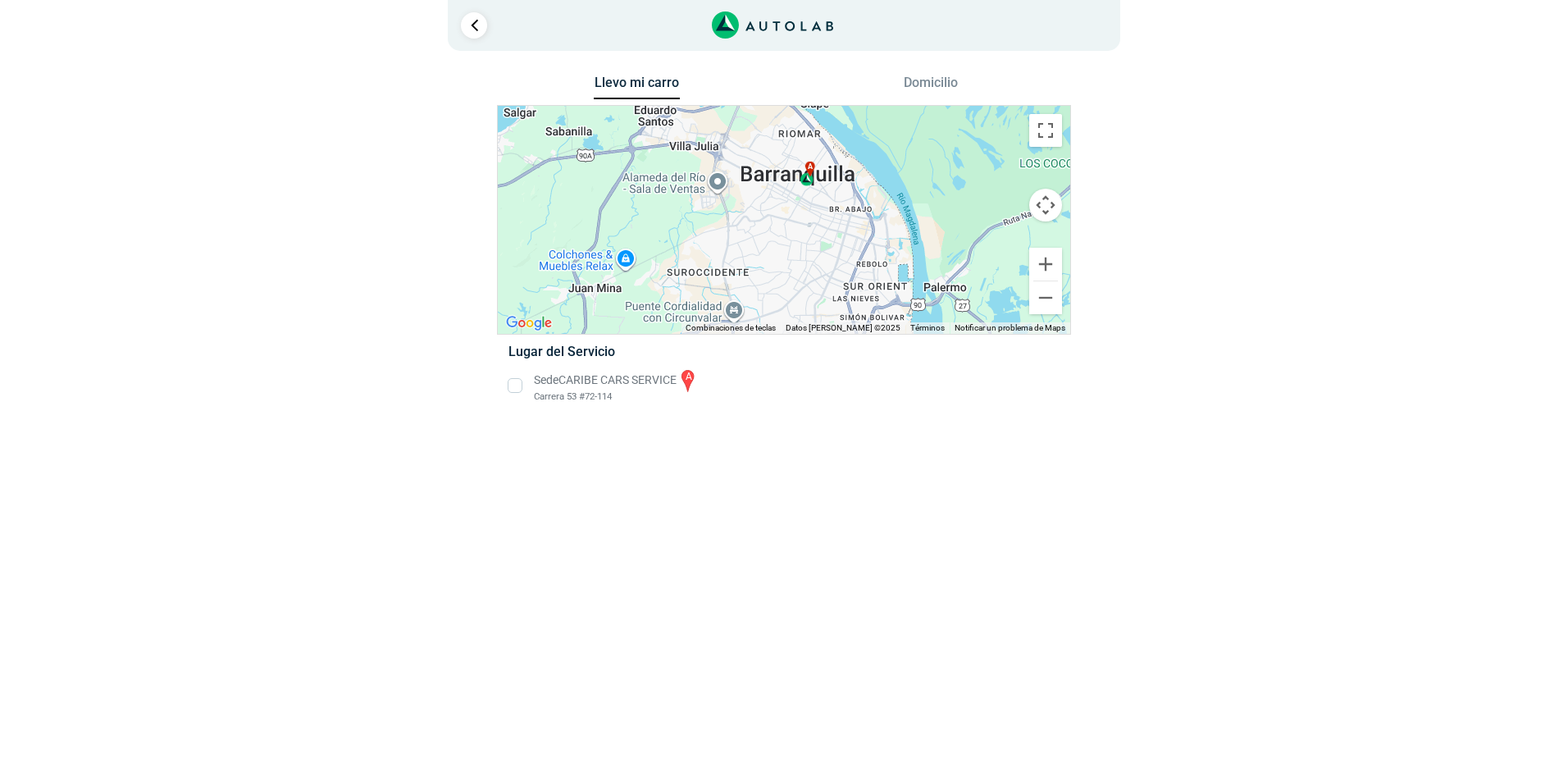
click at [515, 384] on li "Sede CARIBE CARS SERVICE a Carrera 53 #72-114" at bounding box center [784, 385] width 575 height 37
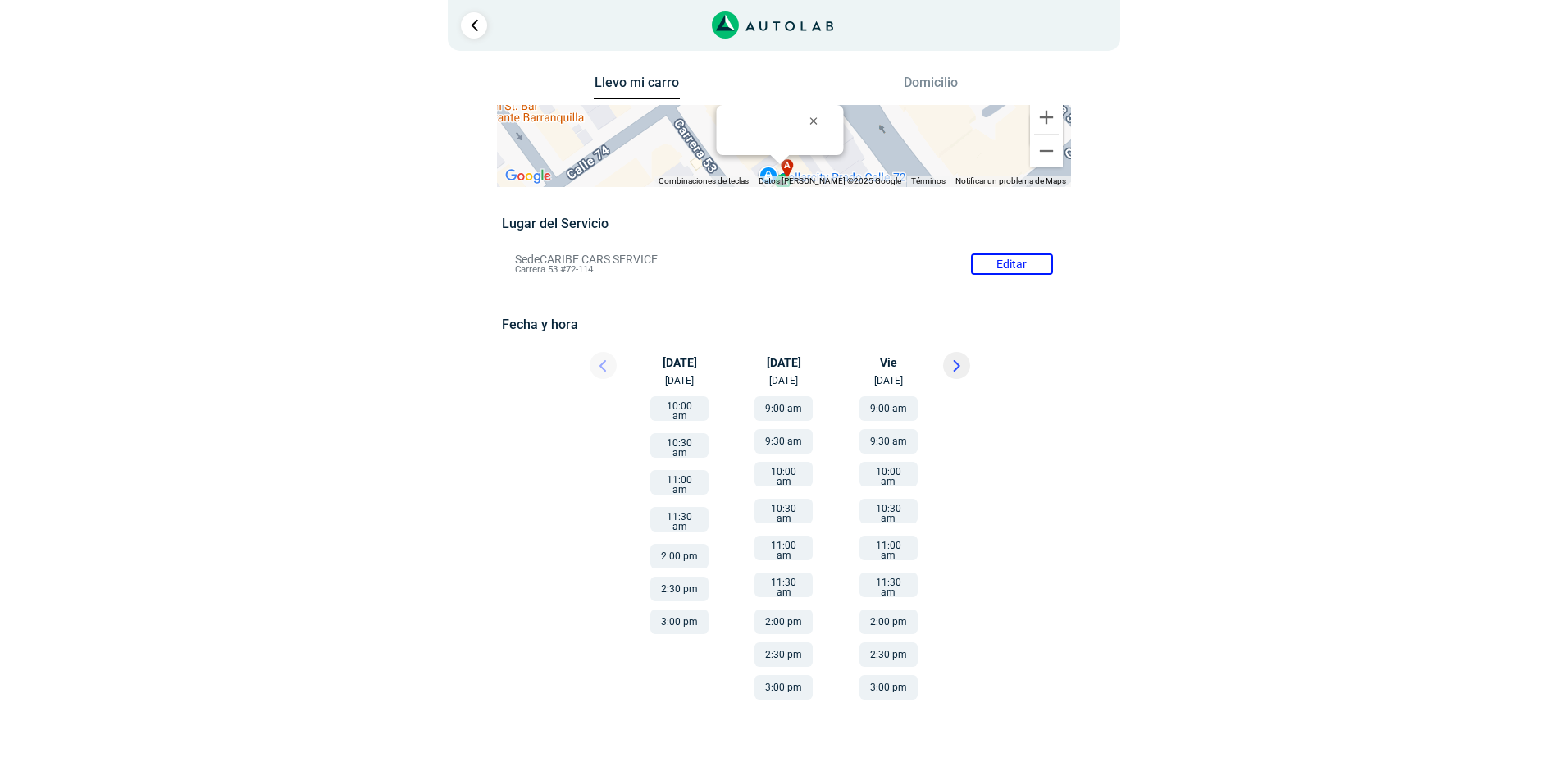
click at [789, 642] on button "2:30 pm" at bounding box center [784, 654] width 59 height 25
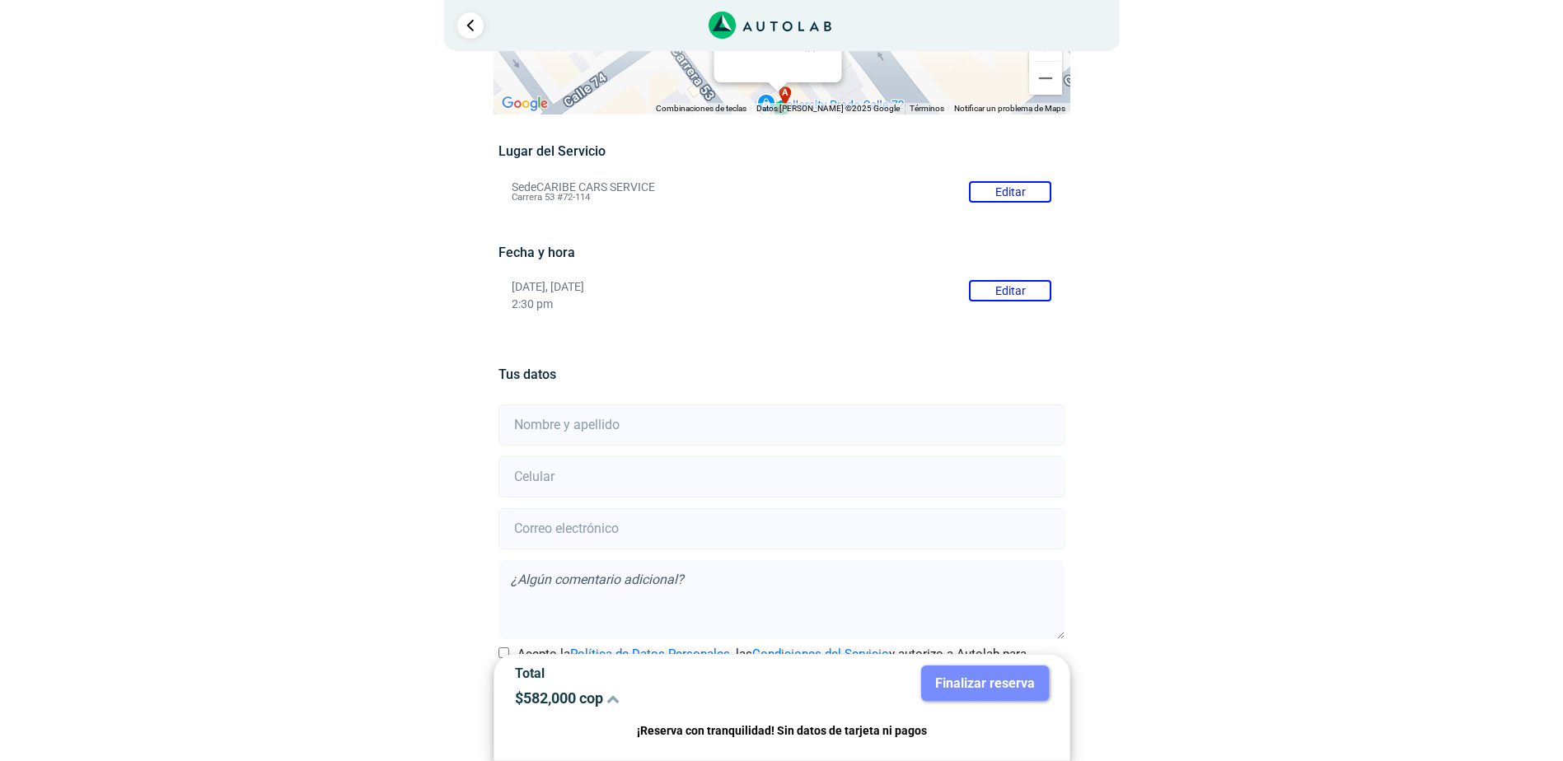
scroll to position [134, 0]
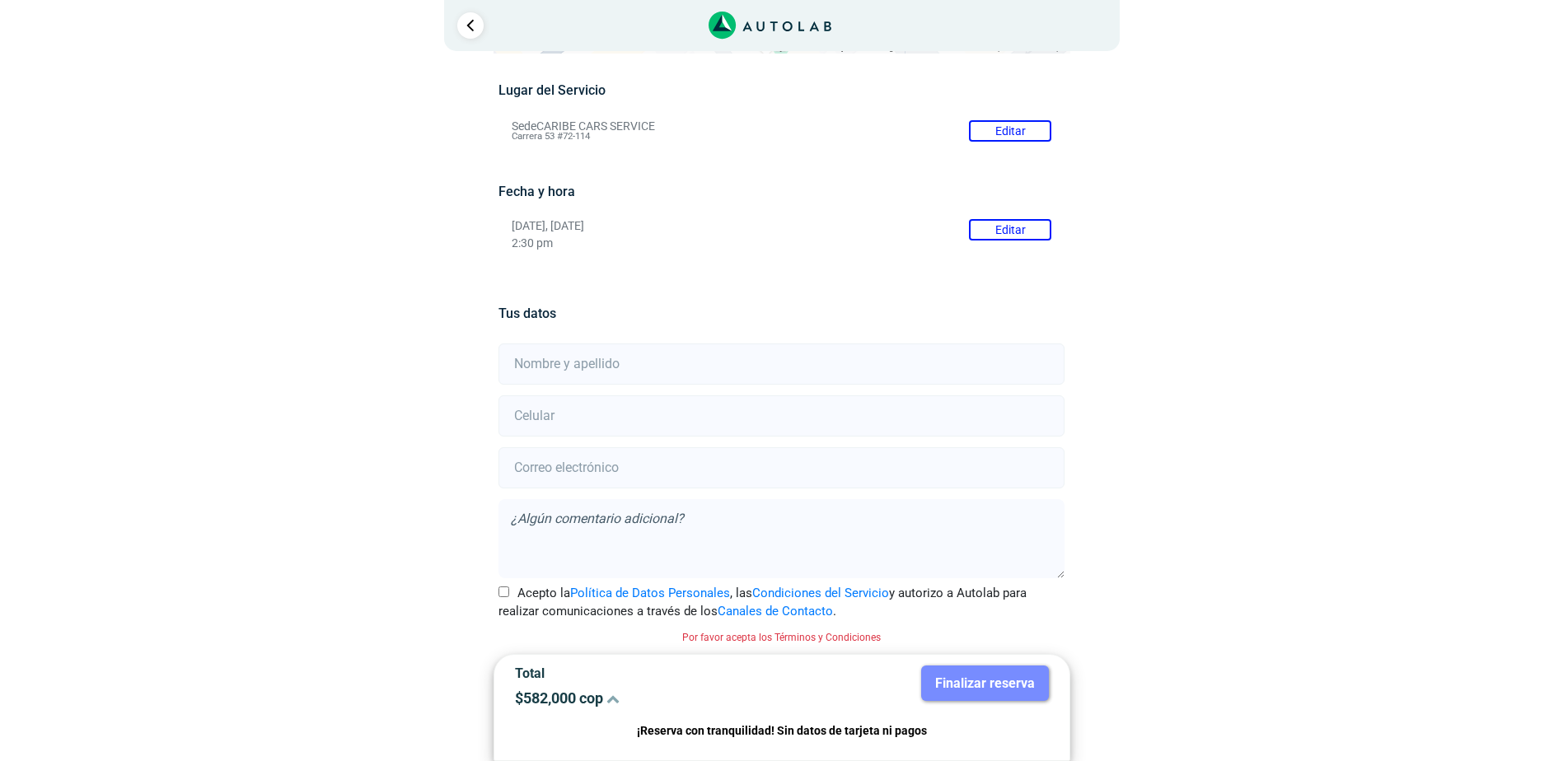
click at [610, 700] on icon at bounding box center [612, 698] width 13 height 13
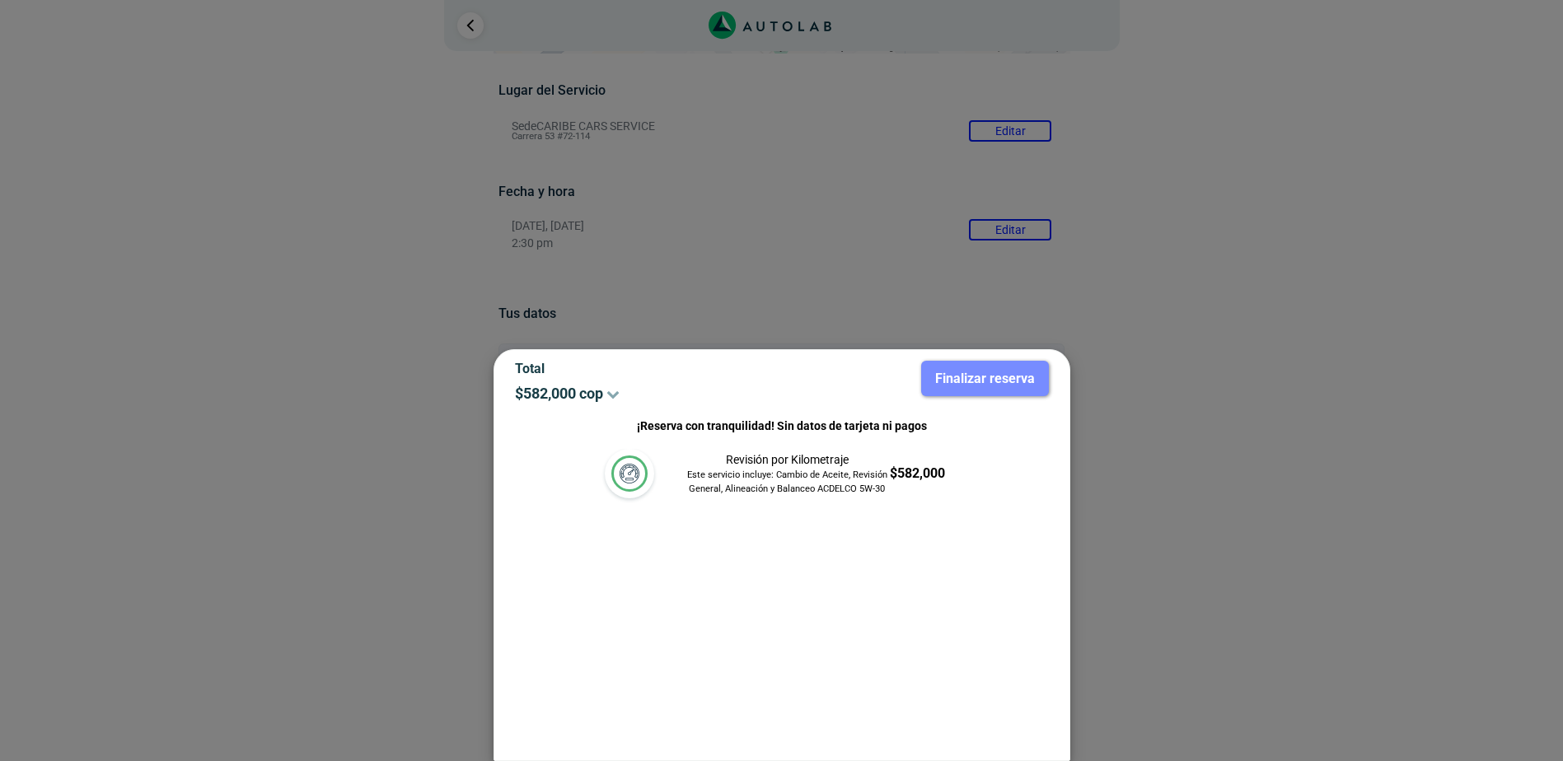
click at [624, 384] on div "Total $ 582,000 cop" at bounding box center [642, 388] width 279 height 54
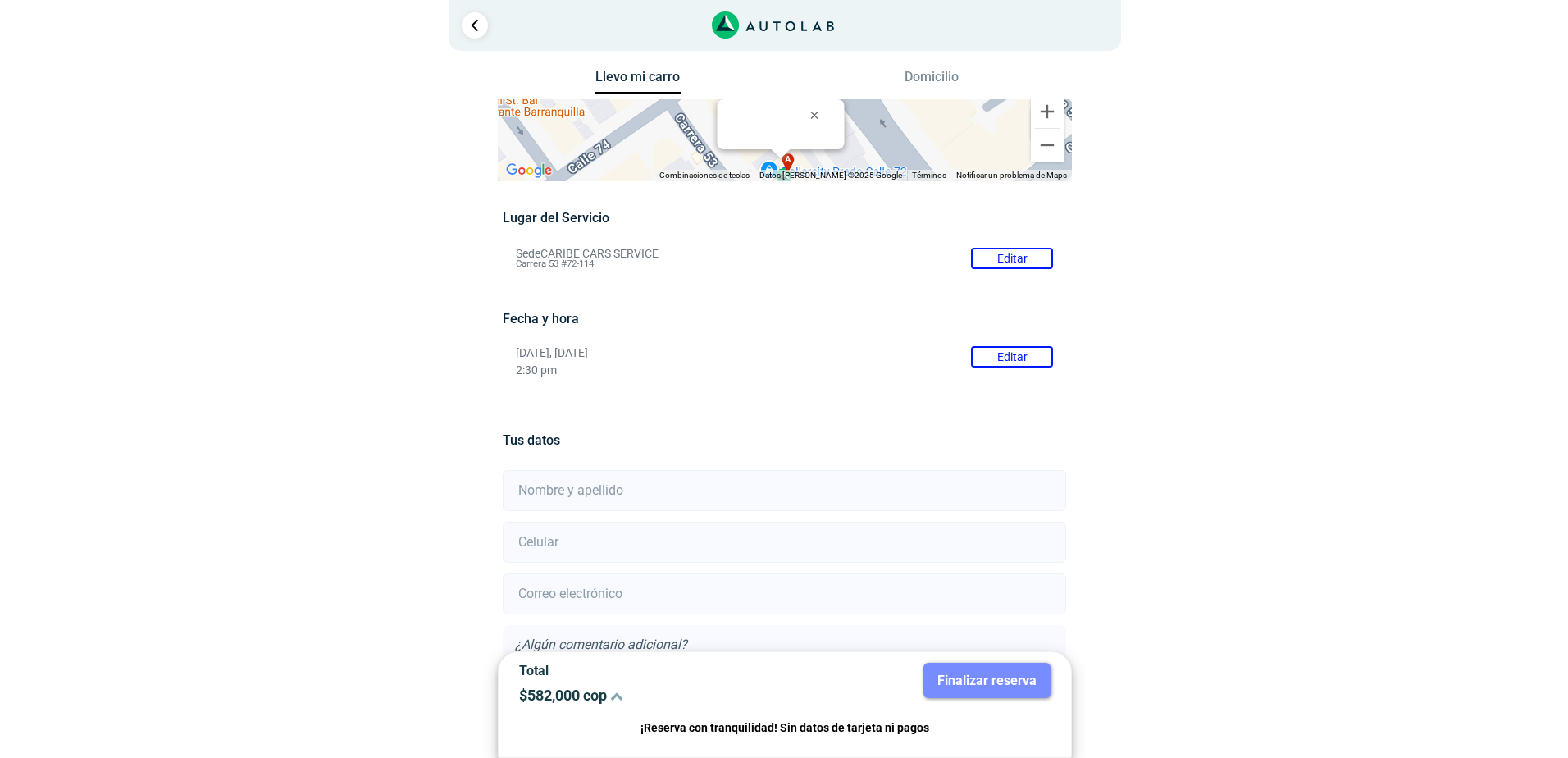
scroll to position [0, 0]
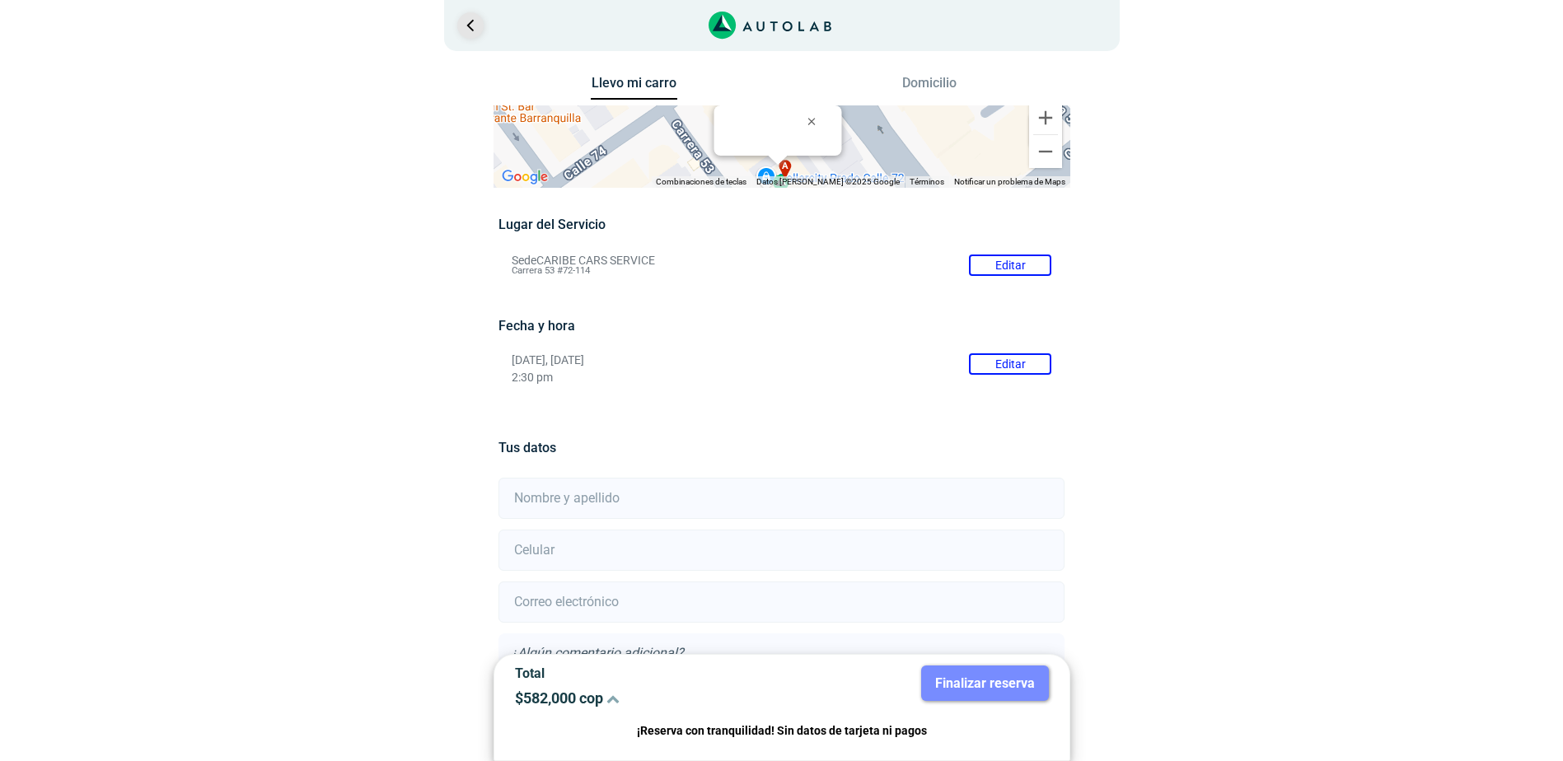
click at [481, 30] on link "Ir al paso anterior" at bounding box center [470, 25] width 26 height 26
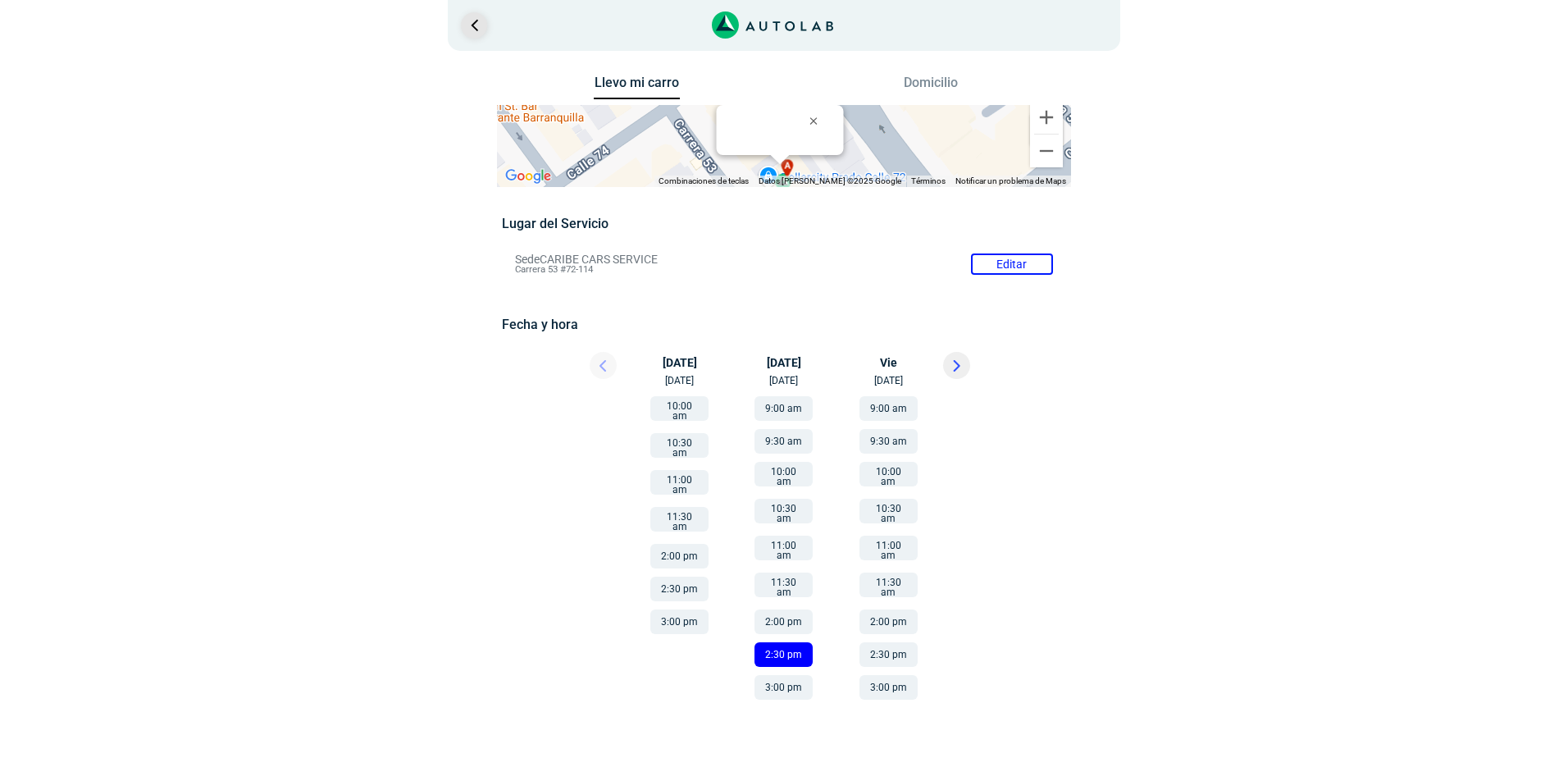
click at [473, 27] on link "Ir al paso anterior" at bounding box center [474, 25] width 26 height 26
